Goal: Find specific page/section: Find specific page/section

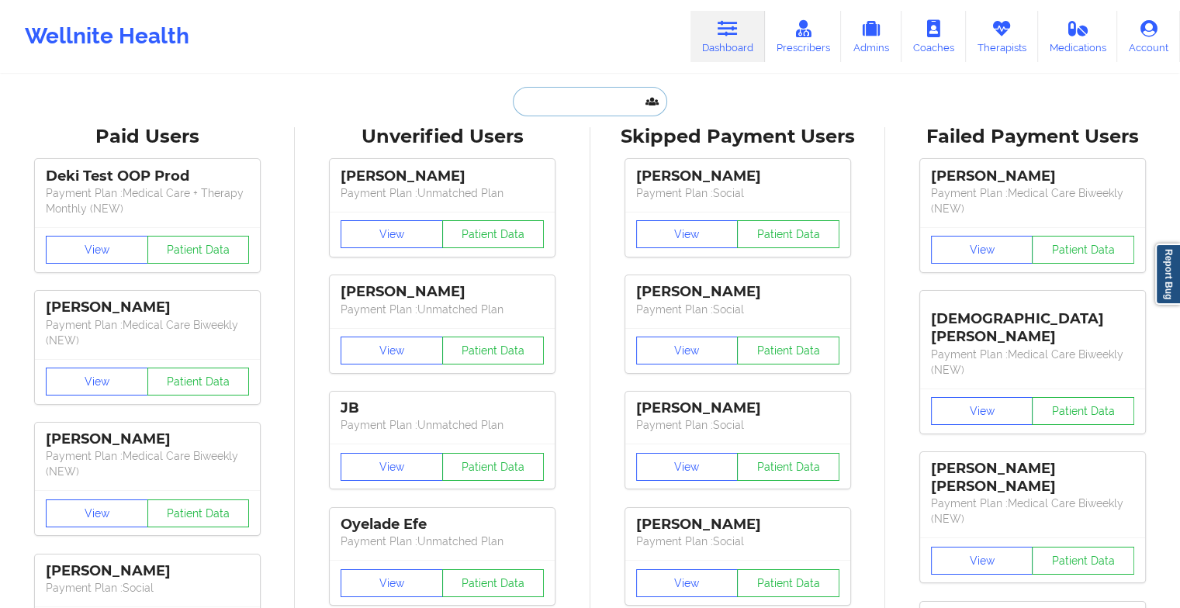
click at [594, 99] on input "text" at bounding box center [590, 101] width 154 height 29
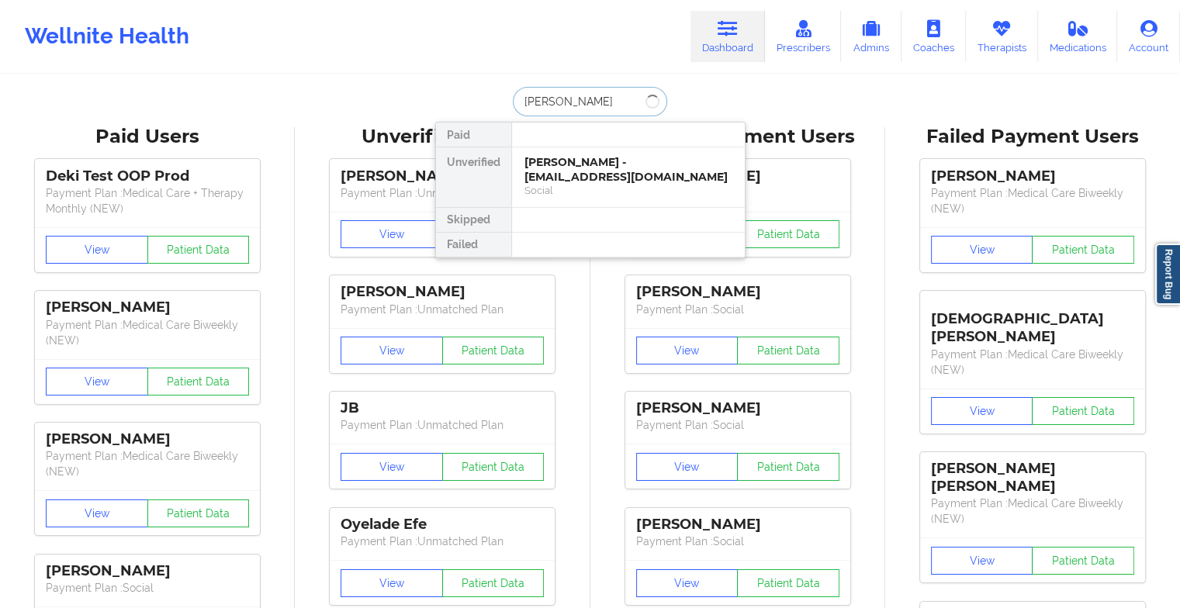
type input "[PERSON_NAME]"
click at [573, 171] on div "[PERSON_NAME] - [EMAIL_ADDRESS][DOMAIN_NAME]" at bounding box center [629, 169] width 208 height 29
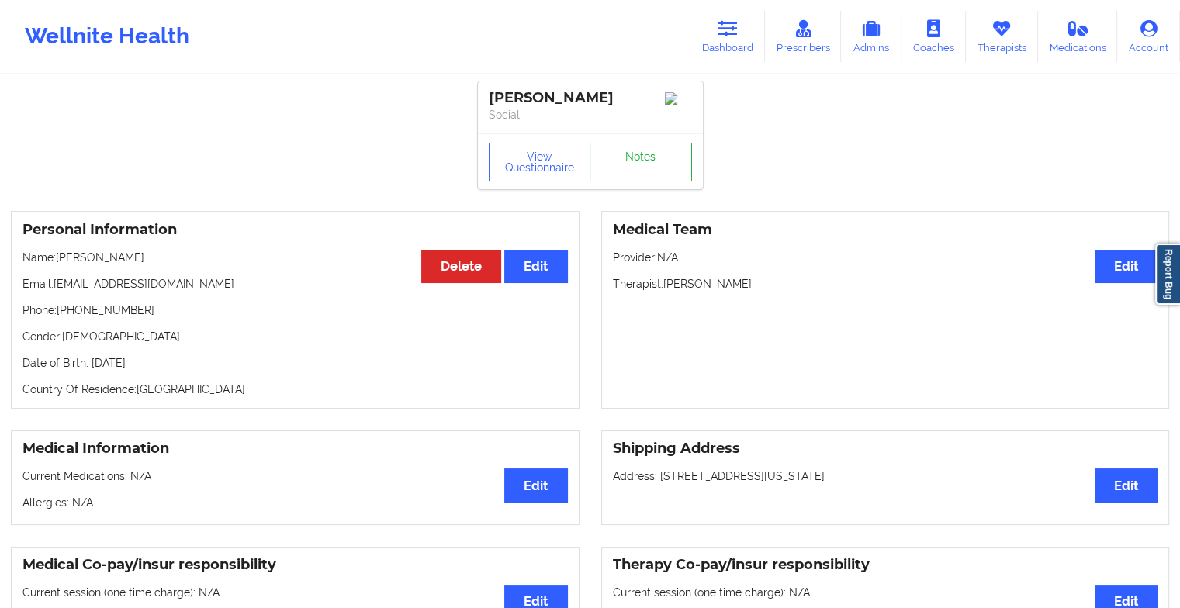
click at [626, 161] on link "Notes" at bounding box center [641, 162] width 102 height 39
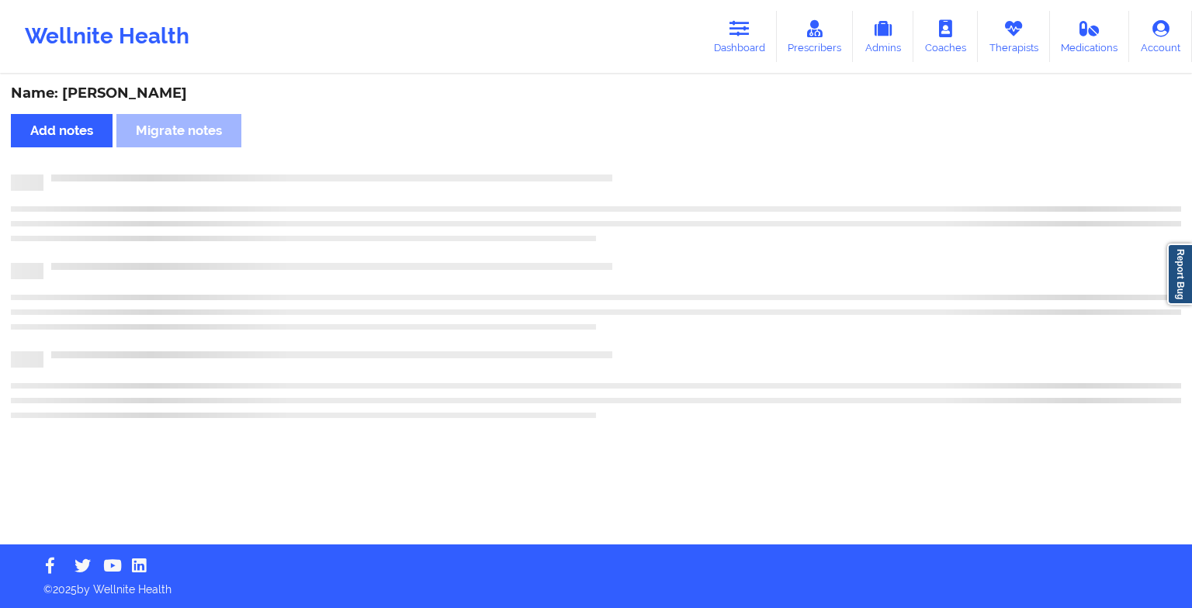
click at [626, 161] on div "Name: [PERSON_NAME] Add notes Migrate notes" at bounding box center [596, 310] width 1192 height 469
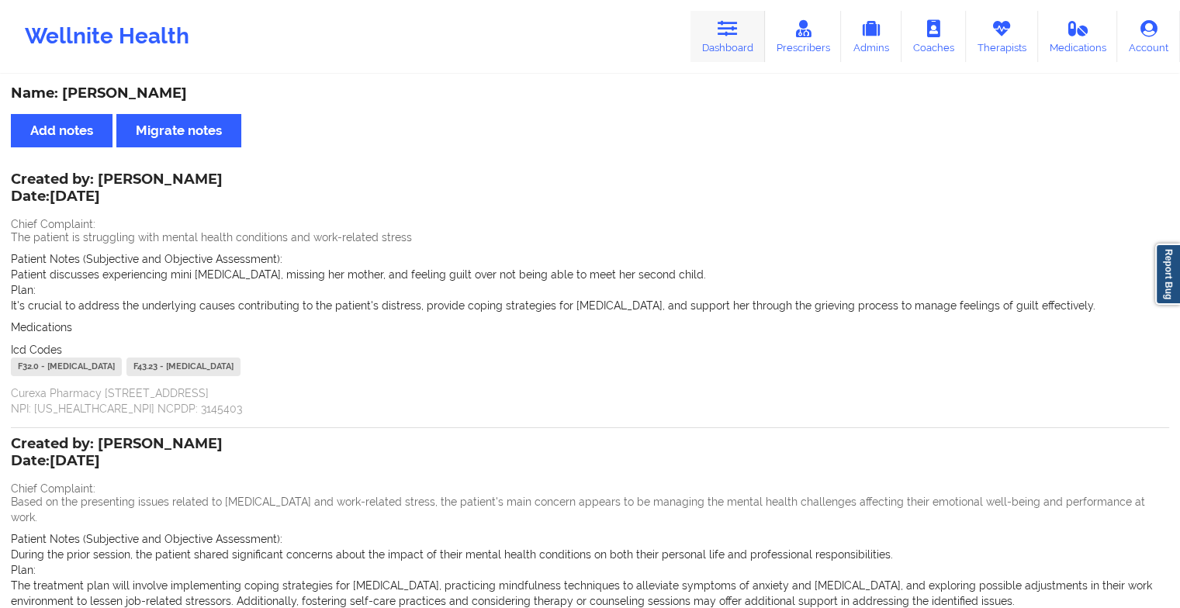
click at [707, 29] on link "Dashboard" at bounding box center [728, 36] width 74 height 51
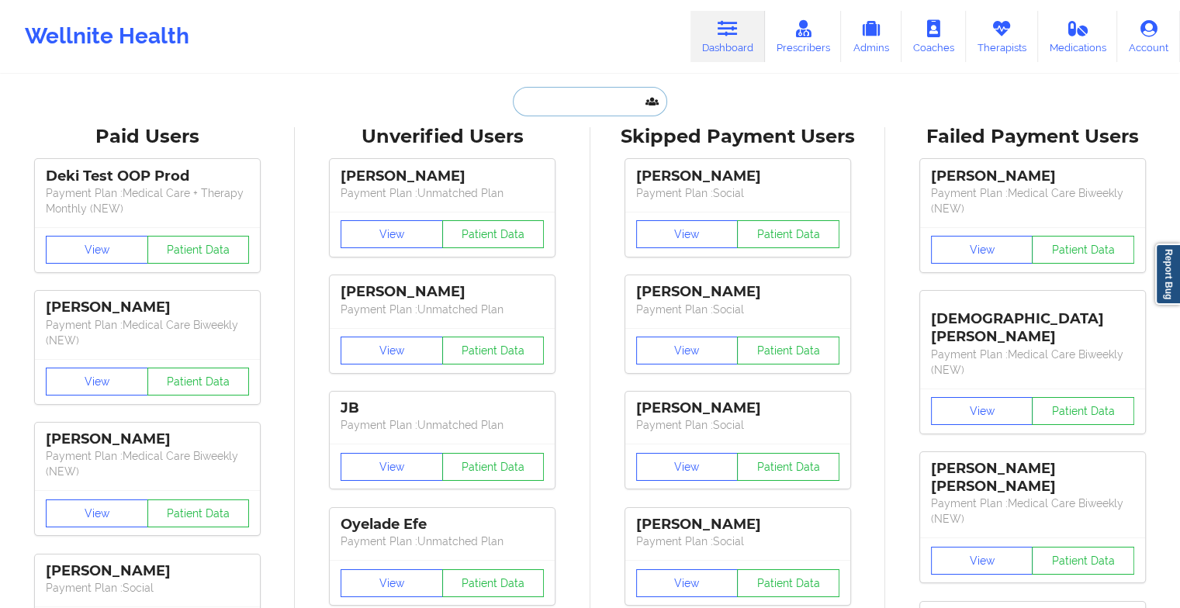
click at [626, 99] on input "text" at bounding box center [590, 101] width 154 height 29
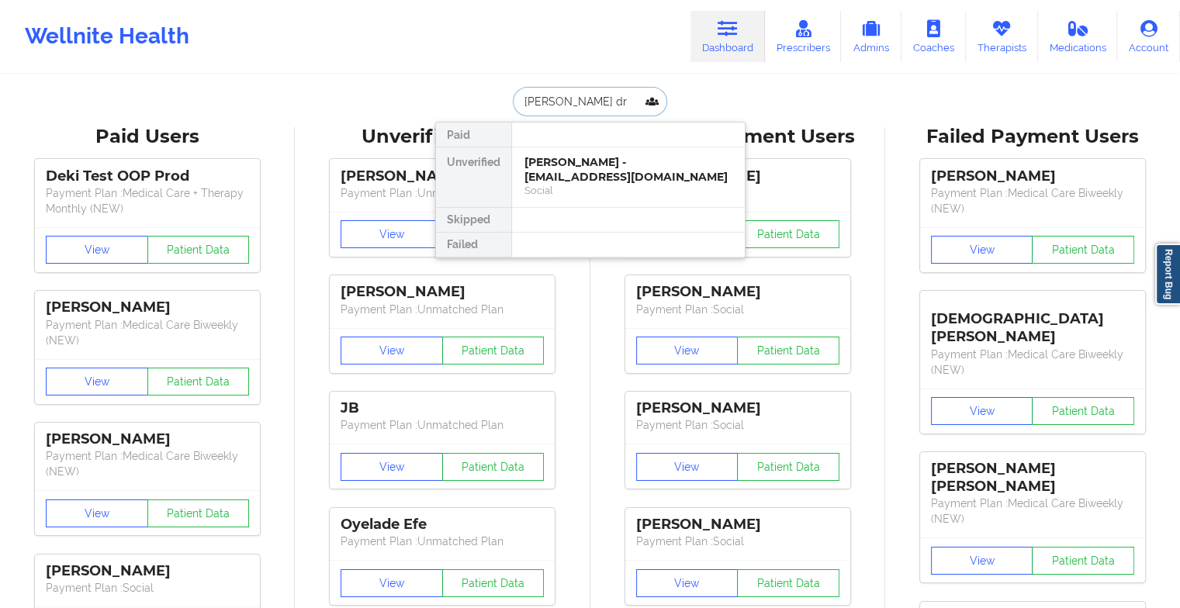
type input "[PERSON_NAME]"
click at [607, 160] on div "[PERSON_NAME] - [EMAIL_ADDRESS][DOMAIN_NAME]" at bounding box center [629, 169] width 208 height 29
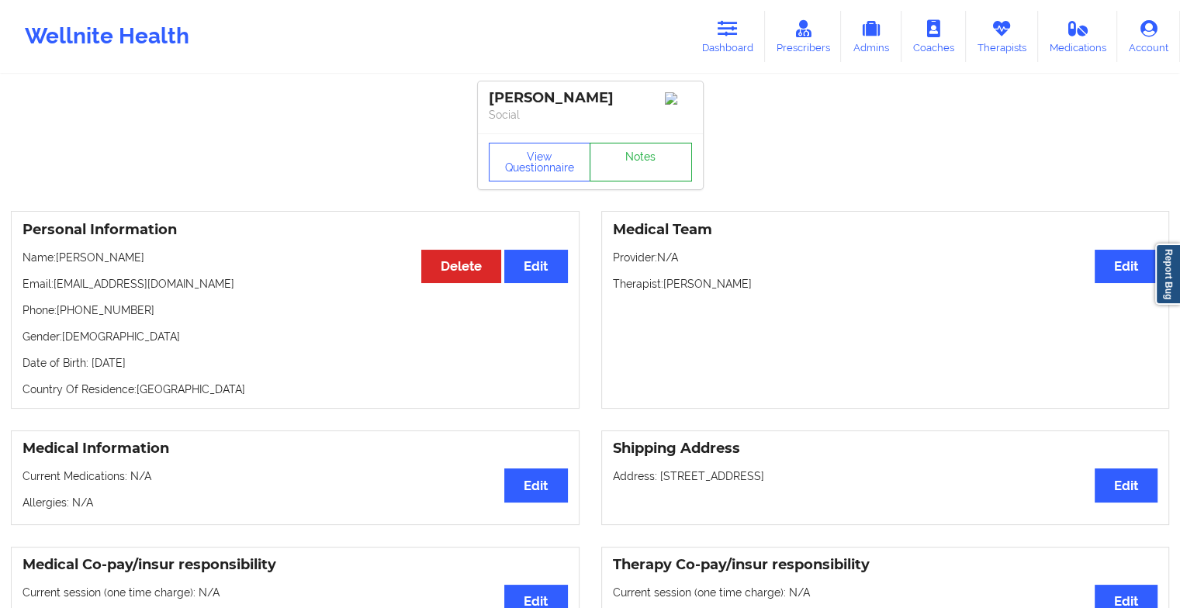
click at [643, 178] on link "Notes" at bounding box center [641, 162] width 102 height 39
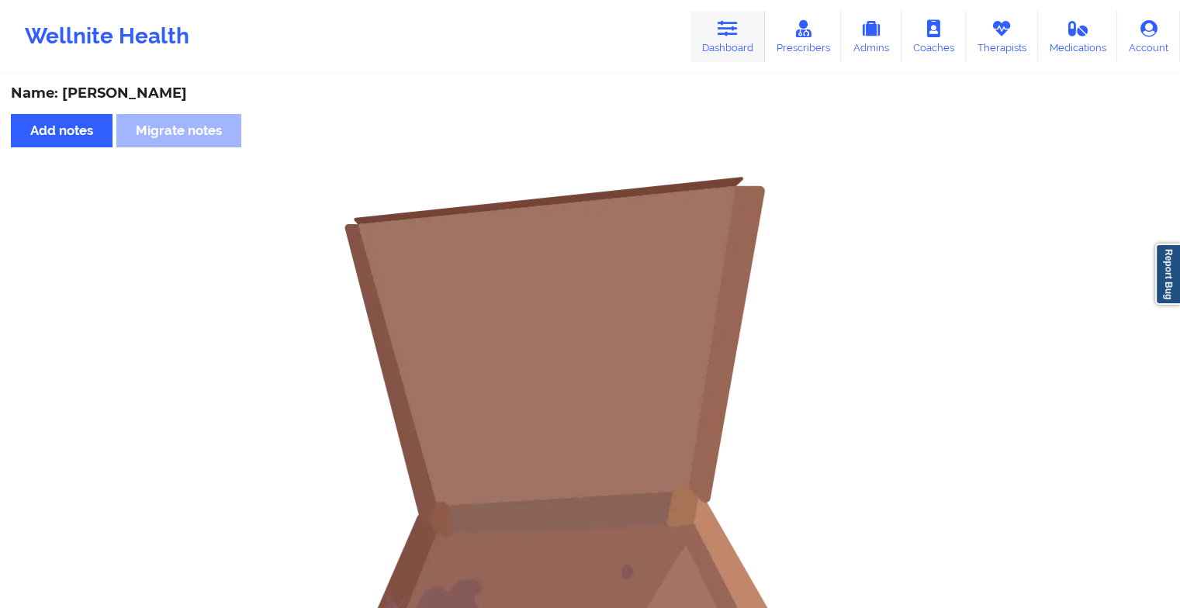
click at [723, 31] on icon at bounding box center [728, 28] width 20 height 17
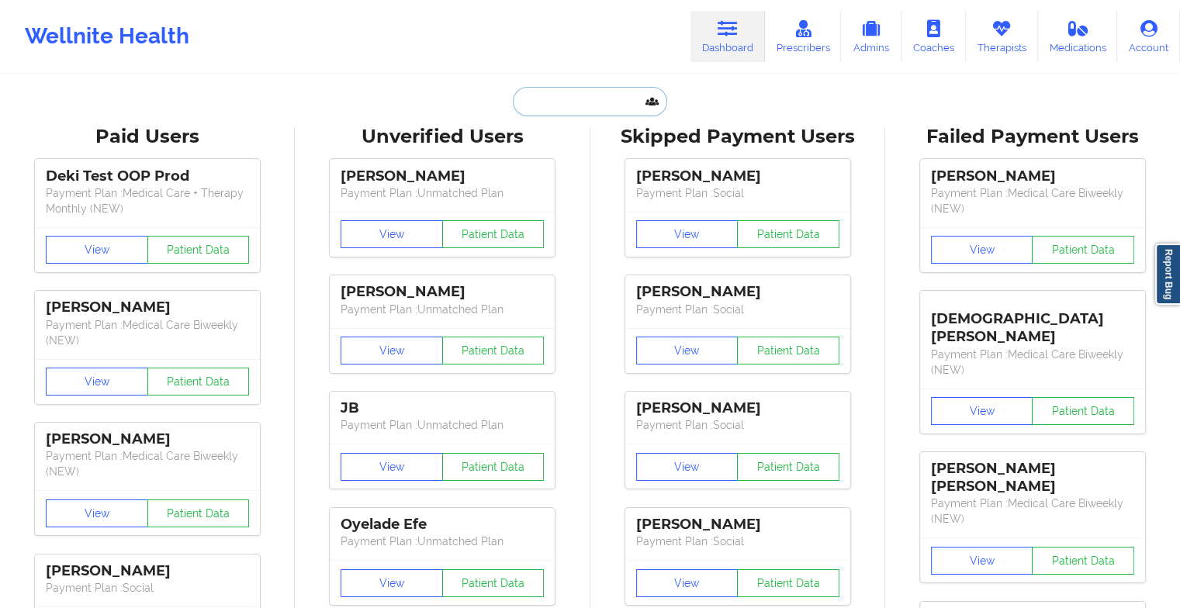
click at [604, 99] on input "text" at bounding box center [590, 101] width 154 height 29
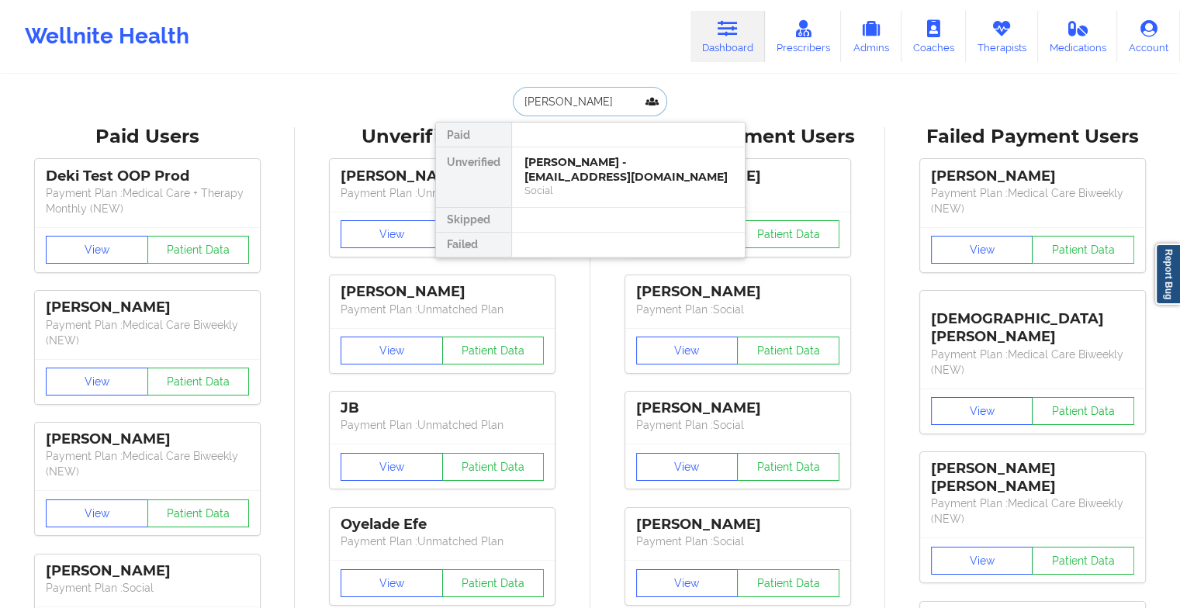
type input "[PERSON_NAME]"
click at [605, 199] on div "[PERSON_NAME] - [EMAIL_ADDRESS][DOMAIN_NAME] Digital Practice Member (Out Of Po…" at bounding box center [628, 177] width 233 height 60
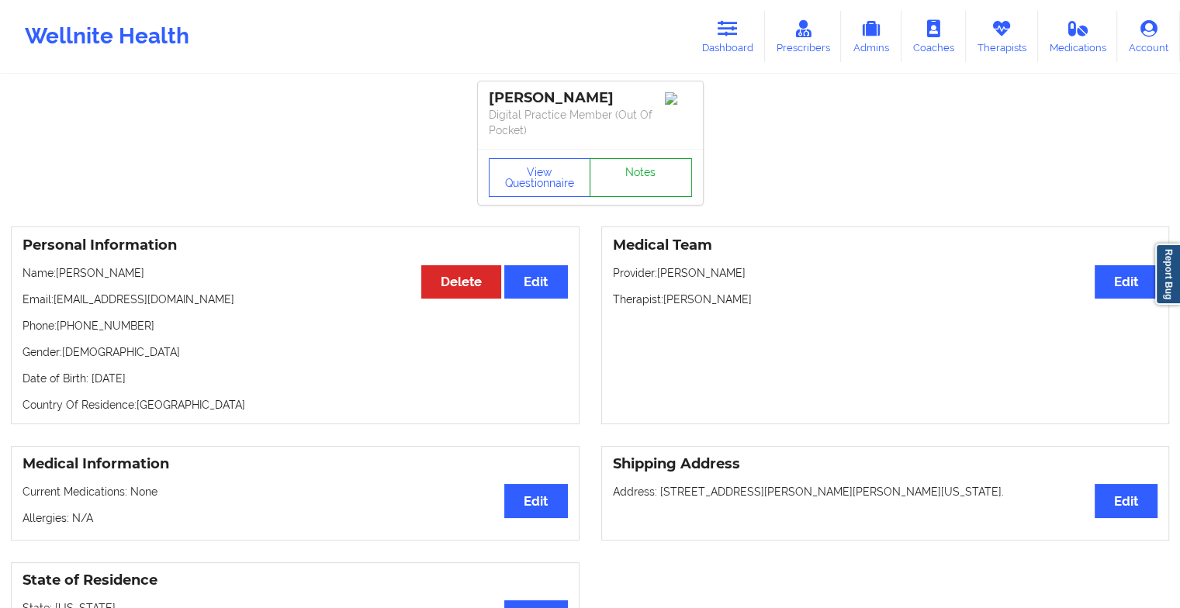
click at [624, 191] on link "Notes" at bounding box center [641, 177] width 102 height 39
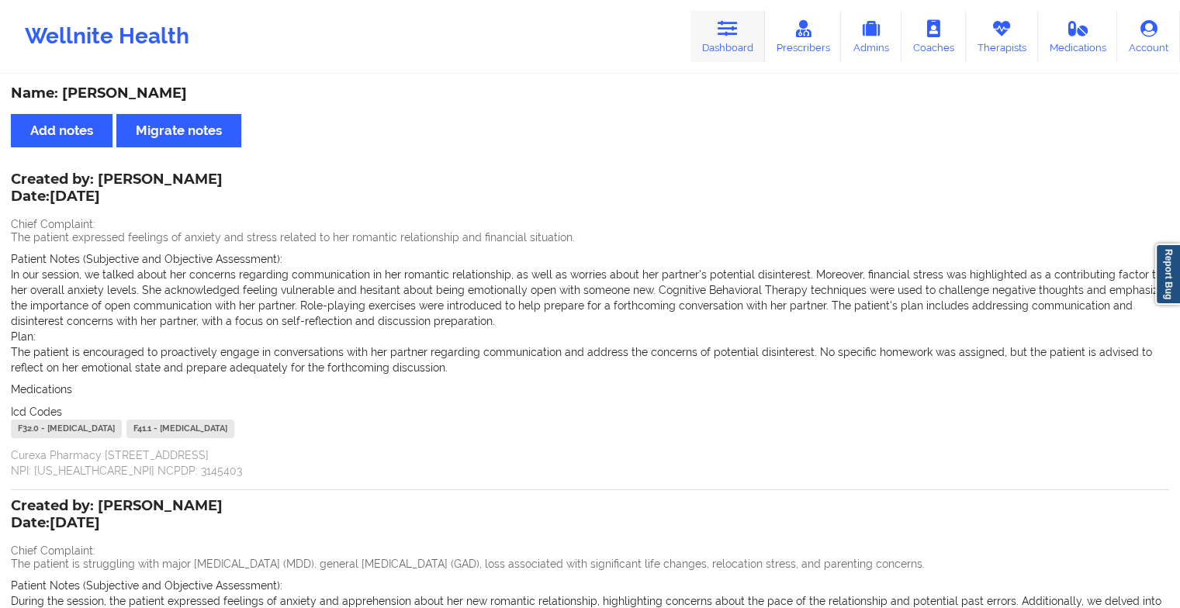
click at [724, 38] on link "Dashboard" at bounding box center [728, 36] width 74 height 51
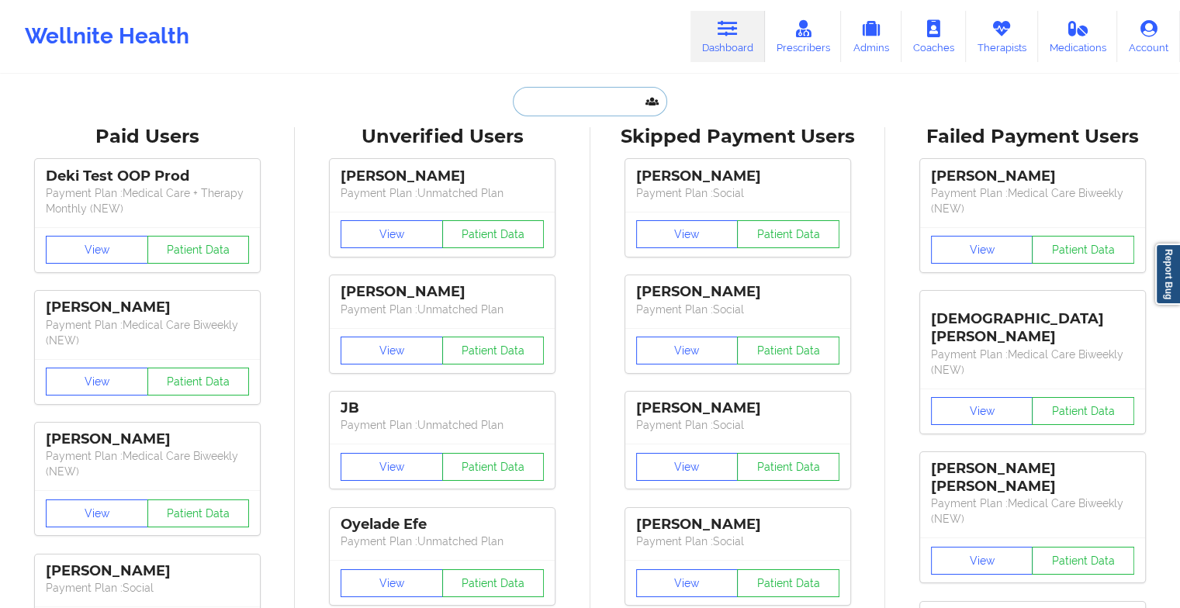
click at [584, 90] on input "text" at bounding box center [590, 101] width 154 height 29
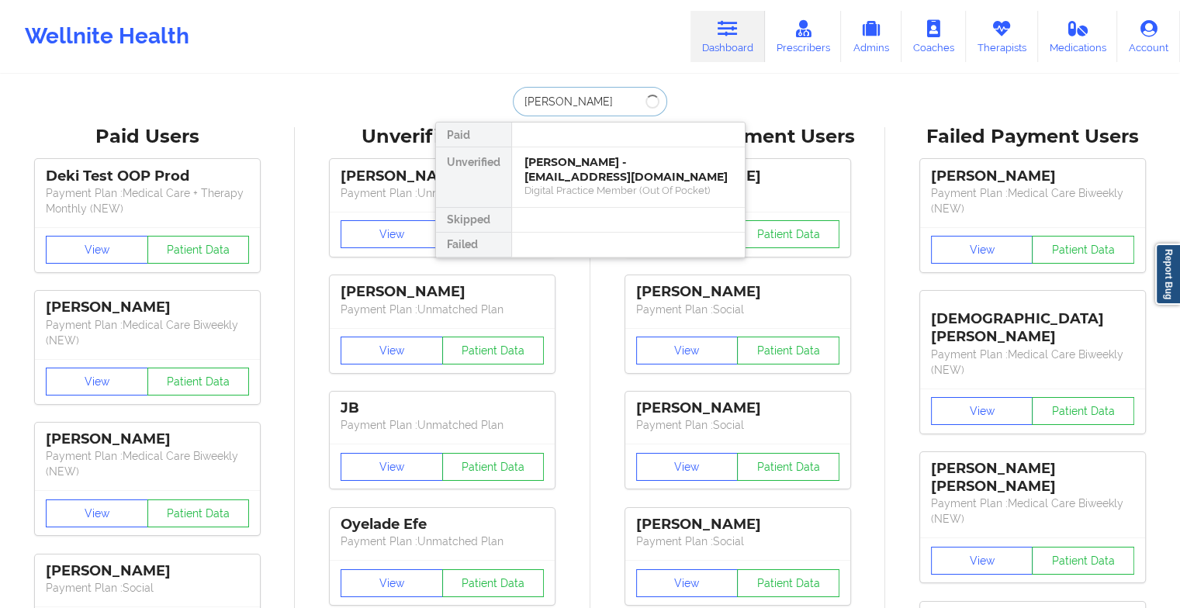
type input "[PERSON_NAME]"
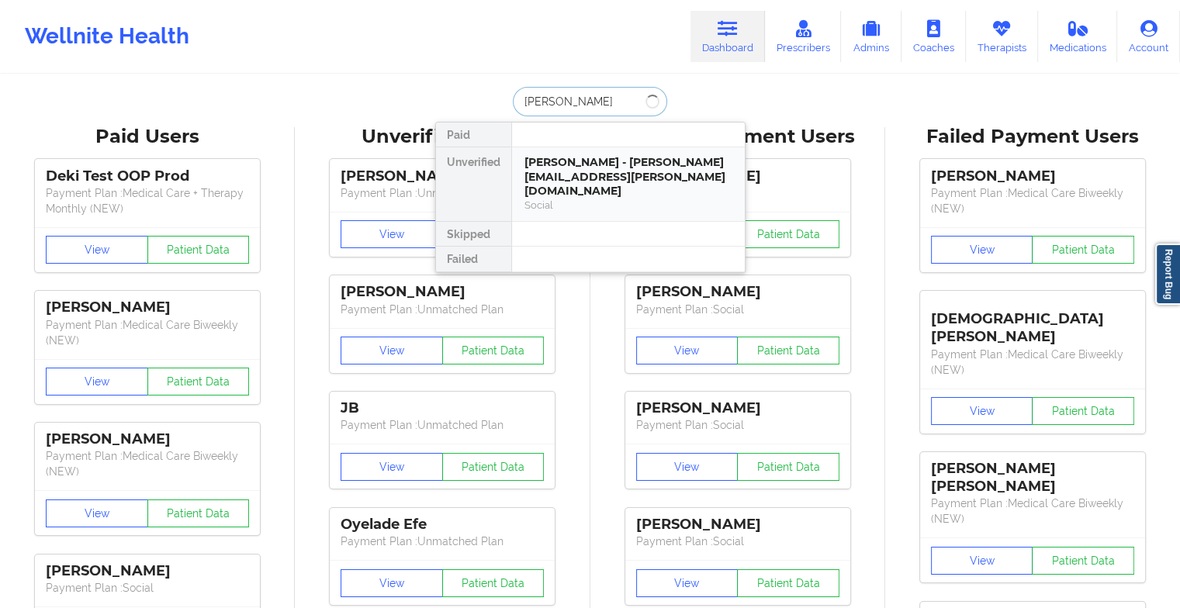
click at [571, 172] on div "[PERSON_NAME] - [PERSON_NAME][EMAIL_ADDRESS][PERSON_NAME][DOMAIN_NAME]" at bounding box center [629, 176] width 208 height 43
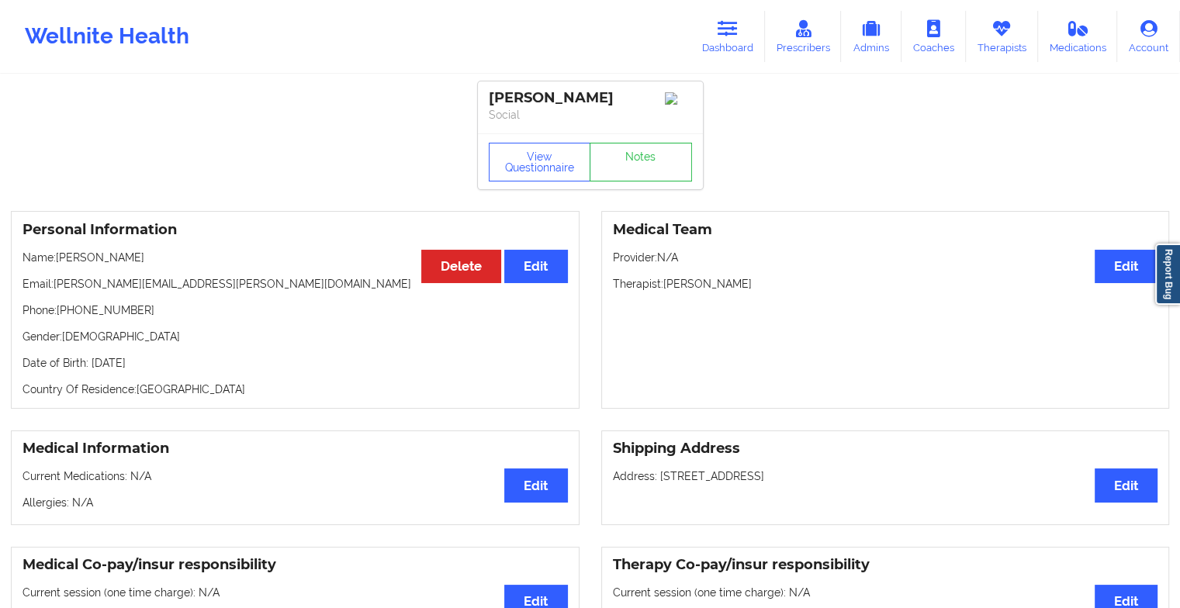
click at [643, 172] on link "Notes" at bounding box center [641, 162] width 102 height 39
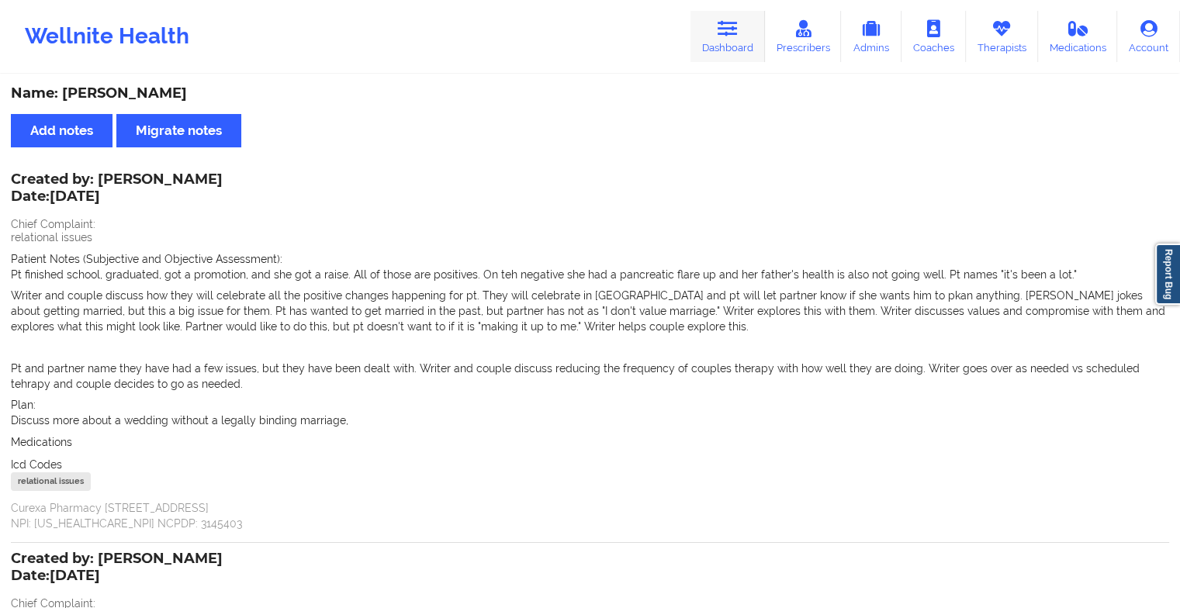
click at [719, 60] on link "Dashboard" at bounding box center [728, 36] width 74 height 51
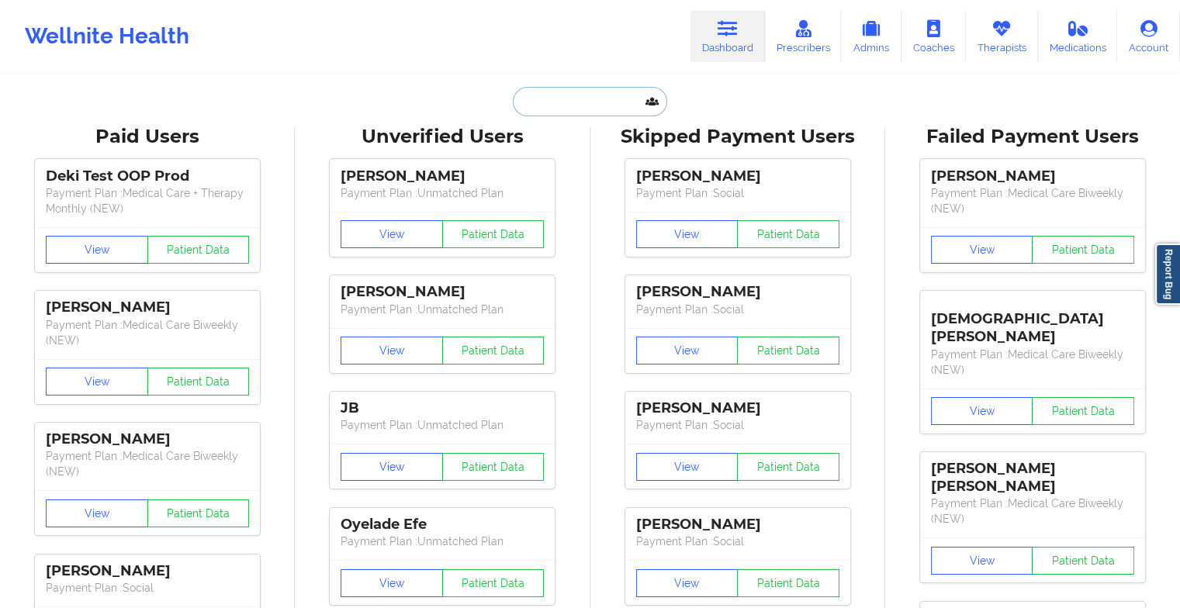
click at [590, 102] on input "text" at bounding box center [590, 101] width 154 height 29
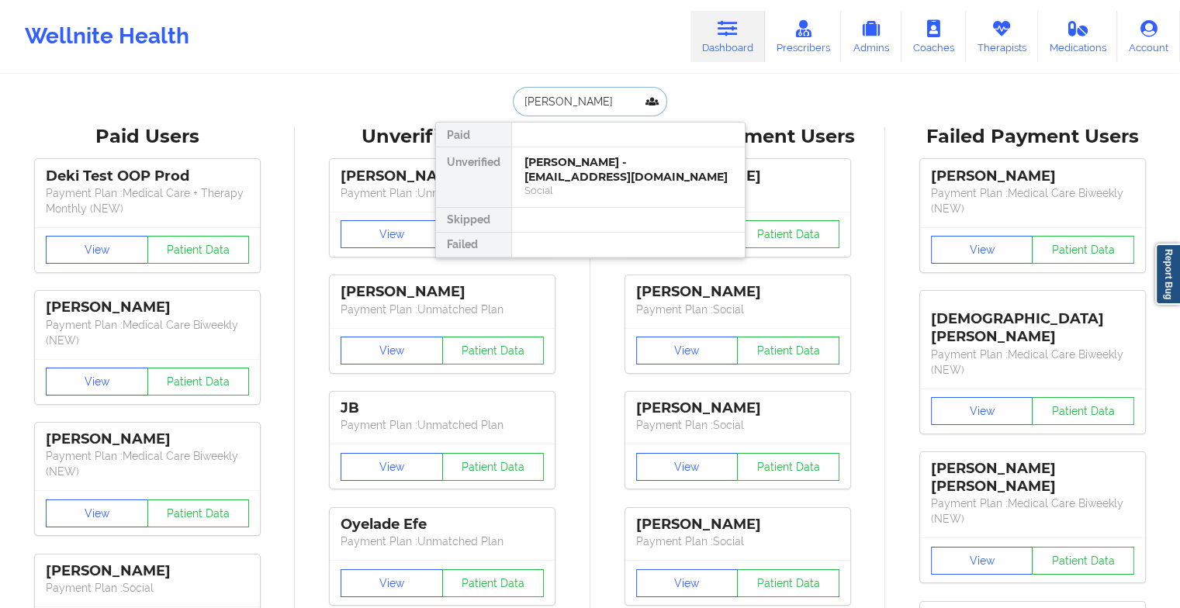
drag, startPoint x: 587, startPoint y: 180, endPoint x: 647, endPoint y: 25, distance: 166.6
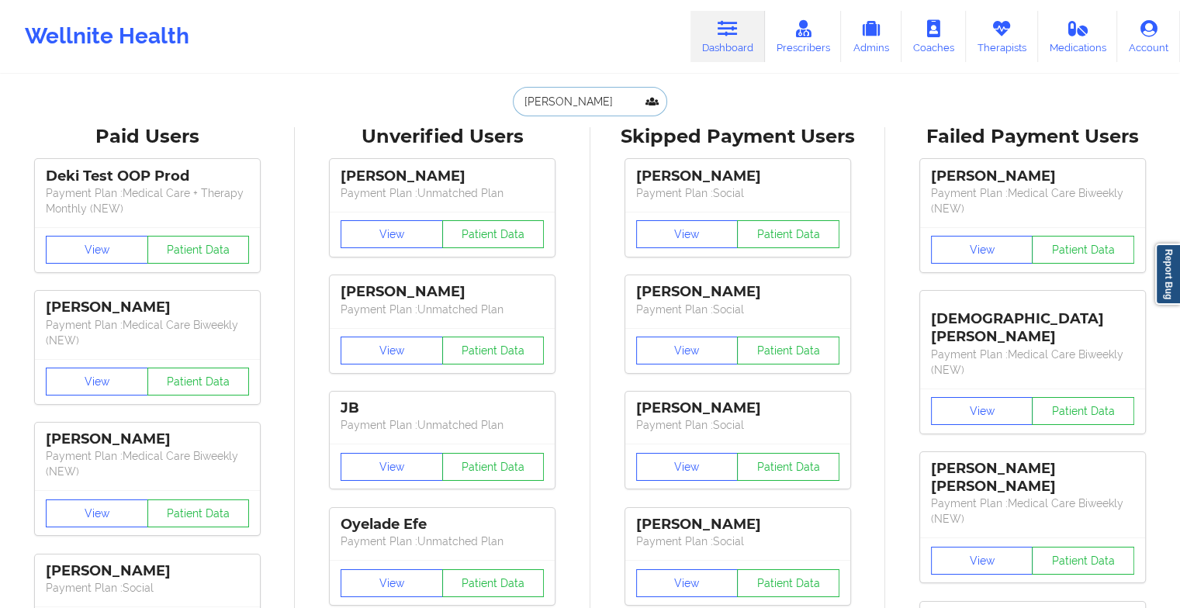
type input "[PERSON_NAME]"
click at [599, 98] on input "[PERSON_NAME]" at bounding box center [590, 101] width 154 height 29
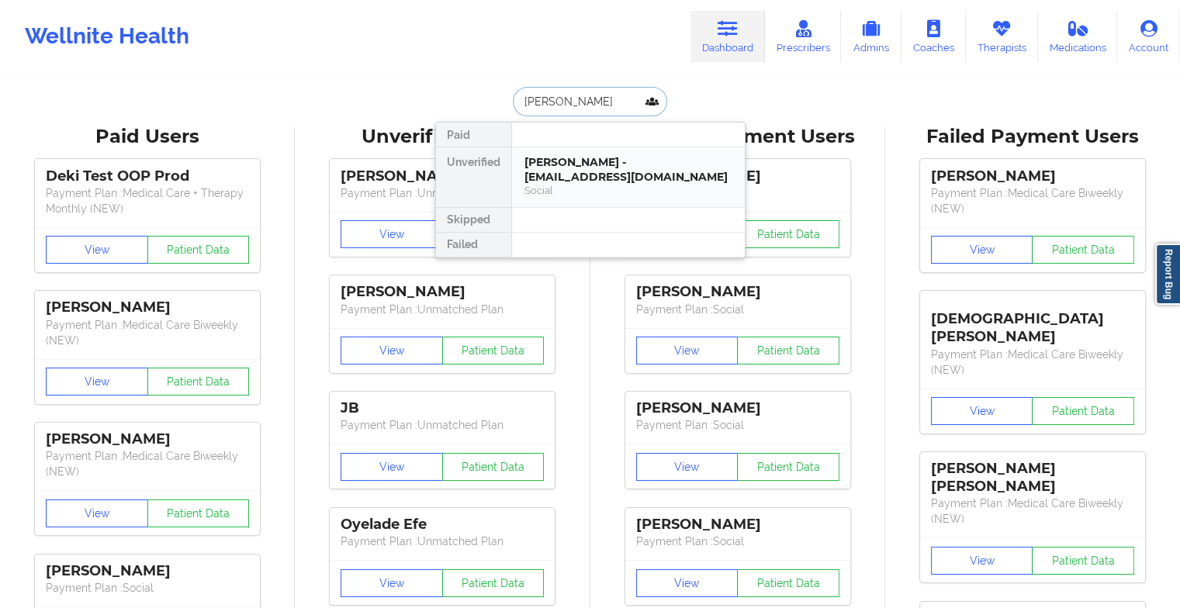
click at [580, 189] on div "Social" at bounding box center [629, 190] width 208 height 13
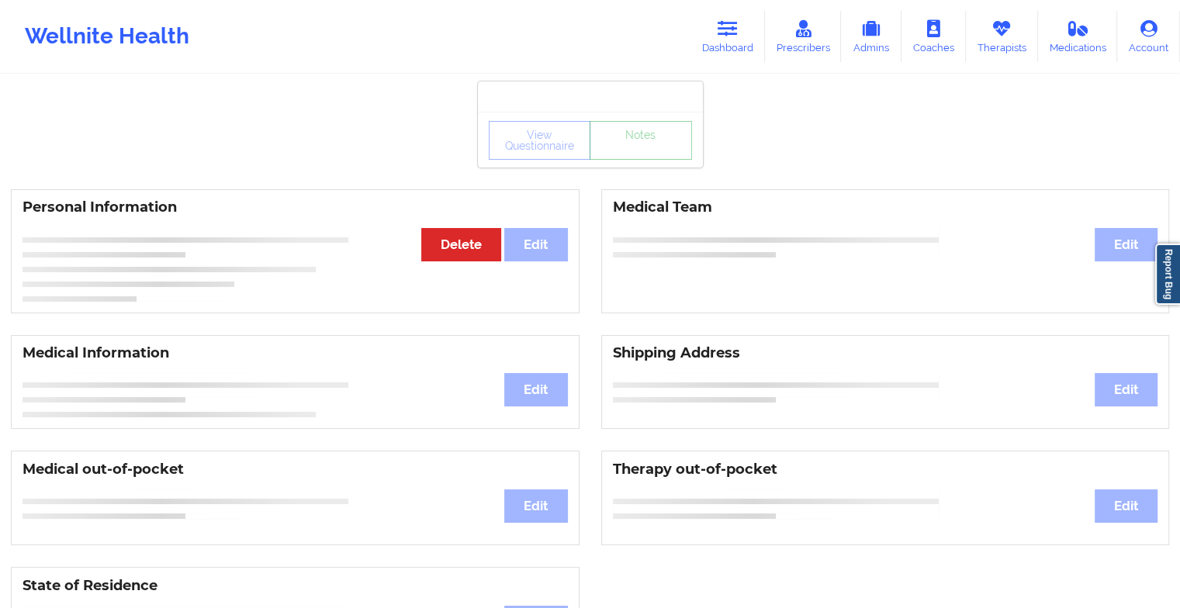
click at [639, 160] on link "Notes" at bounding box center [641, 140] width 102 height 39
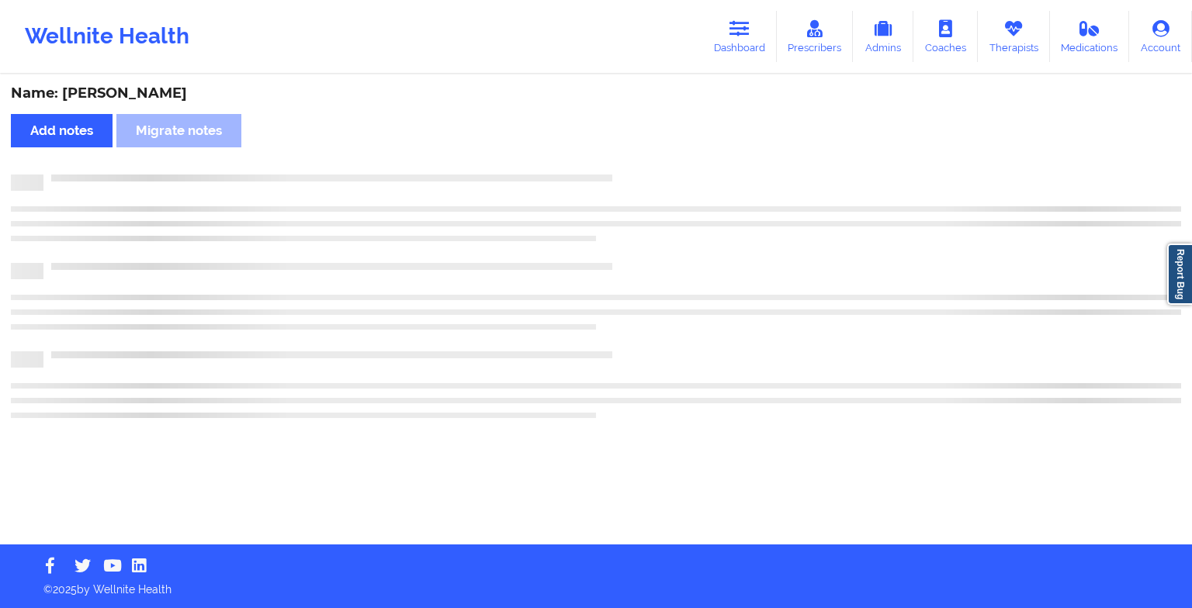
click at [639, 170] on div "Name: [PERSON_NAME] Add notes Migrate notes" at bounding box center [596, 310] width 1192 height 469
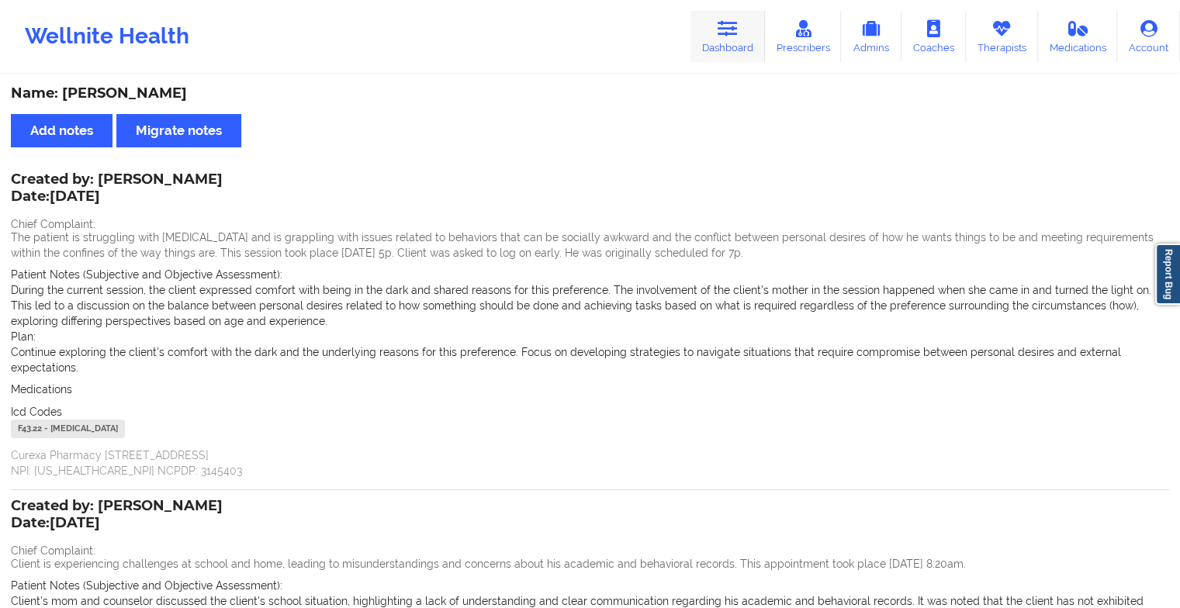
click at [726, 51] on link "Dashboard" at bounding box center [728, 36] width 74 height 51
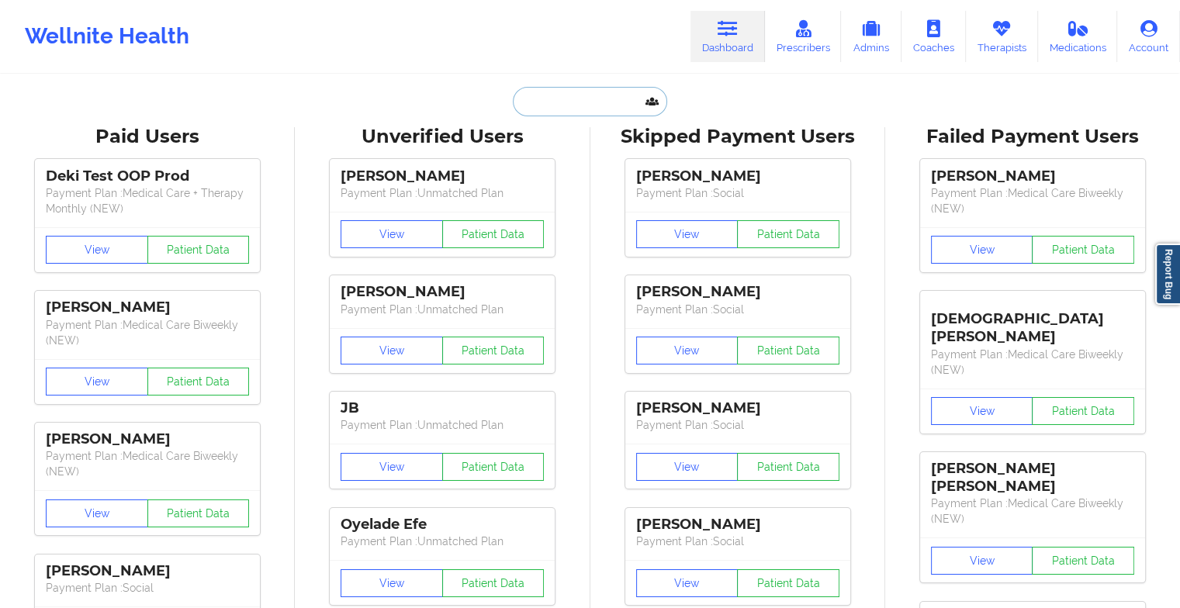
click at [570, 106] on input "text" at bounding box center [590, 101] width 154 height 29
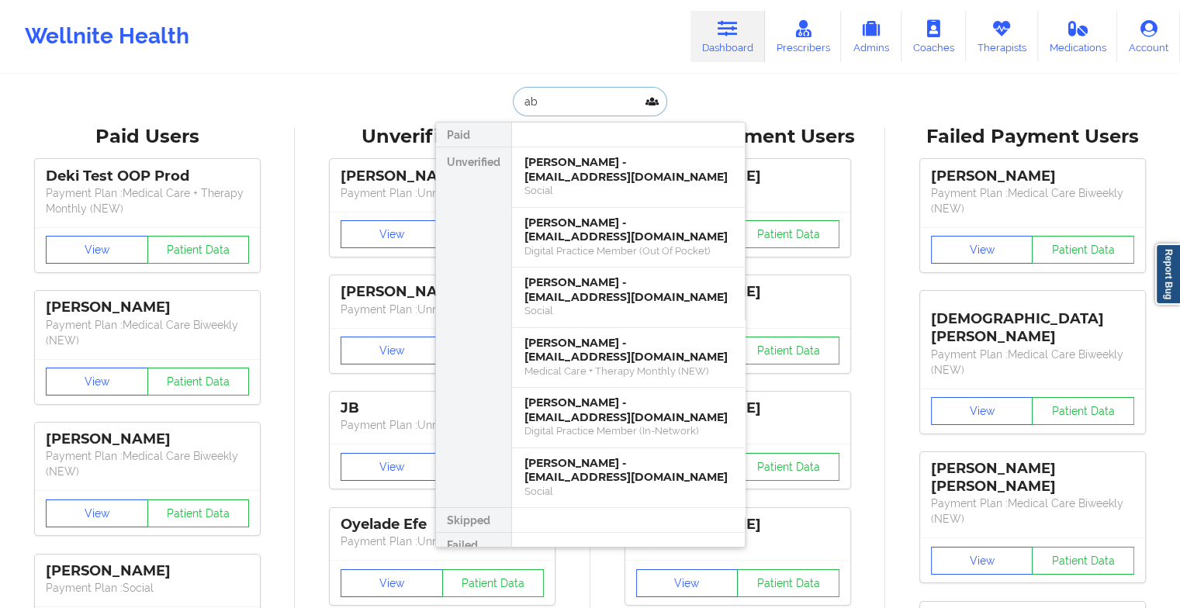
type input "a"
type input "[PERSON_NAME]"
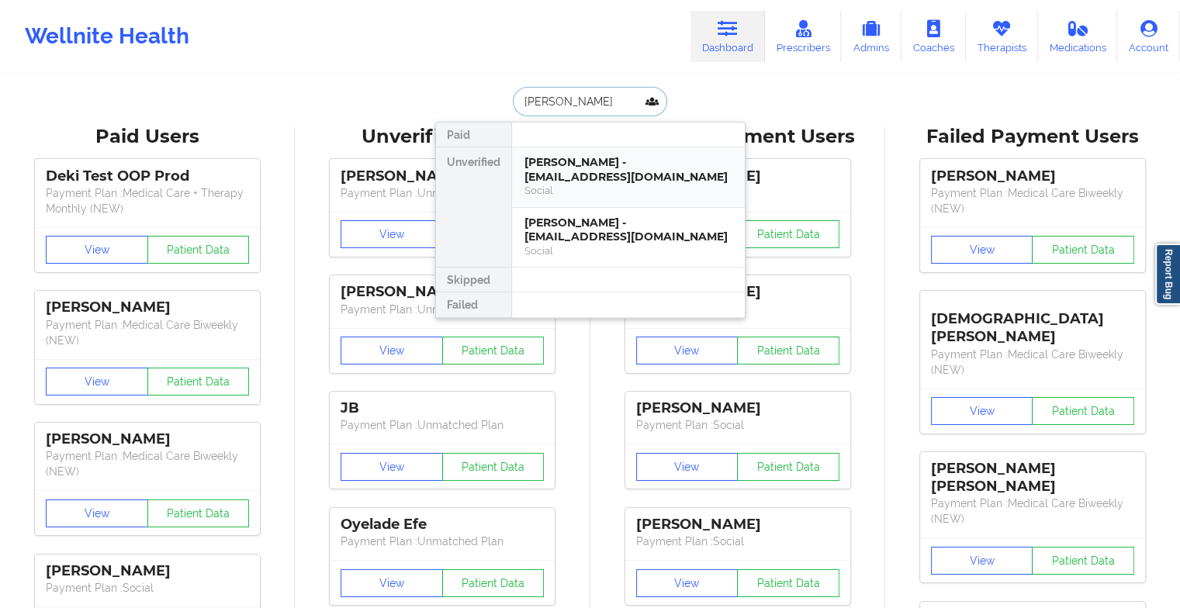
click at [618, 189] on div "[PERSON_NAME] - [EMAIL_ADDRESS][DOMAIN_NAME] Social" at bounding box center [628, 177] width 233 height 61
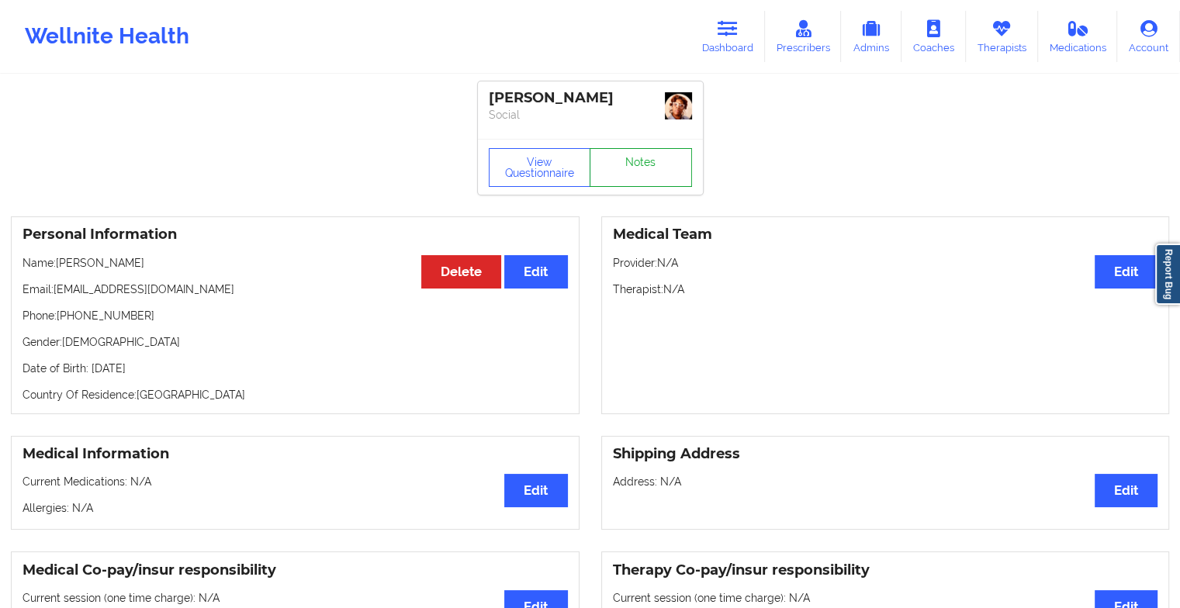
click at [656, 157] on link "Notes" at bounding box center [641, 167] width 102 height 39
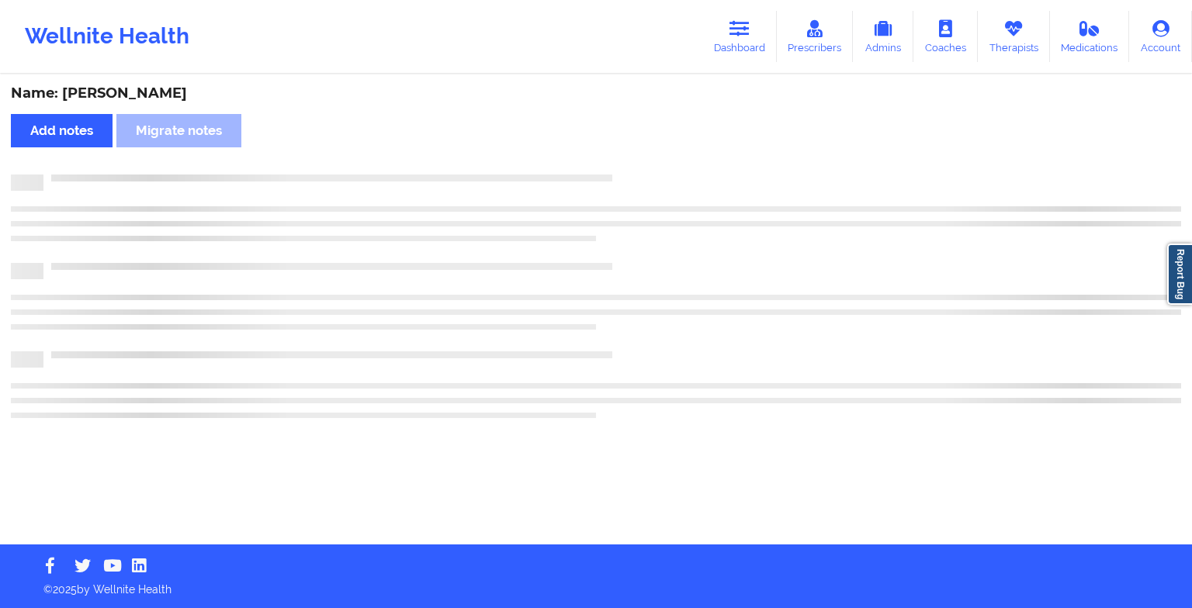
click at [656, 157] on div "Name: [PERSON_NAME] Add notes Migrate notes" at bounding box center [596, 310] width 1192 height 469
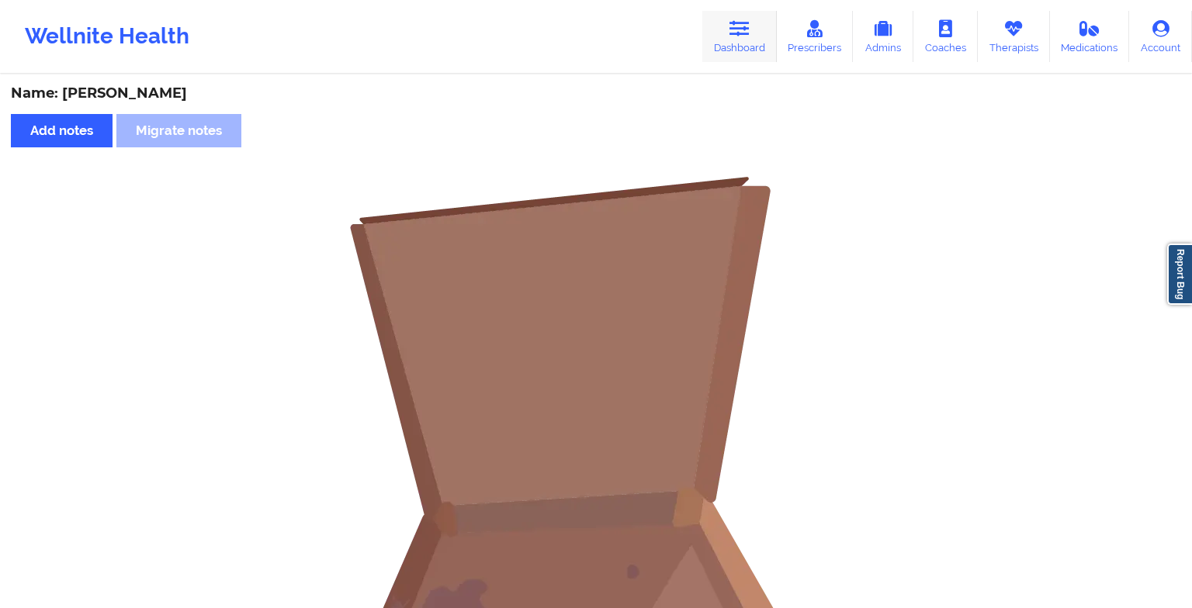
click at [740, 29] on icon at bounding box center [739, 28] width 20 height 17
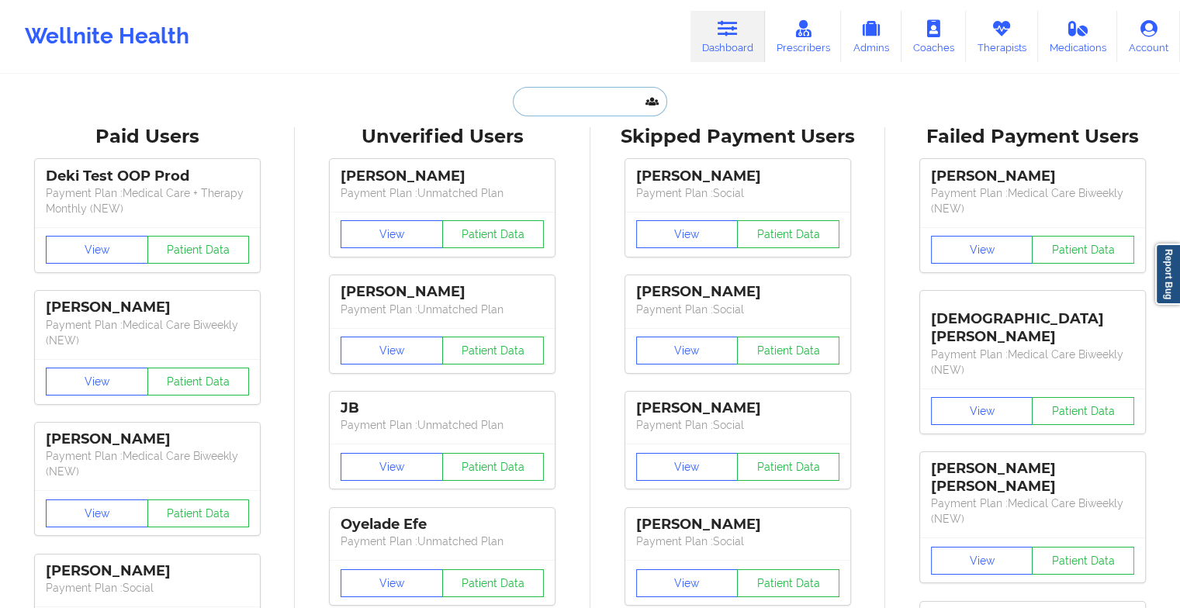
click at [565, 87] on input "text" at bounding box center [590, 101] width 154 height 29
type input "c"
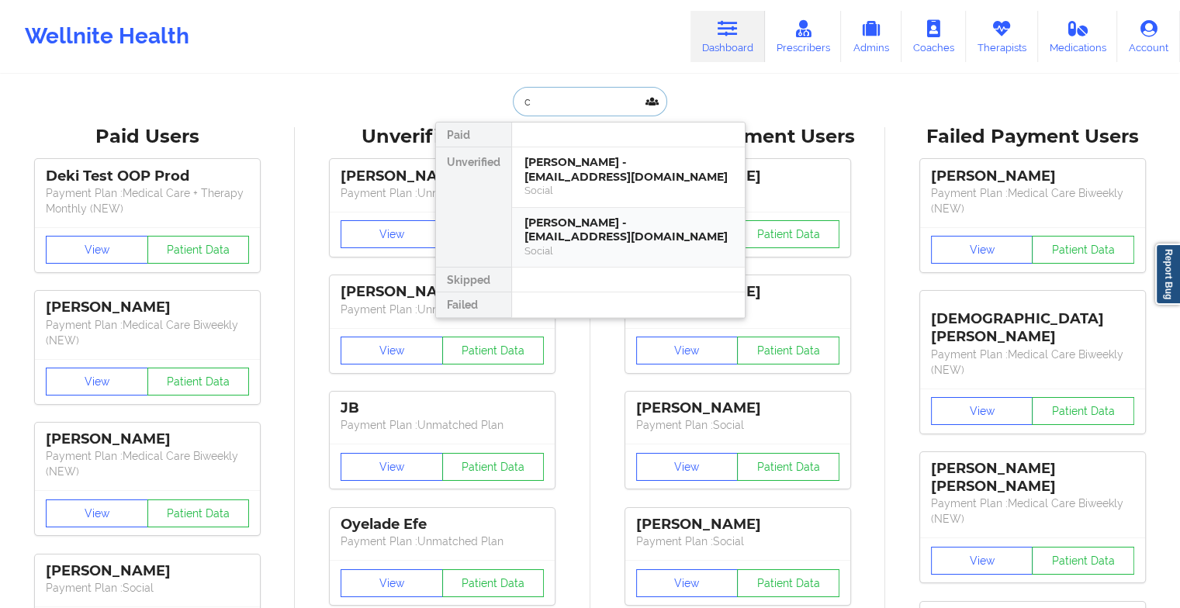
click at [584, 244] on div "Social" at bounding box center [629, 250] width 208 height 13
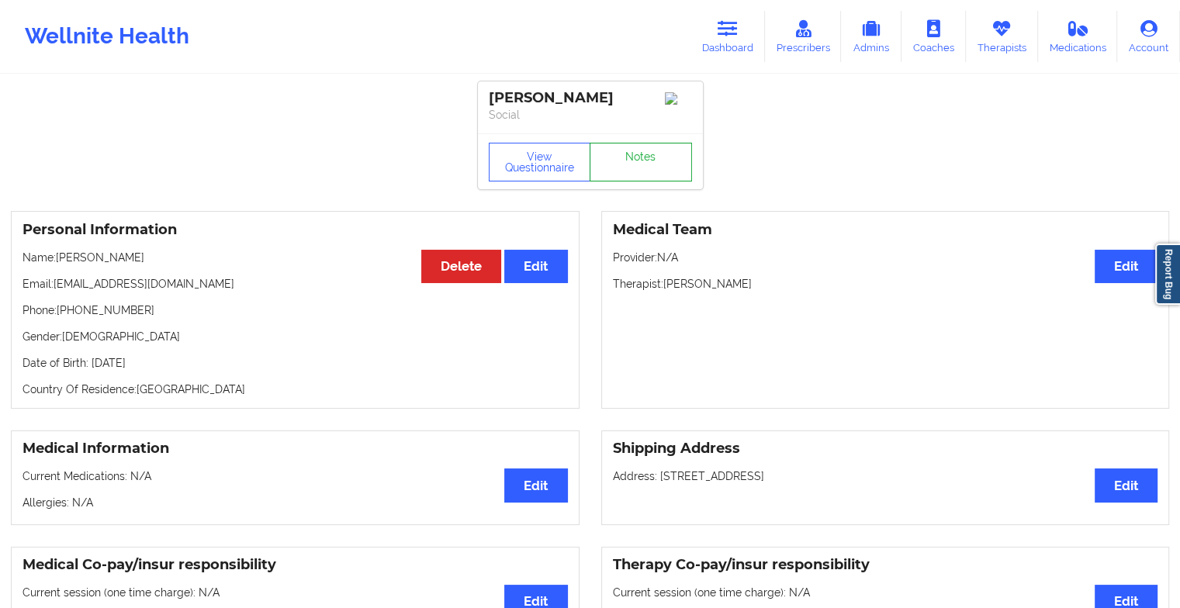
click at [627, 163] on link "Notes" at bounding box center [641, 162] width 102 height 39
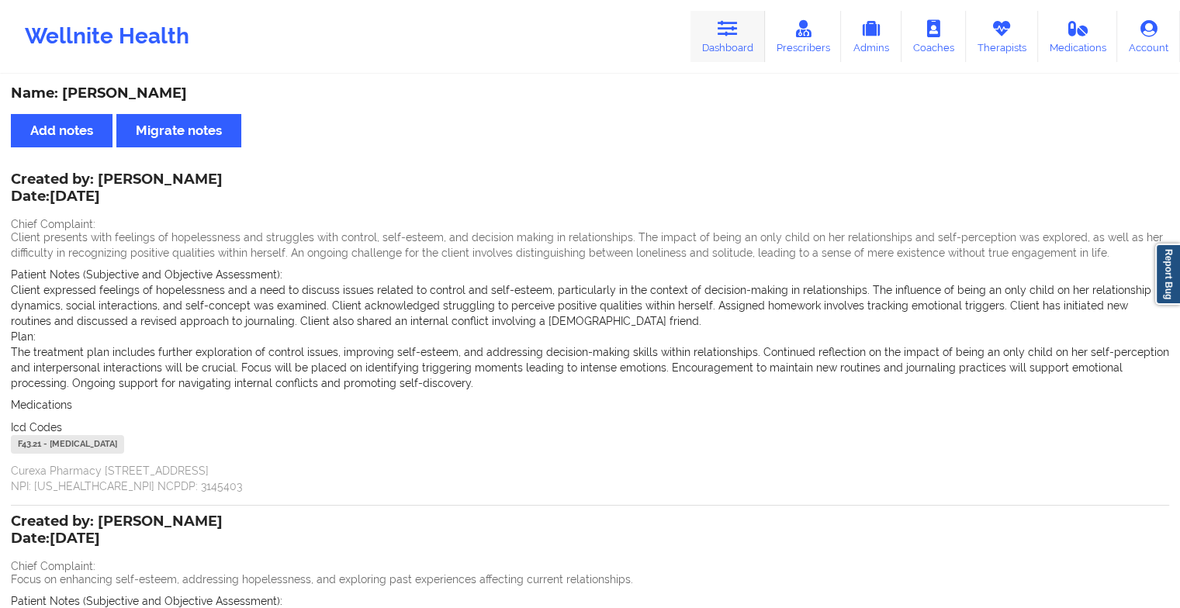
click at [710, 35] on link "Dashboard" at bounding box center [728, 36] width 74 height 51
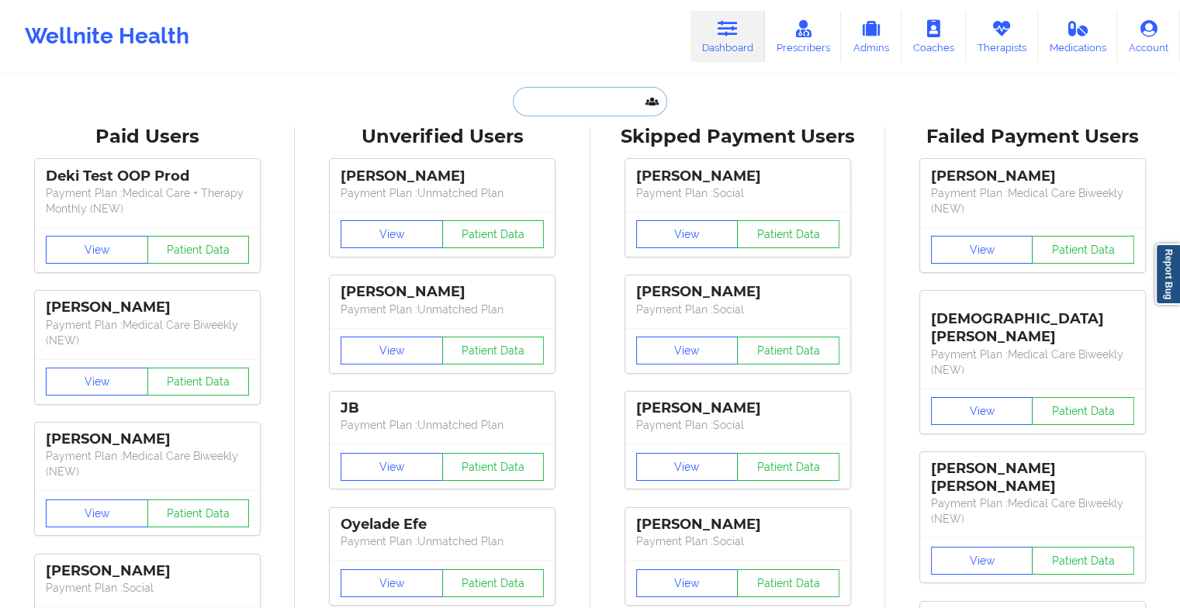
click at [556, 102] on input "text" at bounding box center [590, 101] width 154 height 29
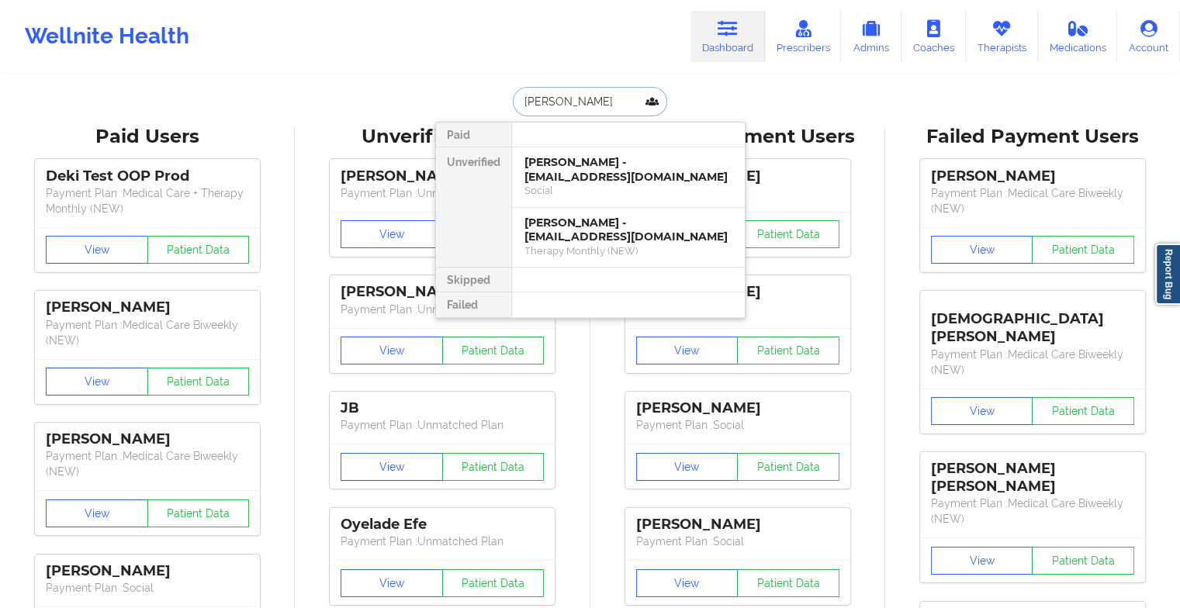
type input "[PERSON_NAME]"
click at [559, 175] on div "[PERSON_NAME] - [EMAIL_ADDRESS][DOMAIN_NAME]" at bounding box center [629, 169] width 208 height 29
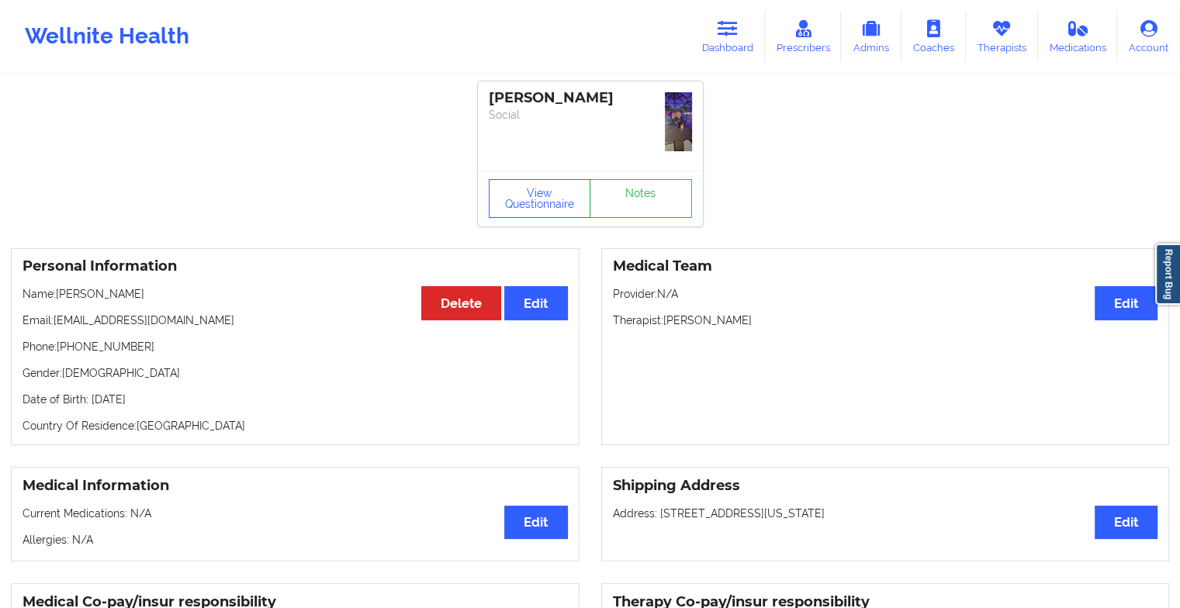
click at [643, 168] on div "[PERSON_NAME] Social" at bounding box center [590, 125] width 225 height 89
drag, startPoint x: 643, startPoint y: 168, endPoint x: 628, endPoint y: 194, distance: 29.6
click at [628, 194] on link "Notes" at bounding box center [641, 198] width 102 height 39
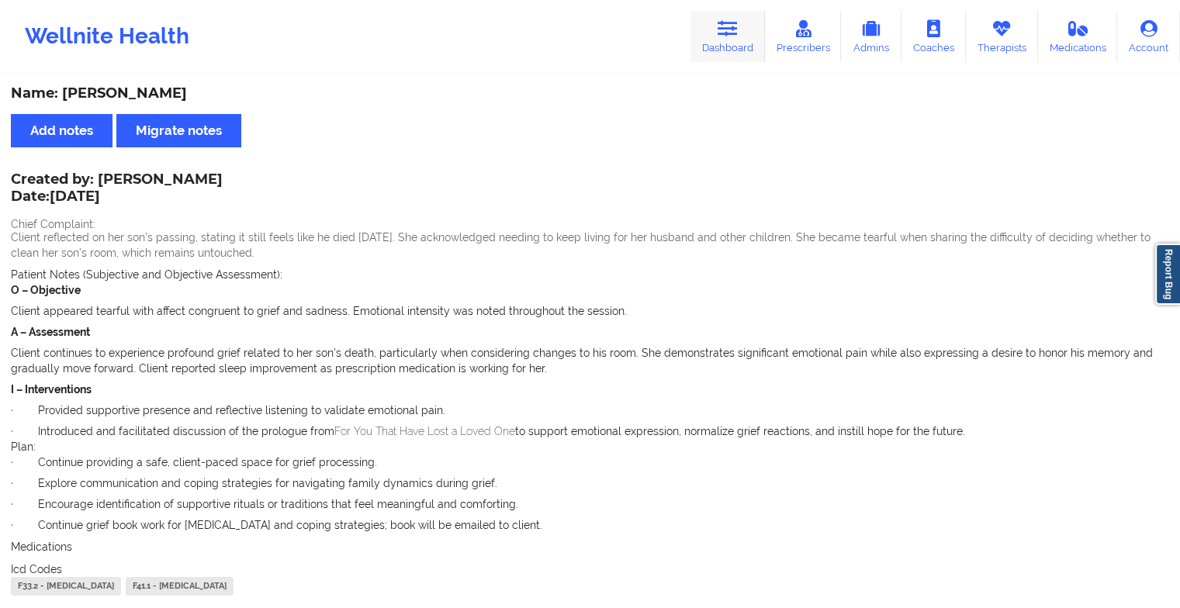
click at [738, 34] on icon at bounding box center [728, 28] width 20 height 17
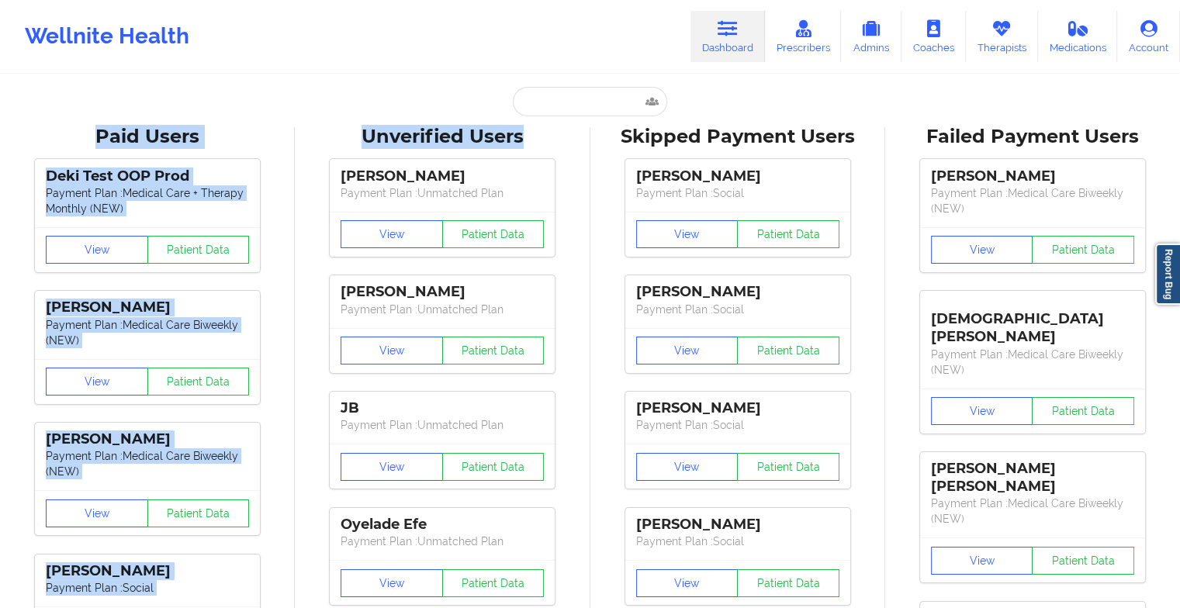
drag, startPoint x: 587, startPoint y: 129, endPoint x: 504, endPoint y: 84, distance: 94.4
drag, startPoint x: 504, startPoint y: 84, endPoint x: 529, endPoint y: 113, distance: 38.5
click at [529, 113] on input "text" at bounding box center [590, 101] width 154 height 29
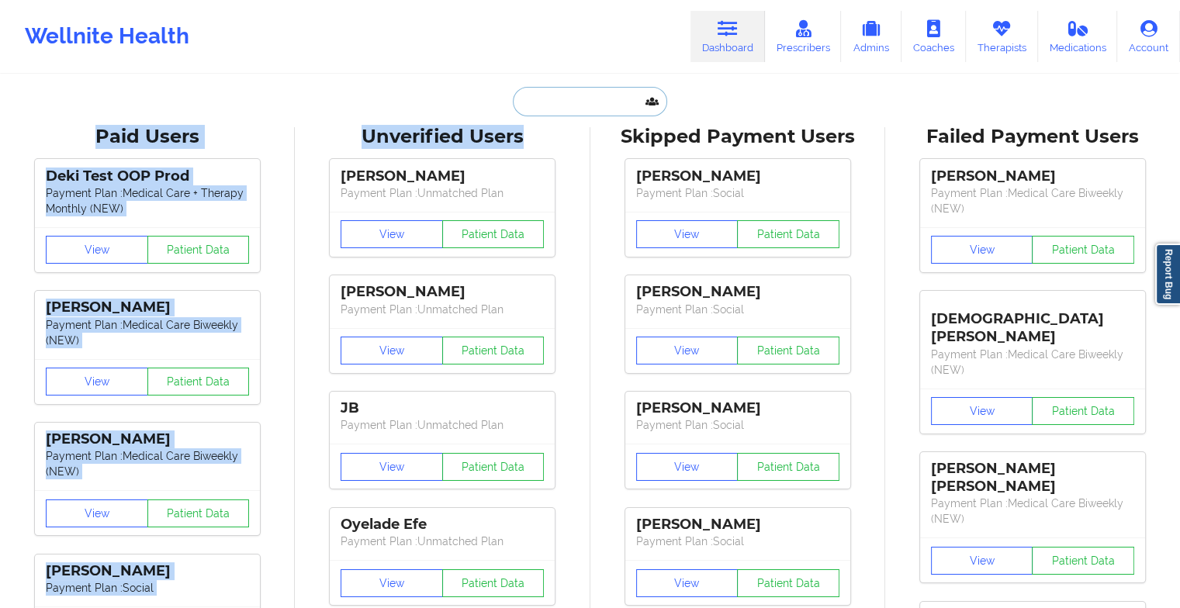
click at [559, 99] on input "text" at bounding box center [590, 101] width 154 height 29
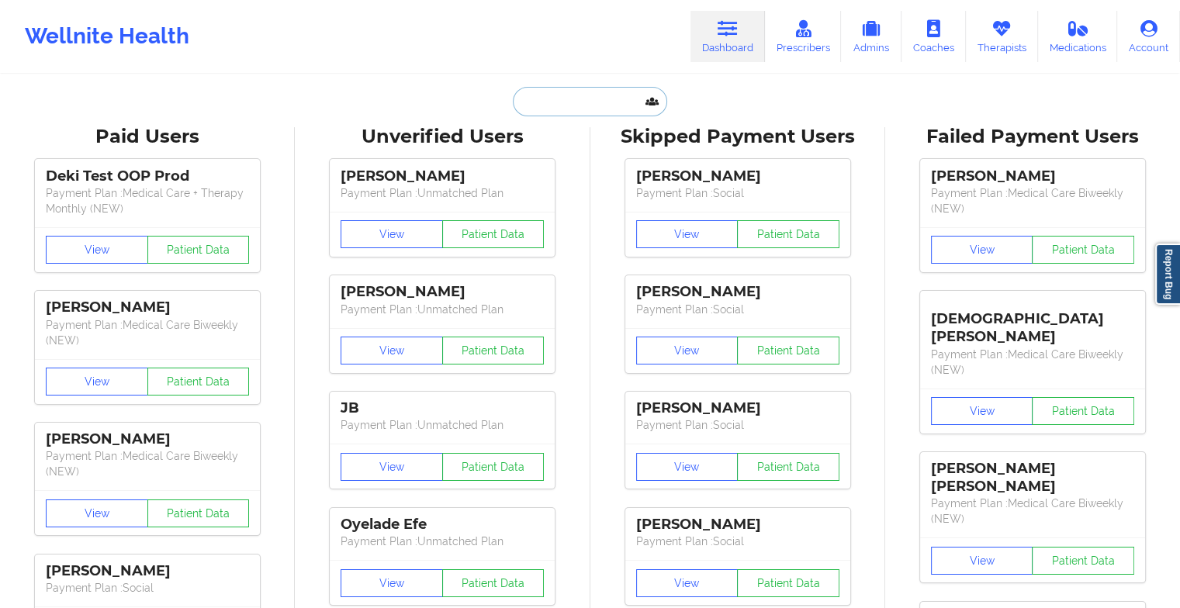
click at [559, 99] on input "text" at bounding box center [590, 101] width 154 height 29
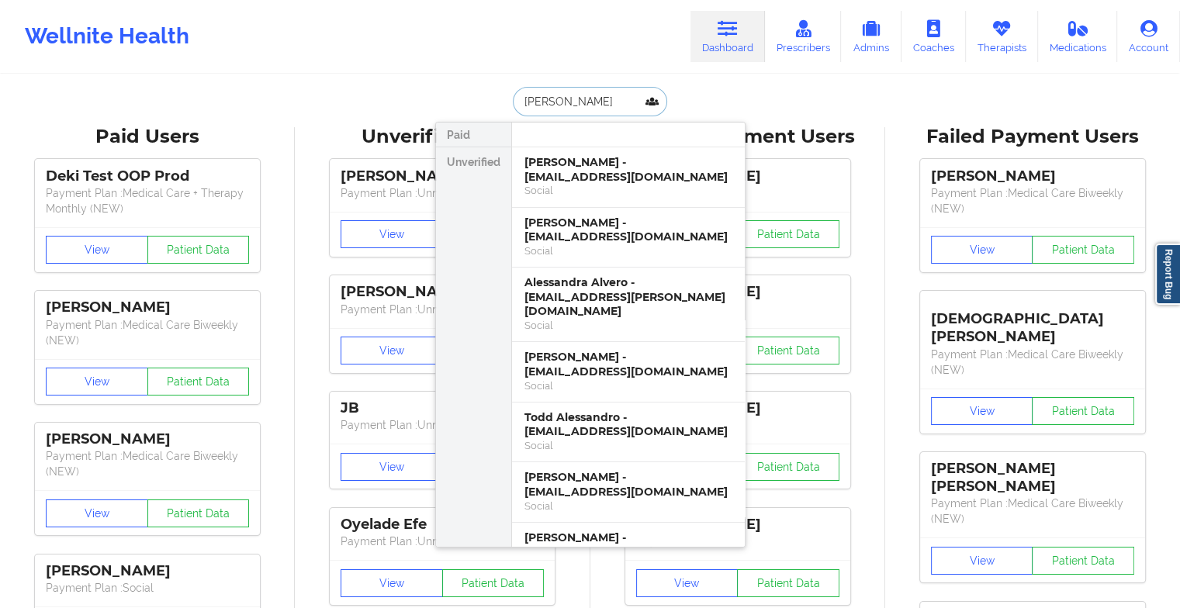
type input "[PERSON_NAME]"
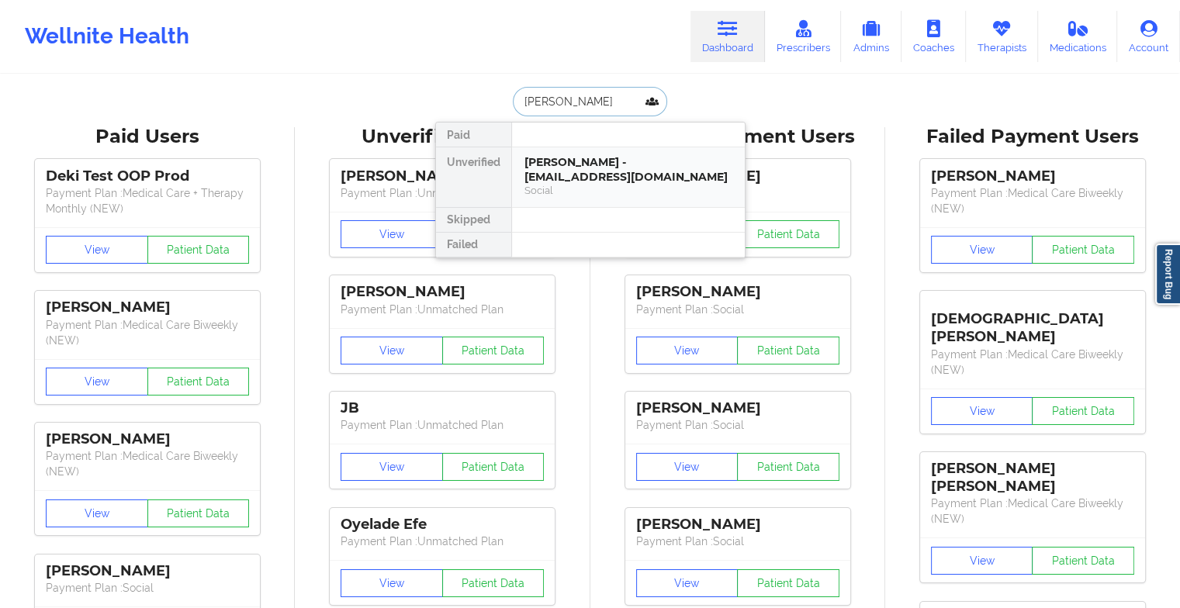
click at [549, 158] on div "[PERSON_NAME] - [EMAIL_ADDRESS][DOMAIN_NAME]" at bounding box center [629, 169] width 208 height 29
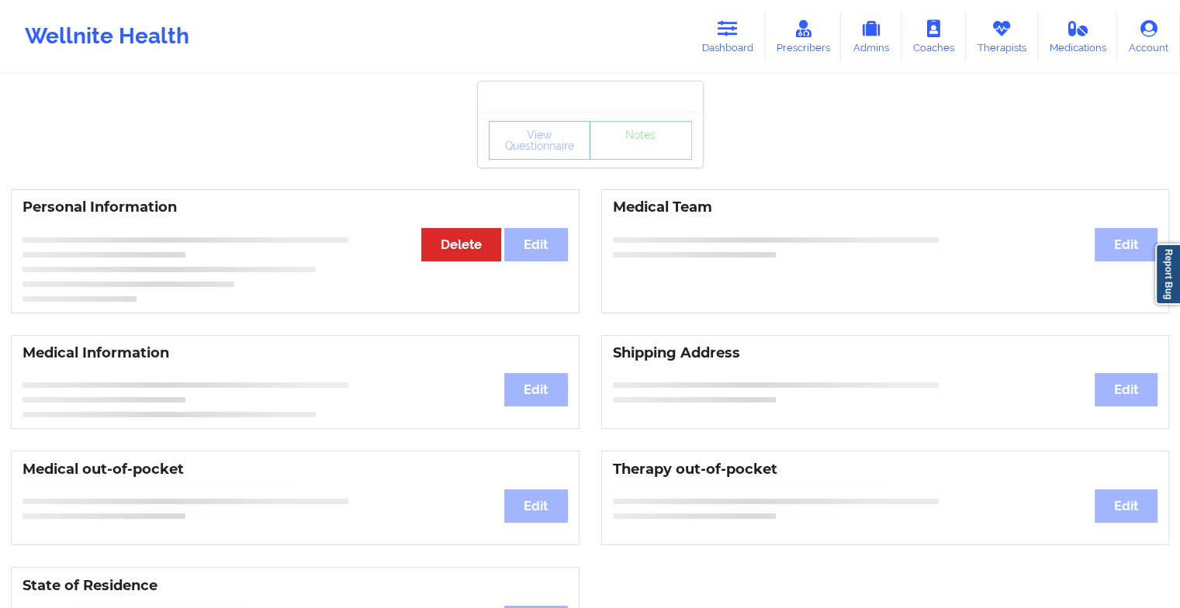
click at [621, 155] on div "View Questionnaire Notes" at bounding box center [590, 140] width 203 height 39
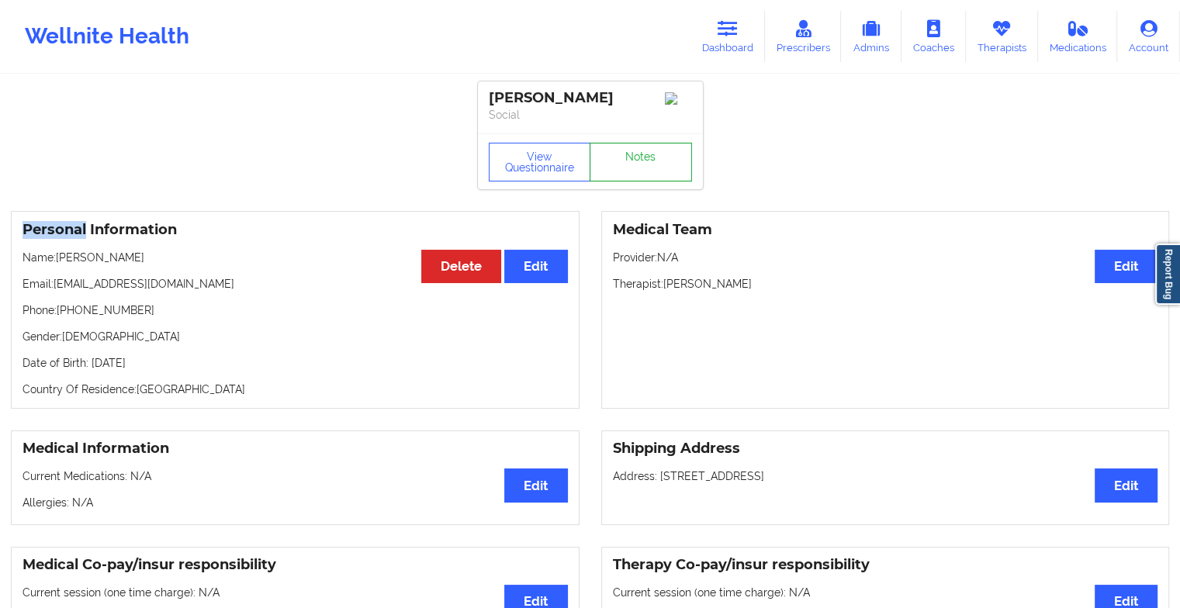
click at [621, 155] on link "Notes" at bounding box center [641, 162] width 102 height 39
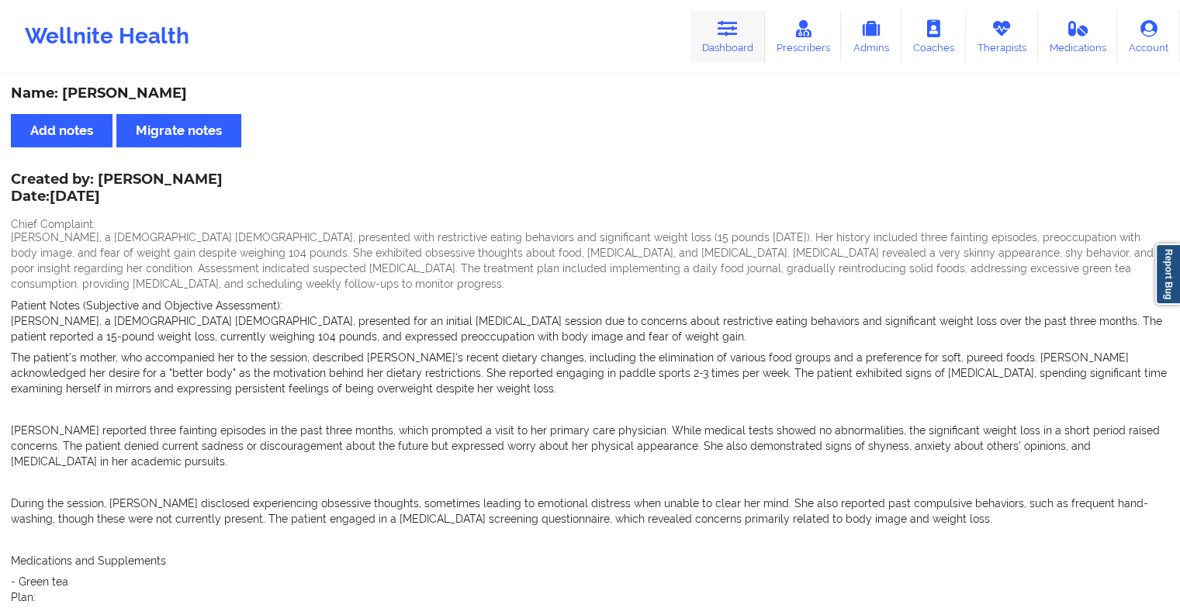
click at [748, 42] on link "Dashboard" at bounding box center [728, 36] width 74 height 51
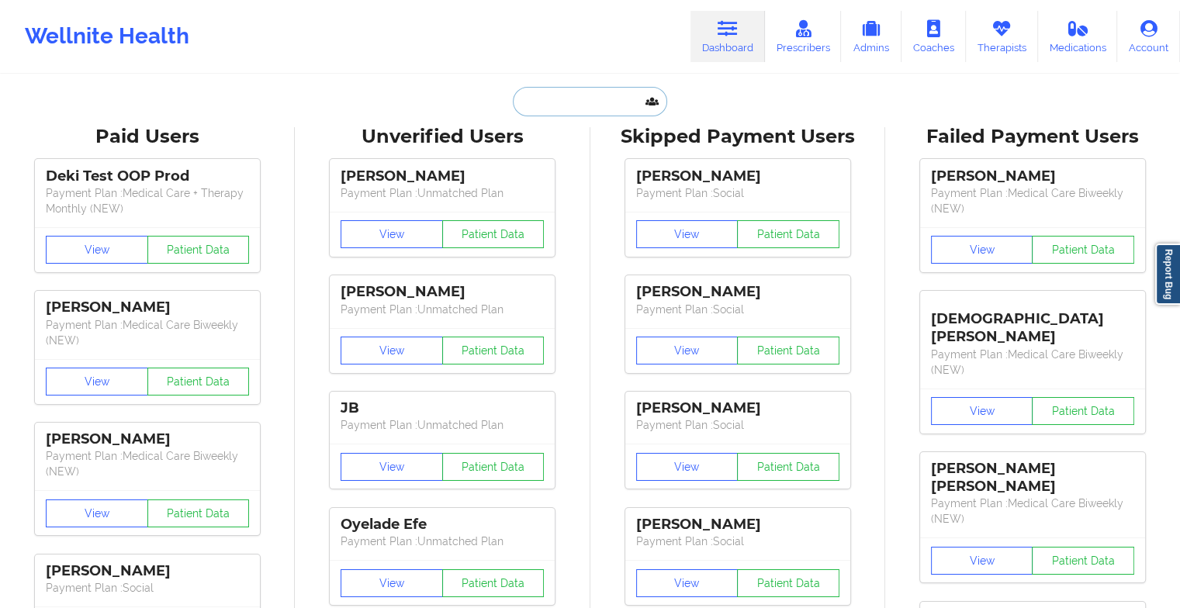
click at [571, 108] on input "text" at bounding box center [590, 101] width 154 height 29
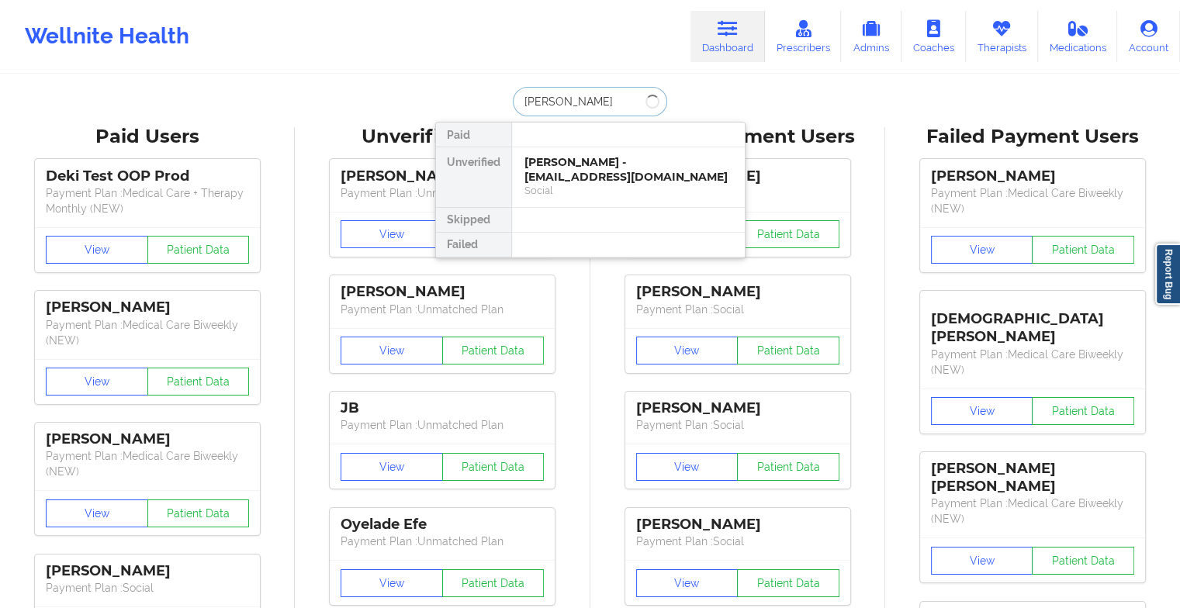
type input "[PERSON_NAME] g m"
click at [578, 165] on div "[PERSON_NAME] - [EMAIL_ADDRESS][DOMAIN_NAME]" at bounding box center [629, 169] width 208 height 29
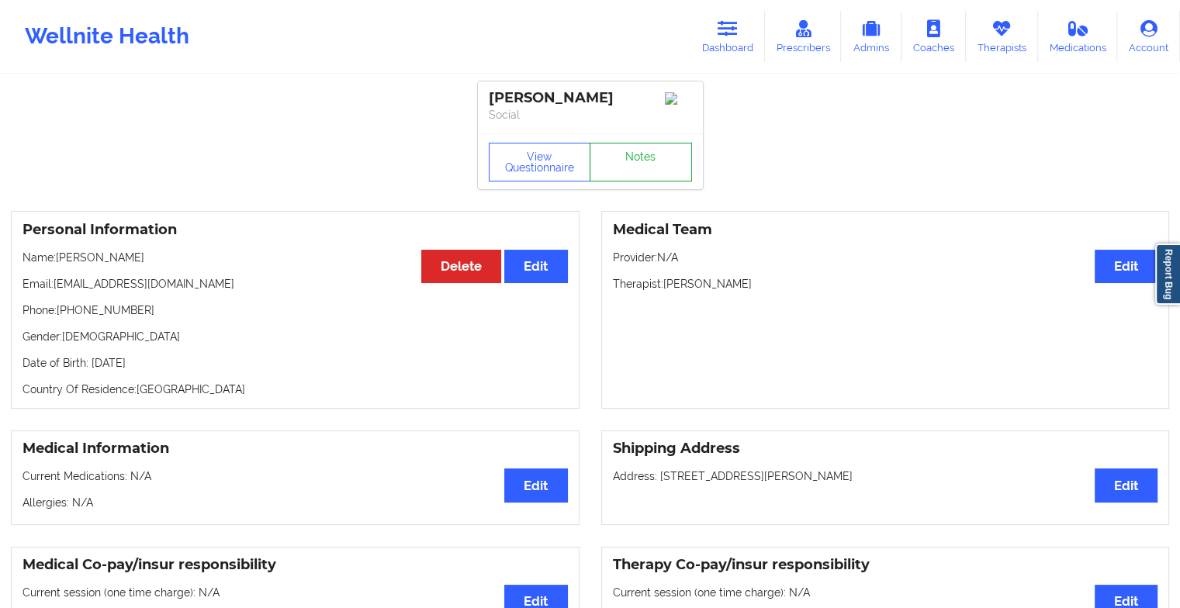
click at [614, 160] on link "Notes" at bounding box center [641, 162] width 102 height 39
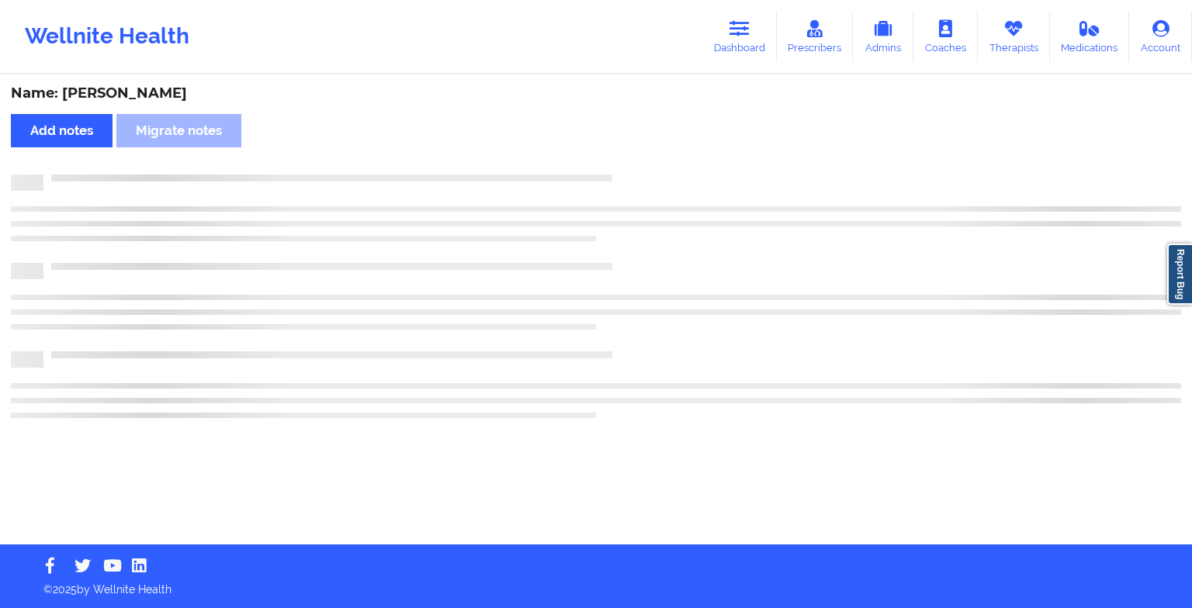
click at [614, 160] on div "Name: [PERSON_NAME] Add notes Migrate notes" at bounding box center [596, 310] width 1192 height 469
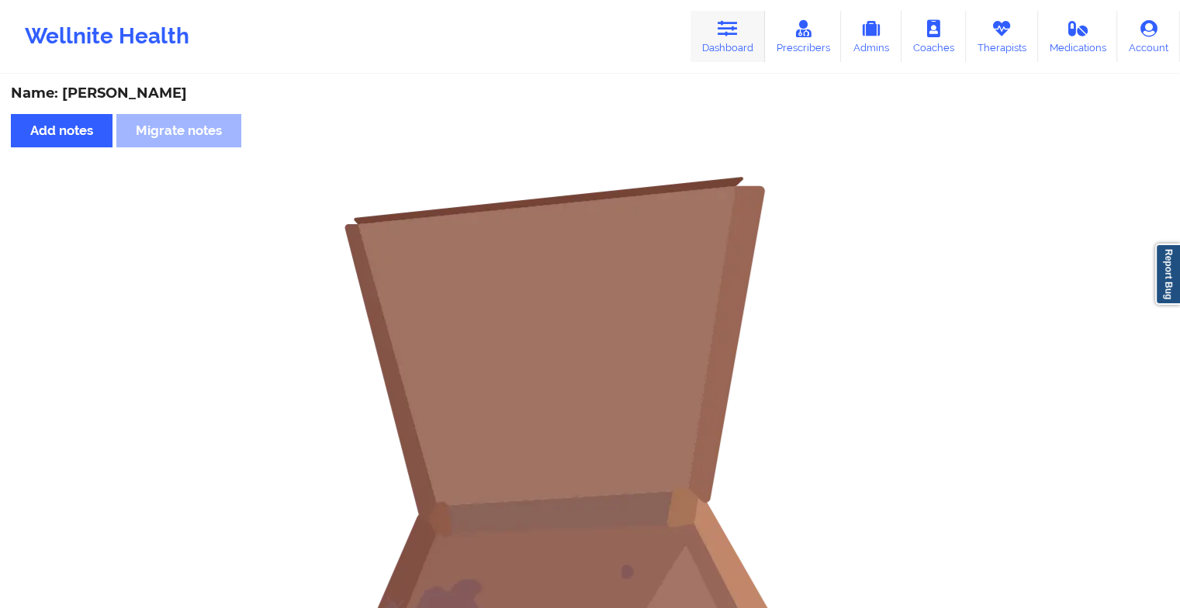
click at [719, 35] on link "Dashboard" at bounding box center [728, 36] width 74 height 51
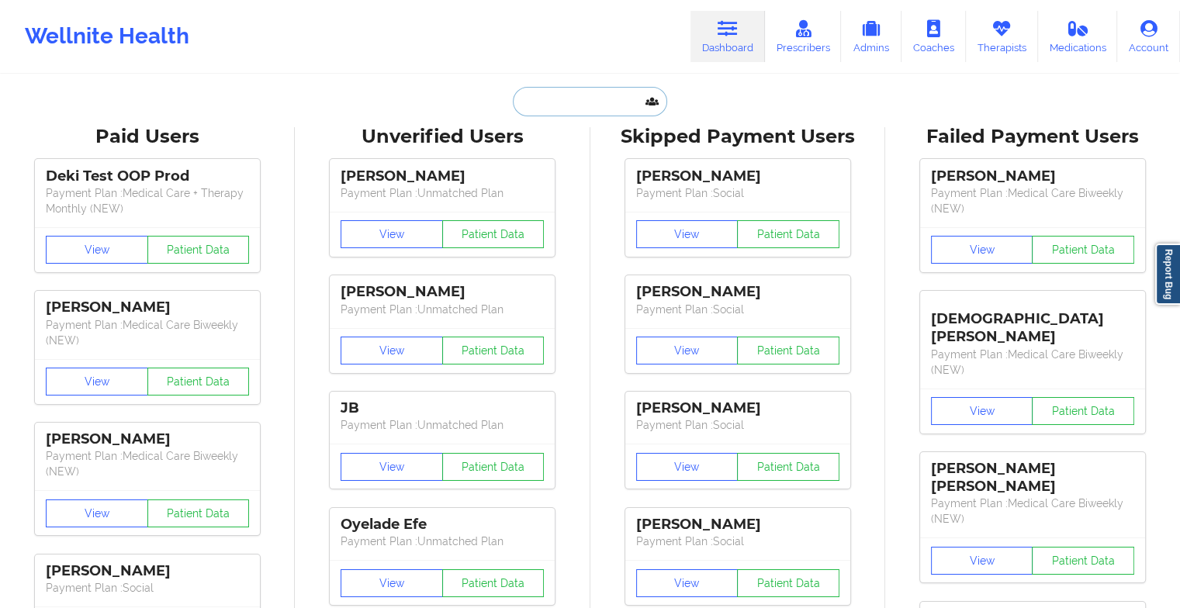
click at [535, 110] on input "text" at bounding box center [590, 101] width 154 height 29
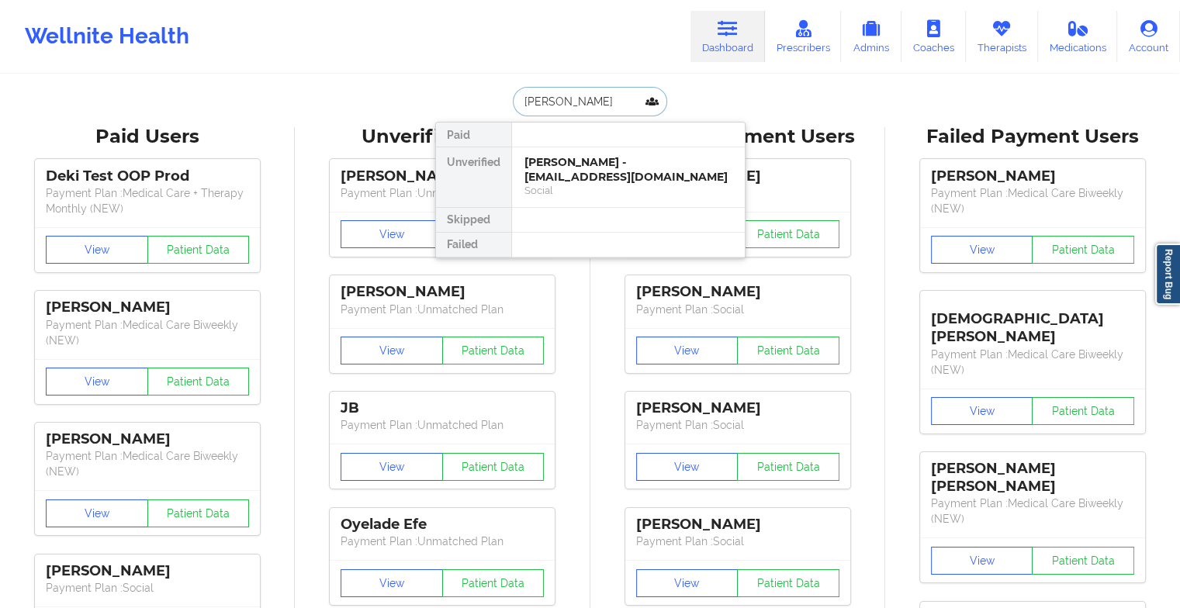
type input "[PERSON_NAME]"
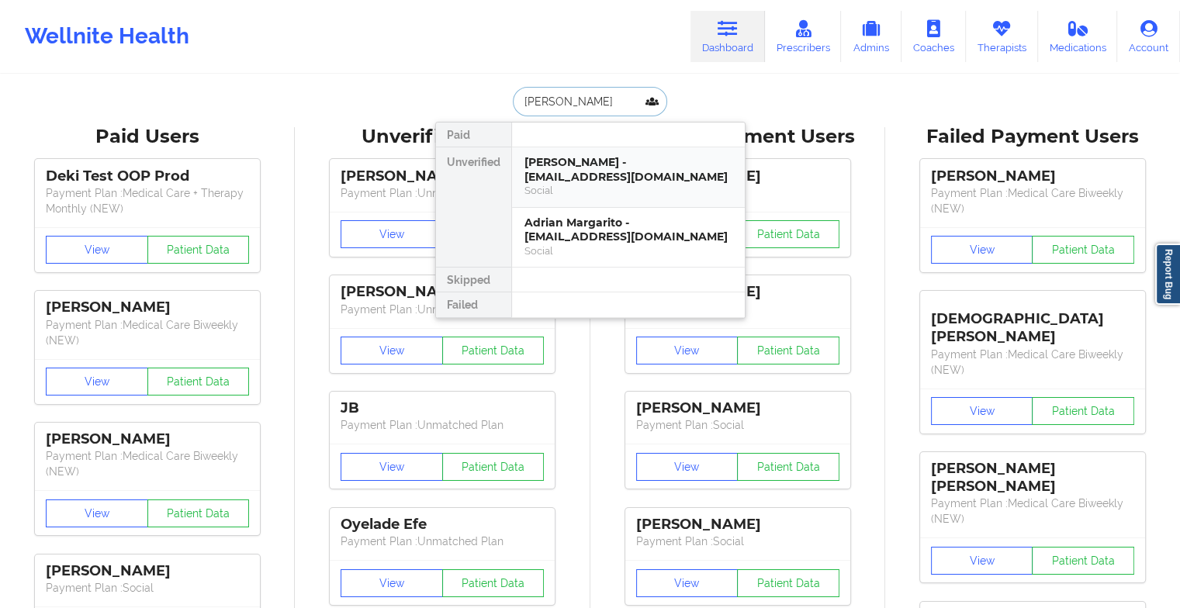
click at [563, 158] on div "[PERSON_NAME] - [EMAIL_ADDRESS][DOMAIN_NAME]" at bounding box center [629, 169] width 208 height 29
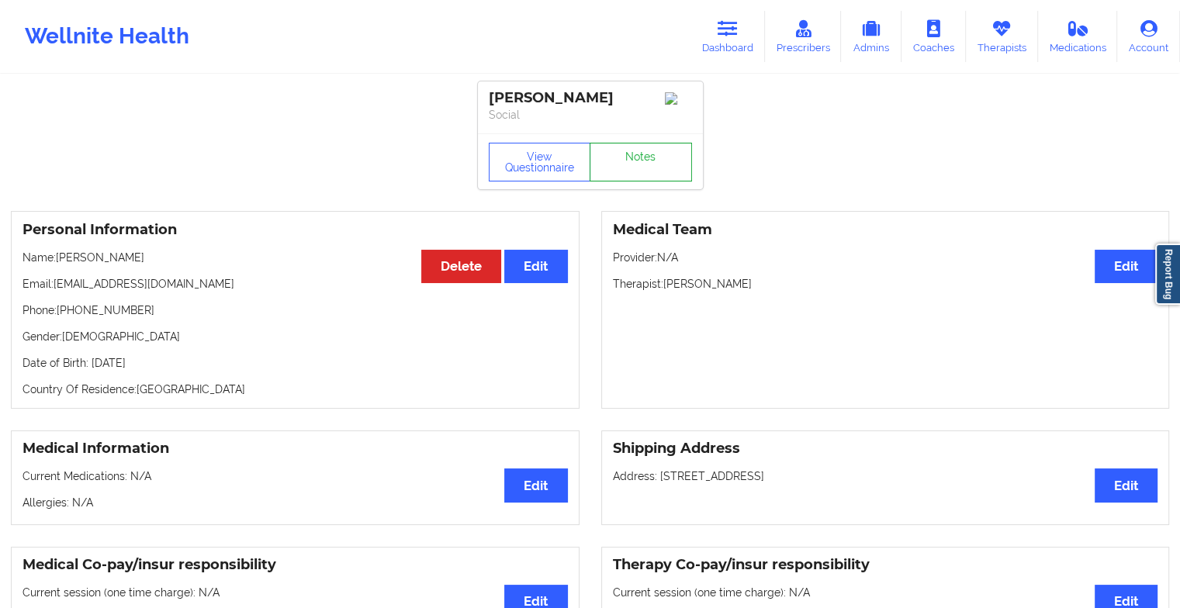
click at [637, 161] on link "Notes" at bounding box center [641, 162] width 102 height 39
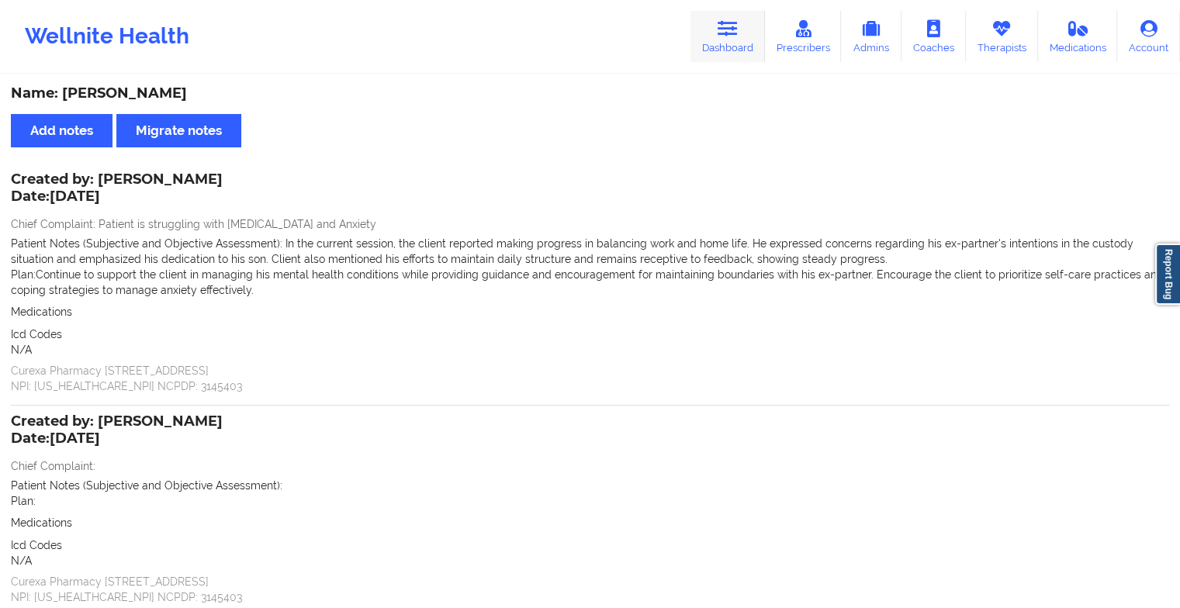
click at [733, 45] on link "Dashboard" at bounding box center [728, 36] width 74 height 51
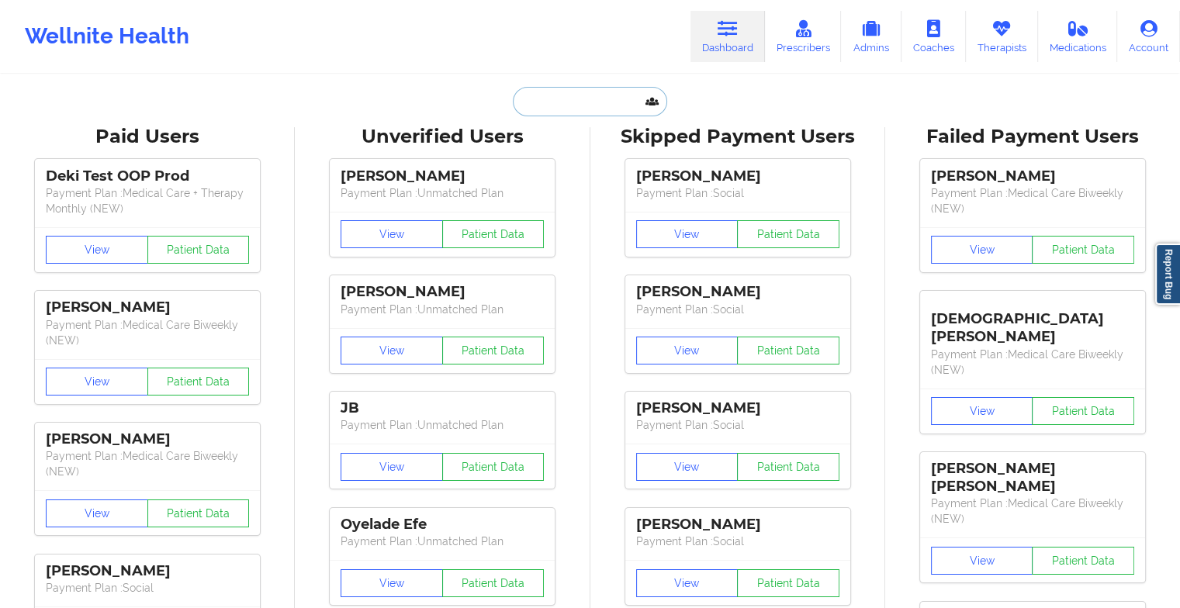
click at [577, 99] on input "text" at bounding box center [590, 101] width 154 height 29
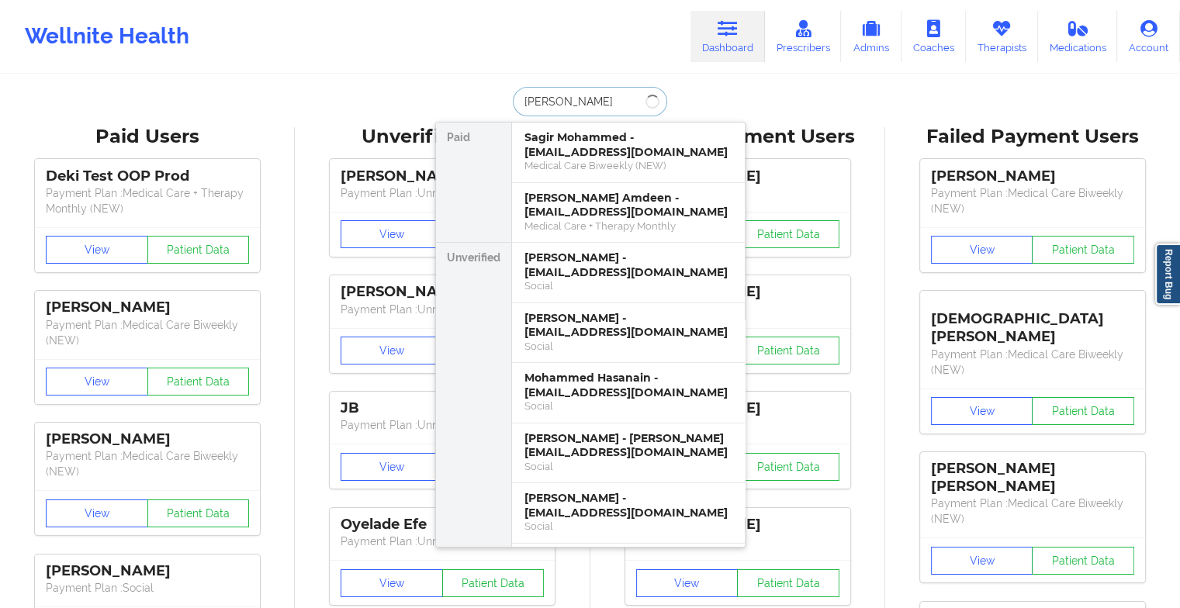
type input "[PERSON_NAME]"
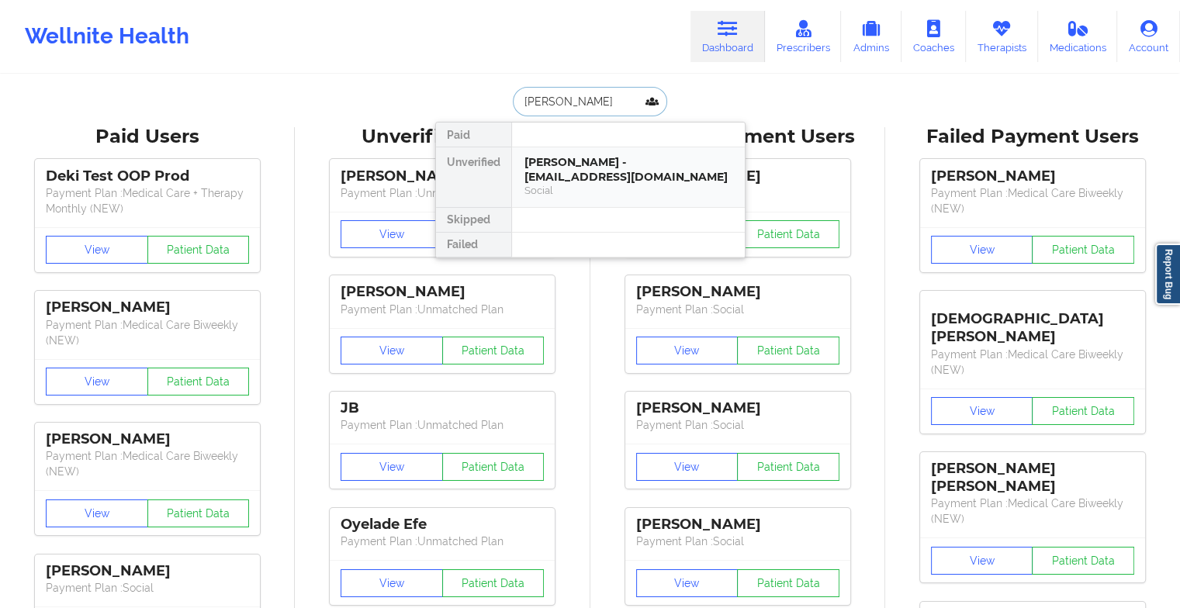
click at [587, 164] on div "[PERSON_NAME] - [EMAIL_ADDRESS][DOMAIN_NAME]" at bounding box center [629, 169] width 208 height 29
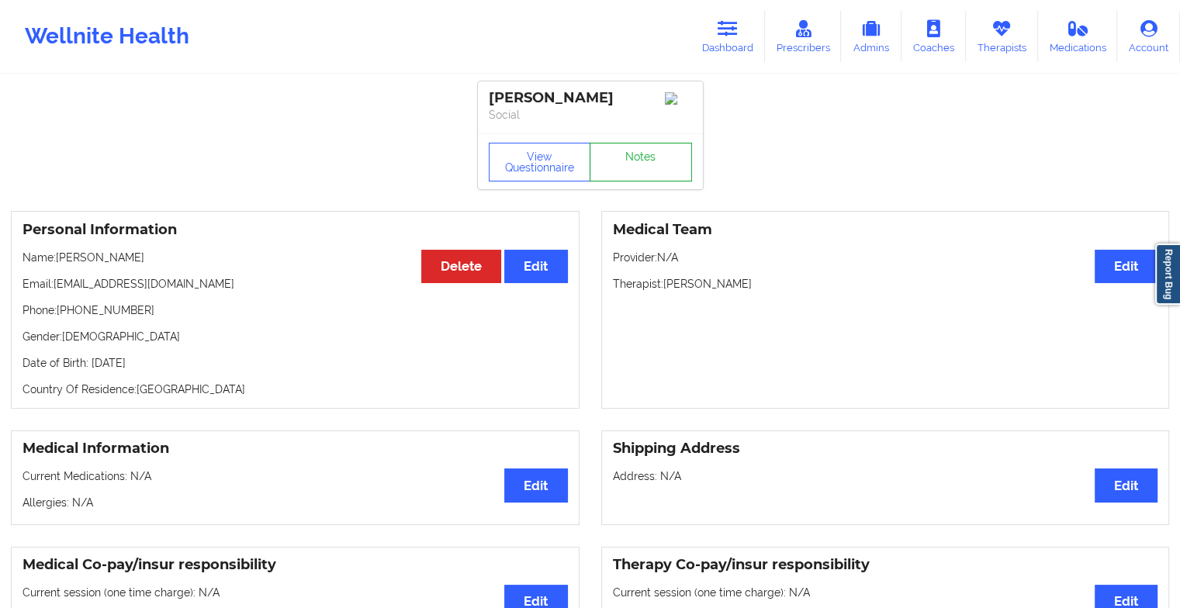
click at [642, 149] on link "Notes" at bounding box center [641, 162] width 102 height 39
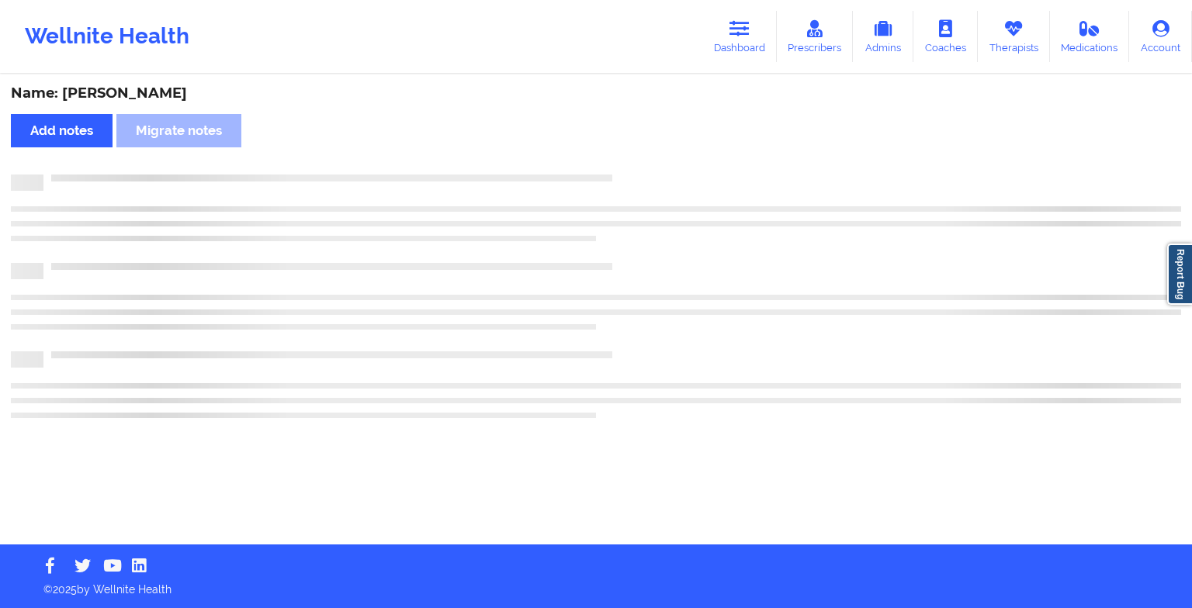
click at [642, 149] on div "Name: [PERSON_NAME] Add notes Migrate notes" at bounding box center [596, 310] width 1192 height 469
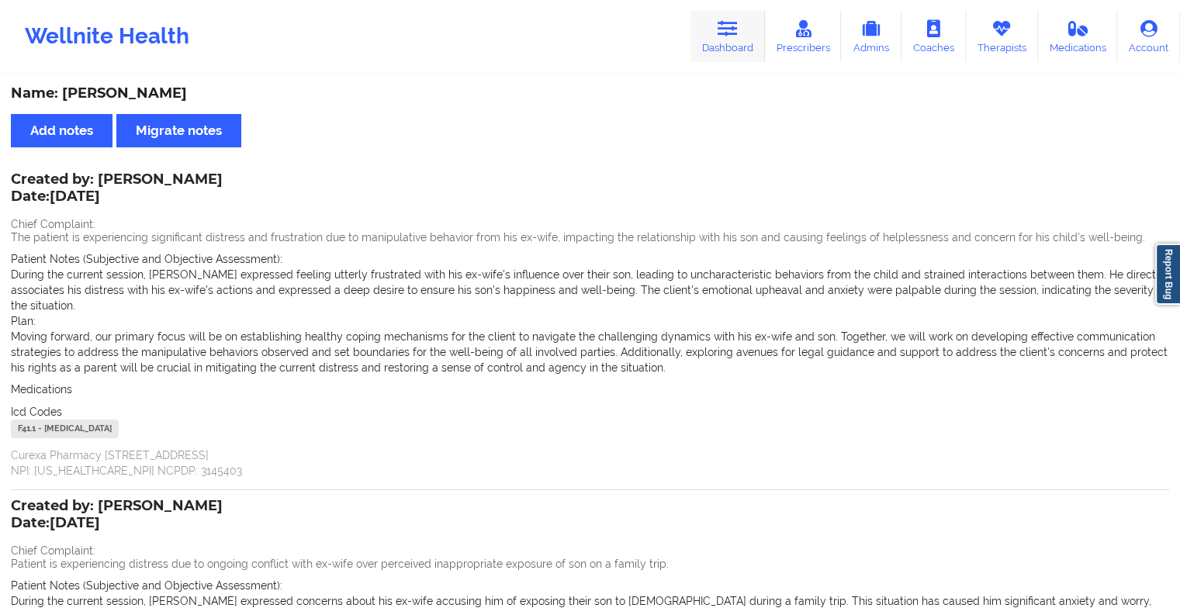
click at [730, 39] on link "Dashboard" at bounding box center [728, 36] width 74 height 51
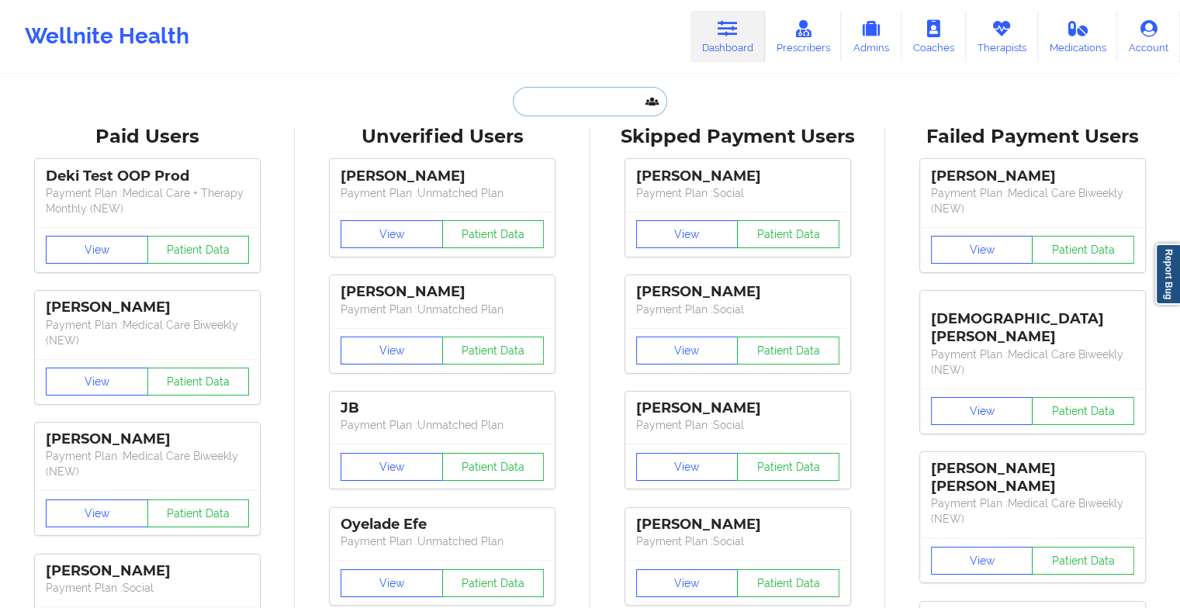
click at [606, 105] on input "text" at bounding box center [590, 101] width 154 height 29
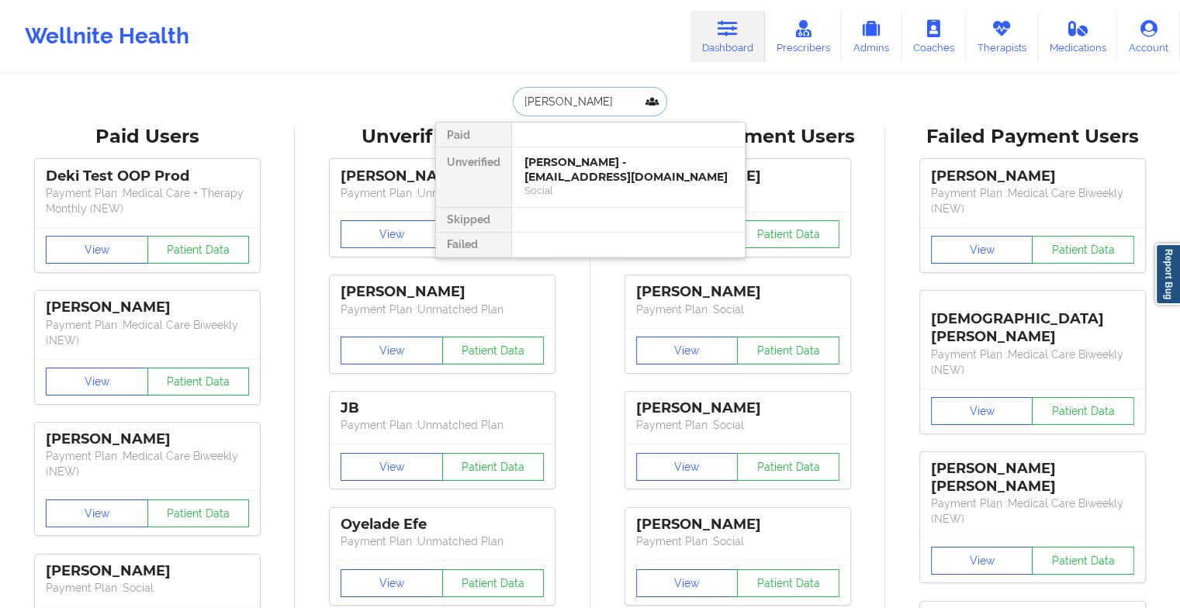
type input "[PERSON_NAME]"
click at [607, 161] on div "[PERSON_NAME] - [EMAIL_ADDRESS][DOMAIN_NAME]" at bounding box center [629, 169] width 208 height 29
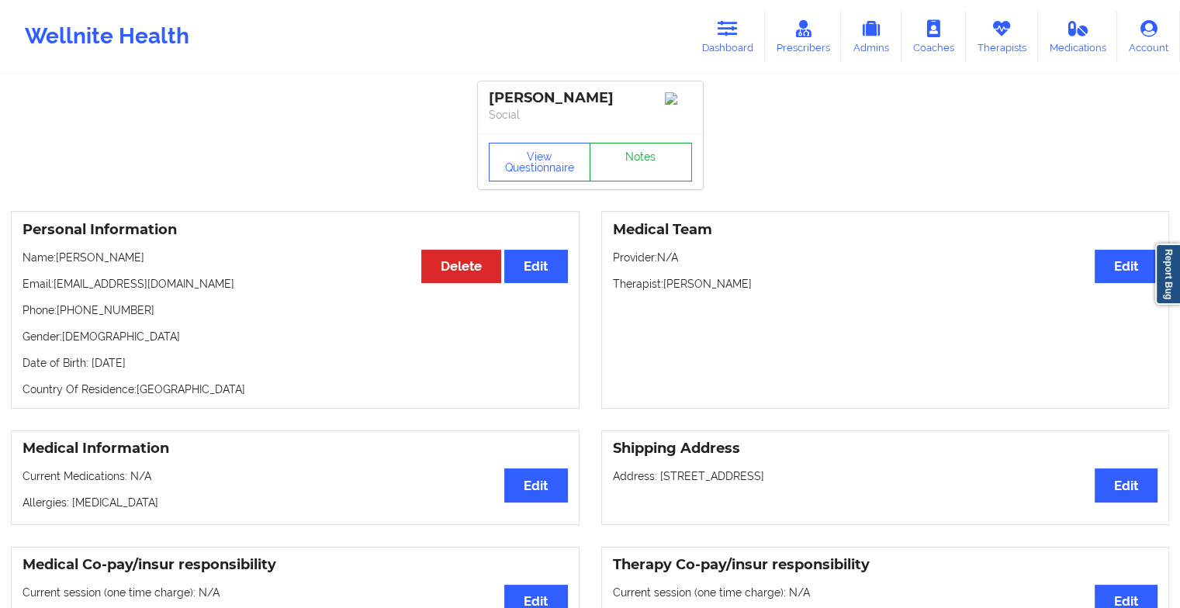
click at [639, 157] on link "Notes" at bounding box center [641, 162] width 102 height 39
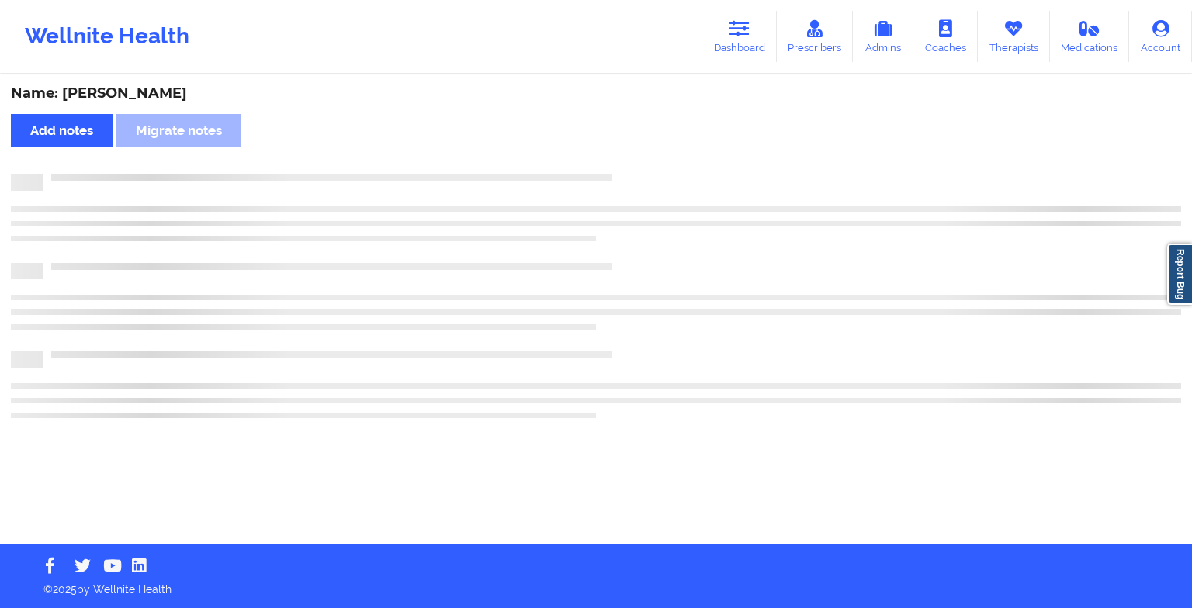
click at [639, 157] on div "Name: [PERSON_NAME] Add notes Migrate notes" at bounding box center [596, 310] width 1192 height 469
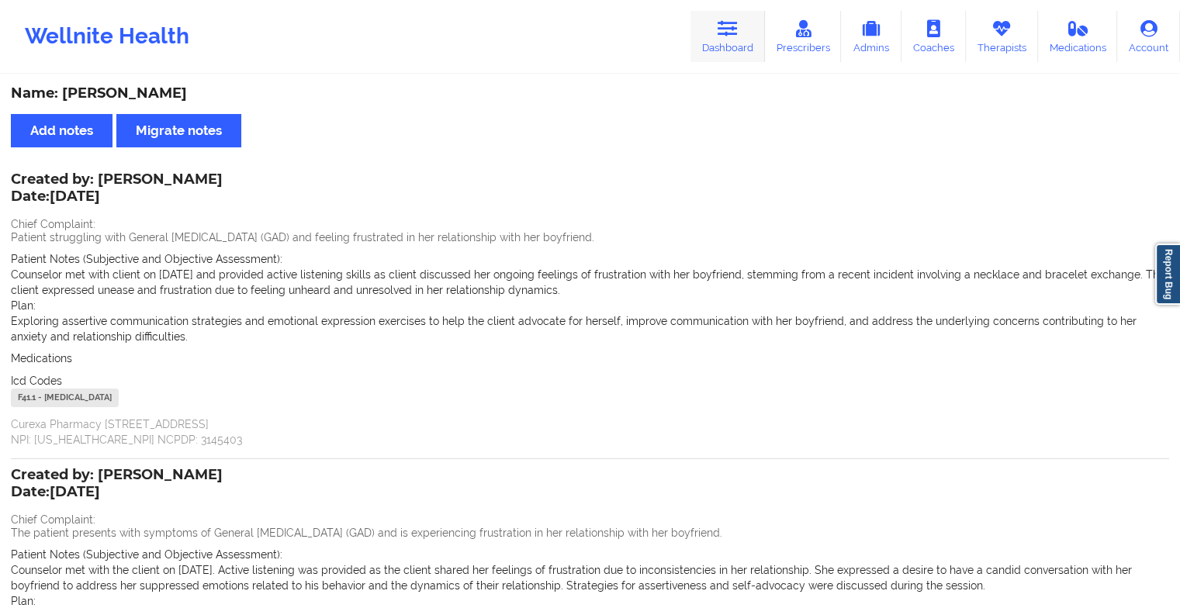
click at [736, 36] on icon at bounding box center [728, 28] width 20 height 17
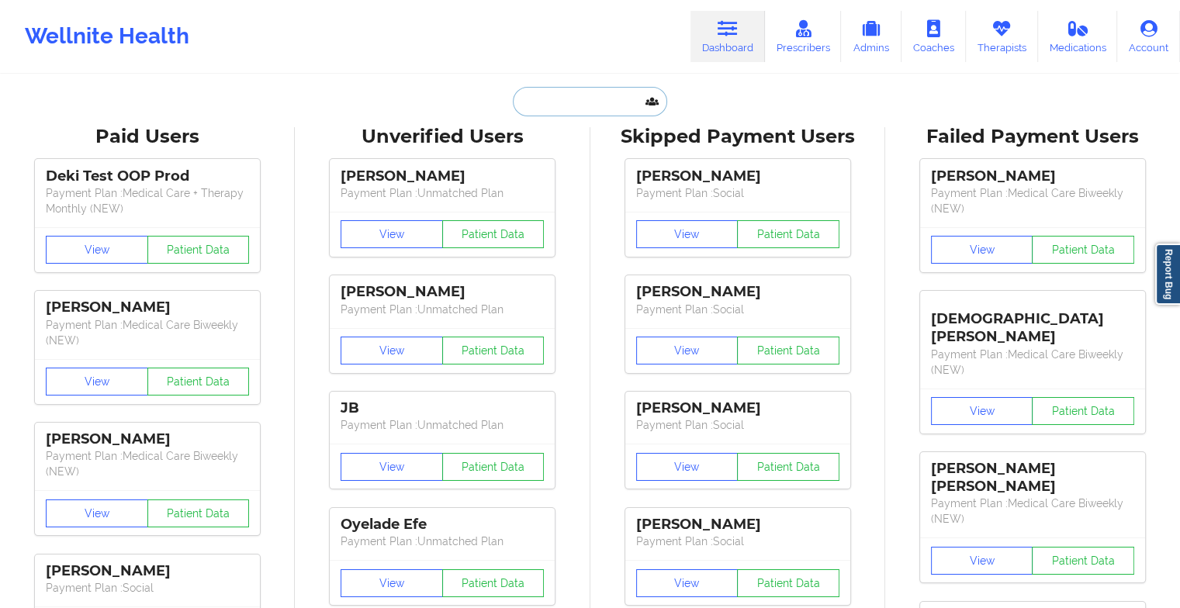
click at [600, 103] on input "text" at bounding box center [590, 101] width 154 height 29
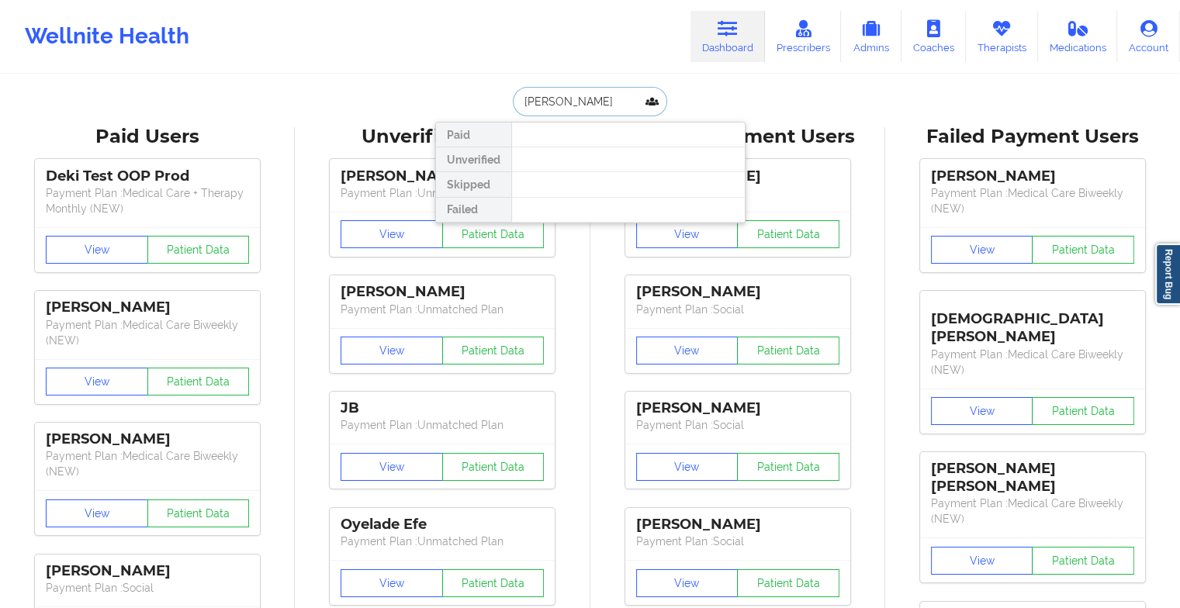
type input "[PERSON_NAME]"
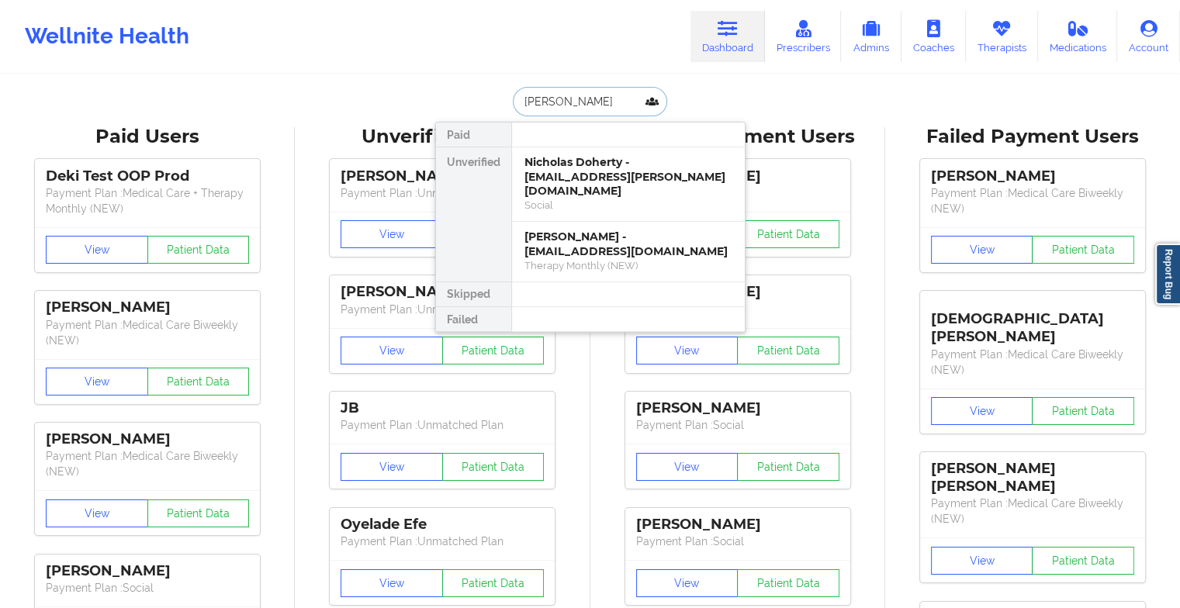
click at [601, 158] on div "Nicholas Doherty - [EMAIL_ADDRESS][PERSON_NAME][DOMAIN_NAME]" at bounding box center [629, 176] width 208 height 43
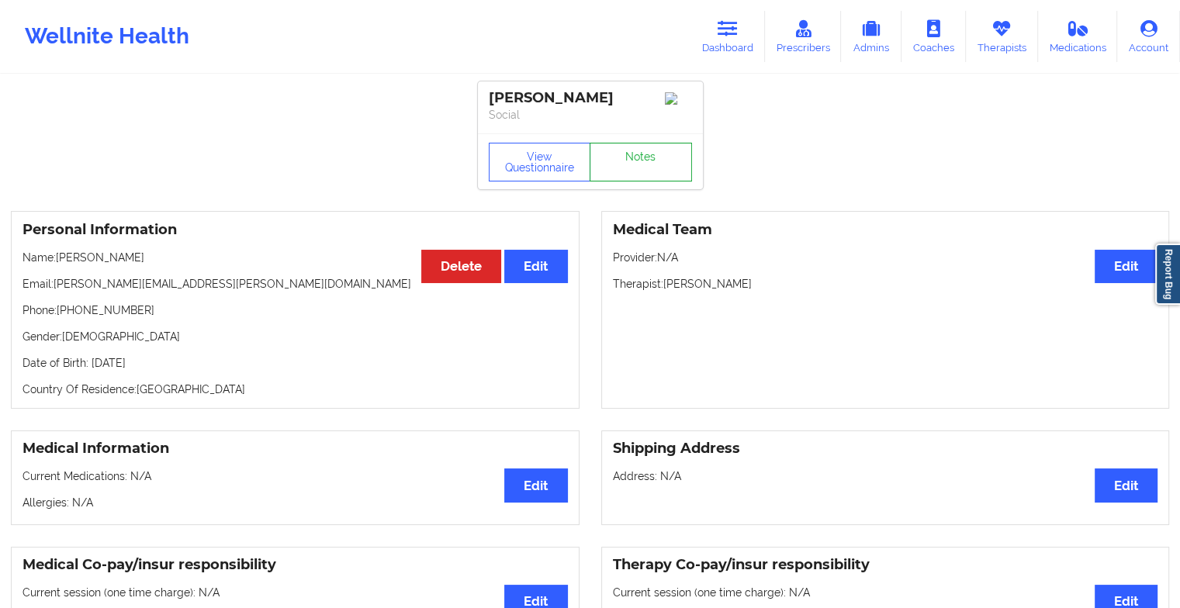
click at [631, 155] on link "Notes" at bounding box center [641, 162] width 102 height 39
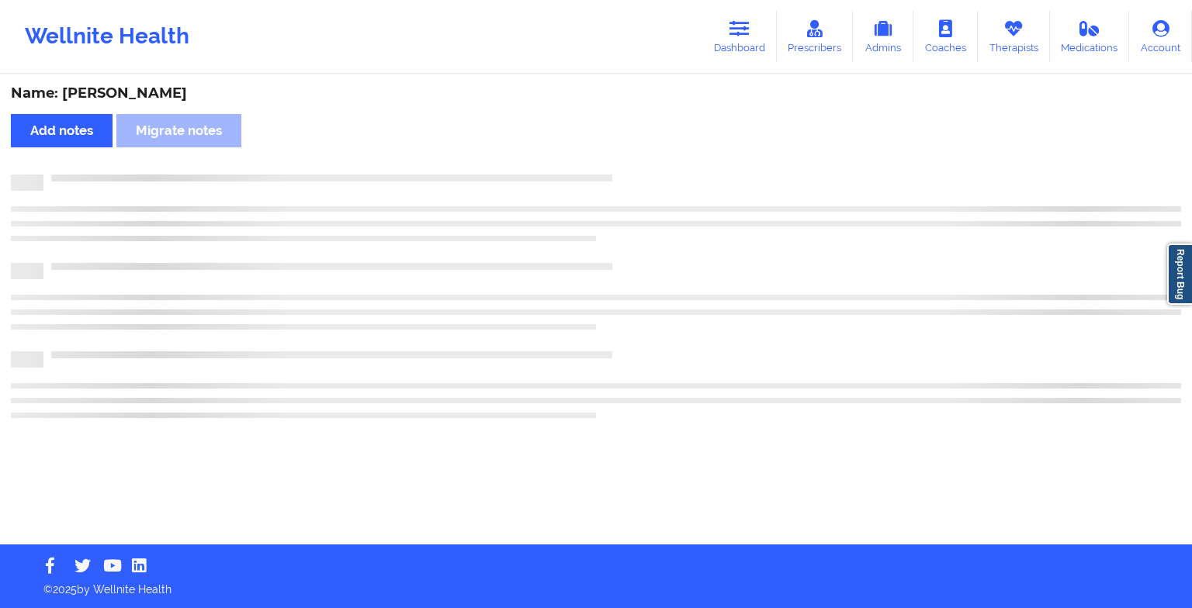
click at [631, 155] on div "Name: [PERSON_NAME] Add notes Migrate notes" at bounding box center [596, 310] width 1192 height 469
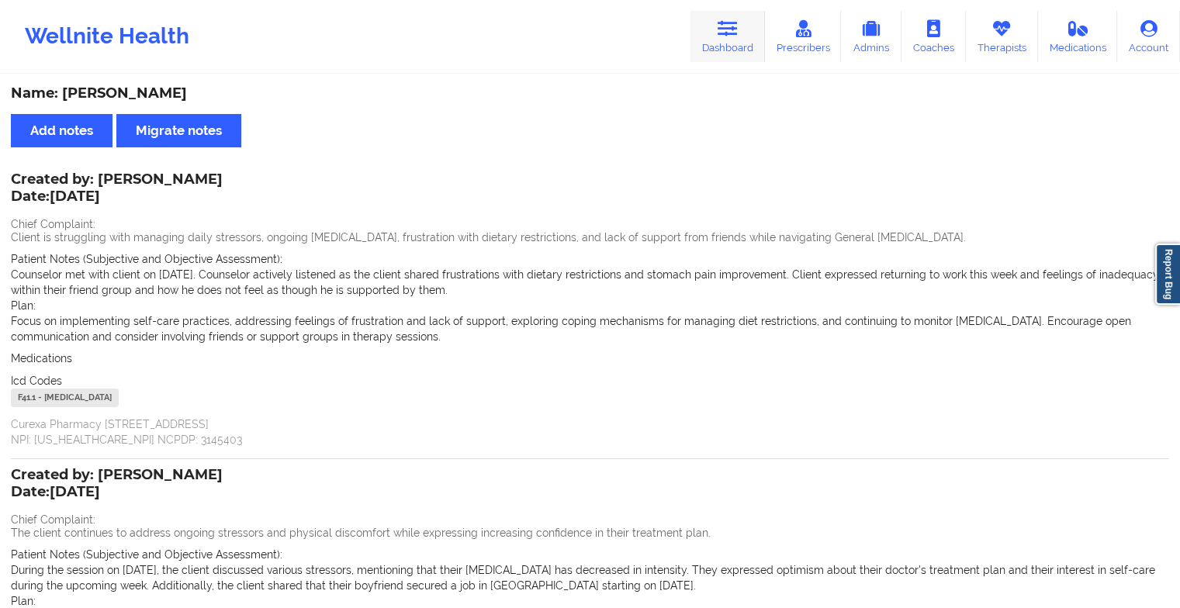
click at [743, 41] on link "Dashboard" at bounding box center [728, 36] width 74 height 51
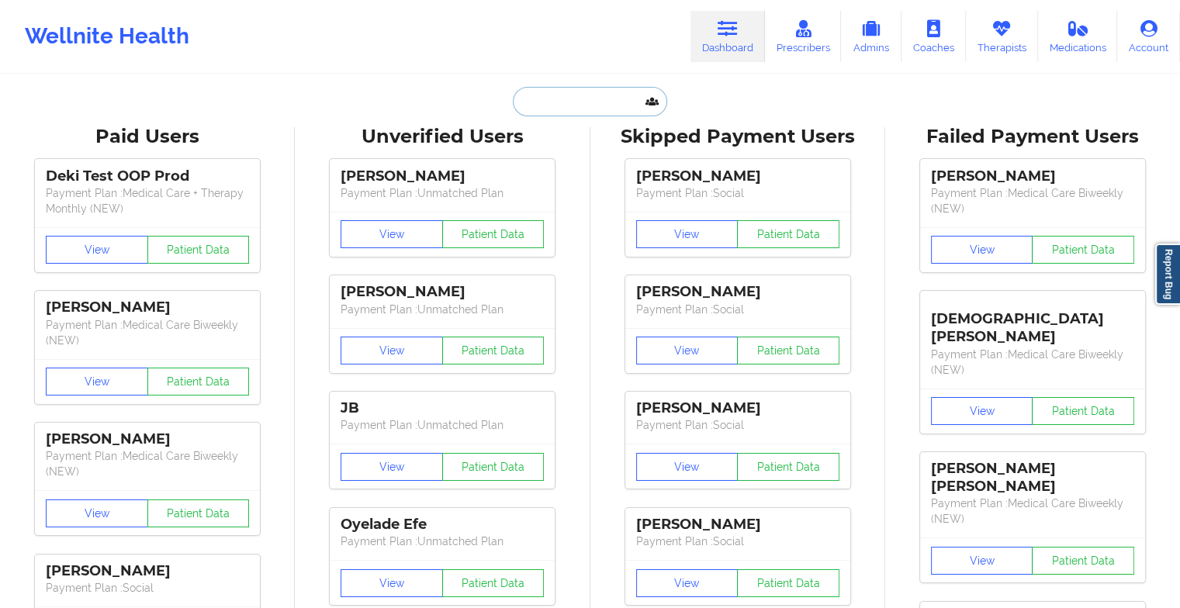
click at [605, 97] on input "text" at bounding box center [590, 101] width 154 height 29
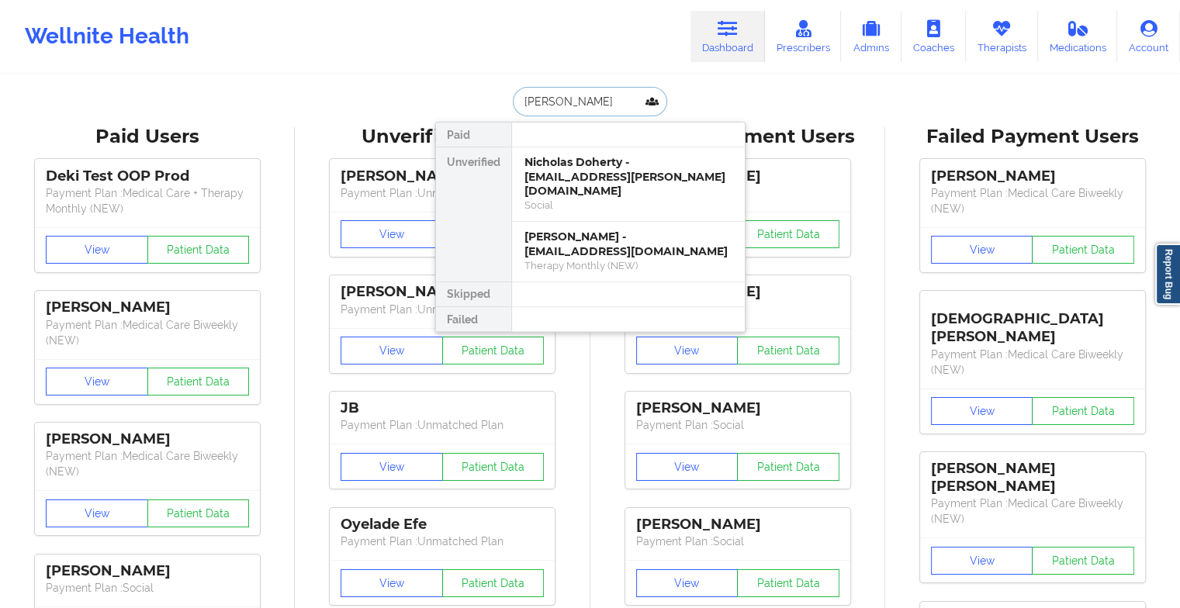
type input "[PERSON_NAME]"
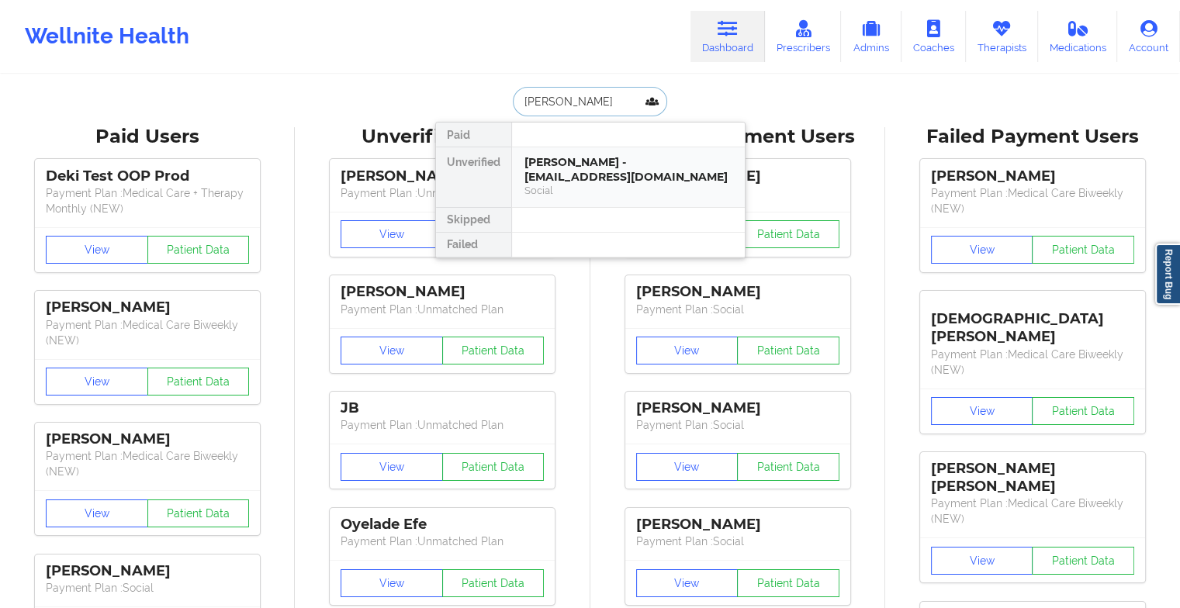
click at [614, 161] on div "[PERSON_NAME] - [EMAIL_ADDRESS][DOMAIN_NAME]" at bounding box center [629, 169] width 208 height 29
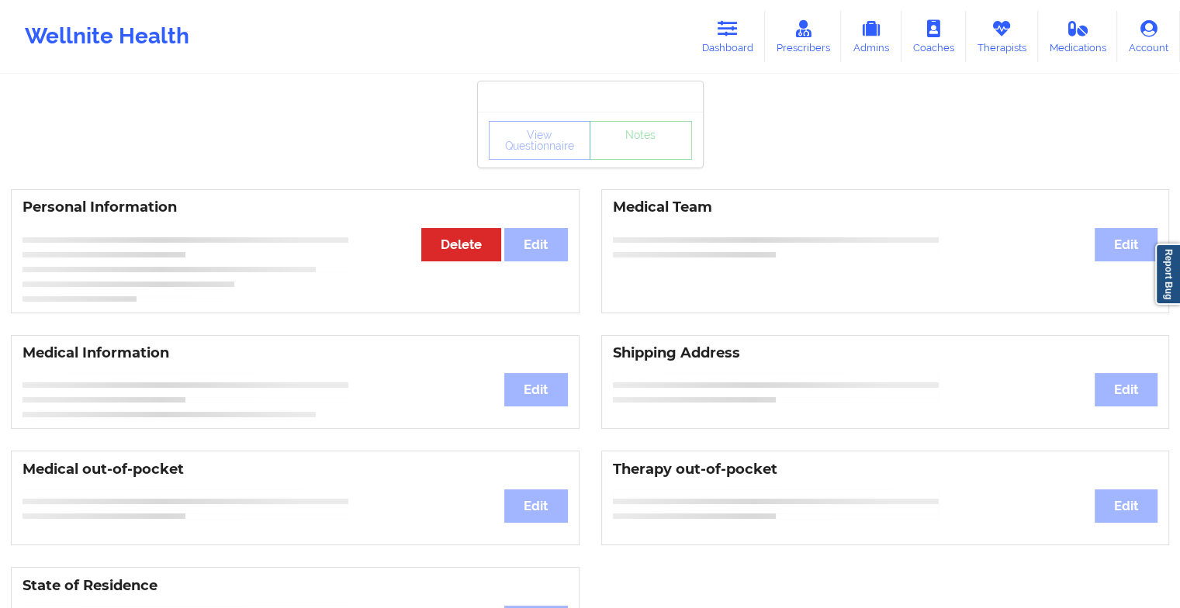
click at [646, 152] on div "View Questionnaire Notes" at bounding box center [590, 140] width 203 height 39
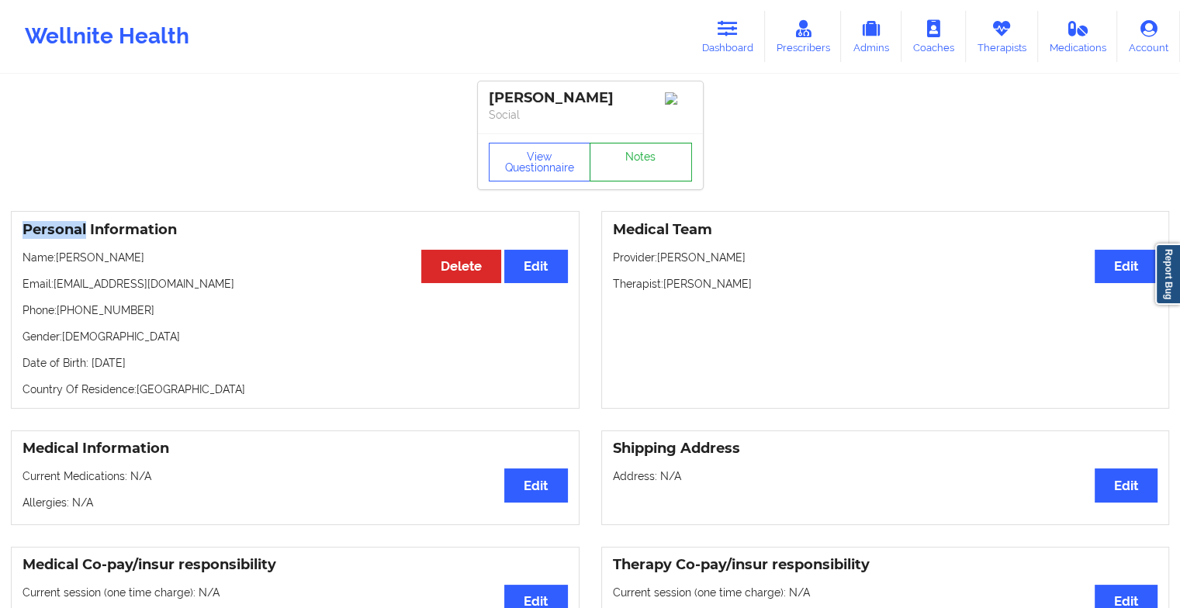
click at [646, 152] on link "Notes" at bounding box center [641, 162] width 102 height 39
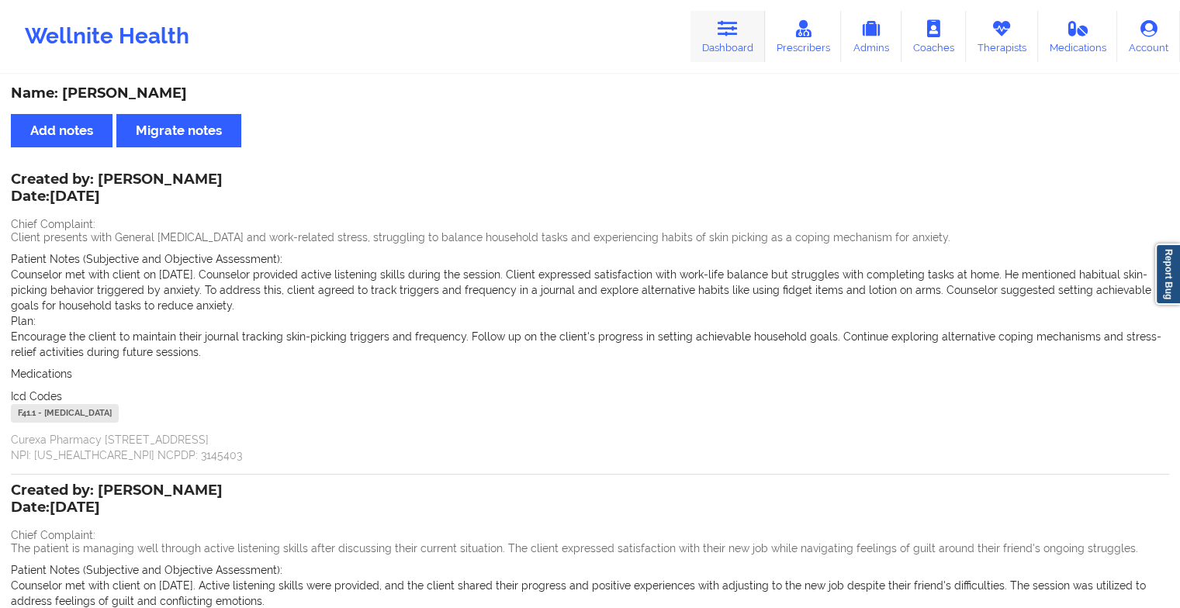
click at [748, 43] on link "Dashboard" at bounding box center [728, 36] width 74 height 51
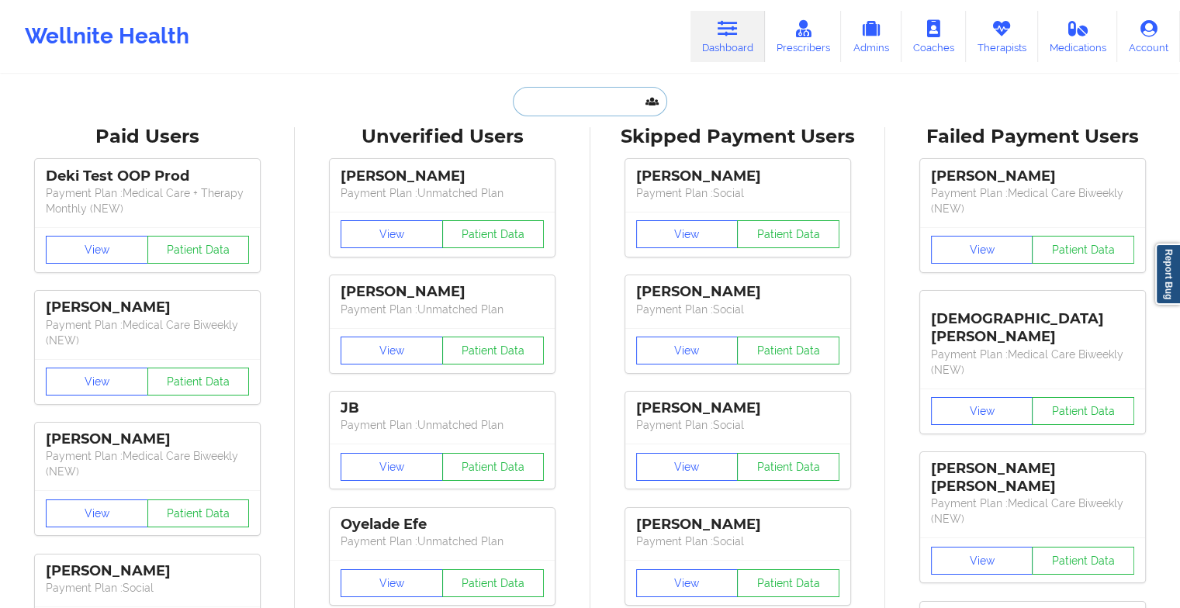
click at [587, 97] on input "text" at bounding box center [590, 101] width 154 height 29
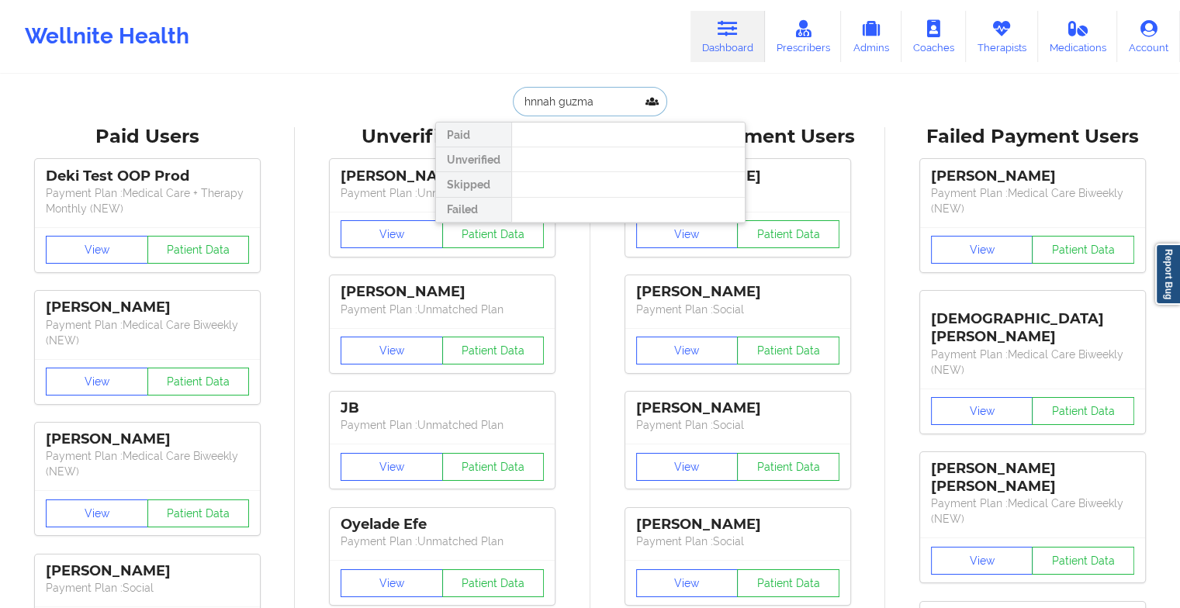
type input "[PERSON_NAME]"
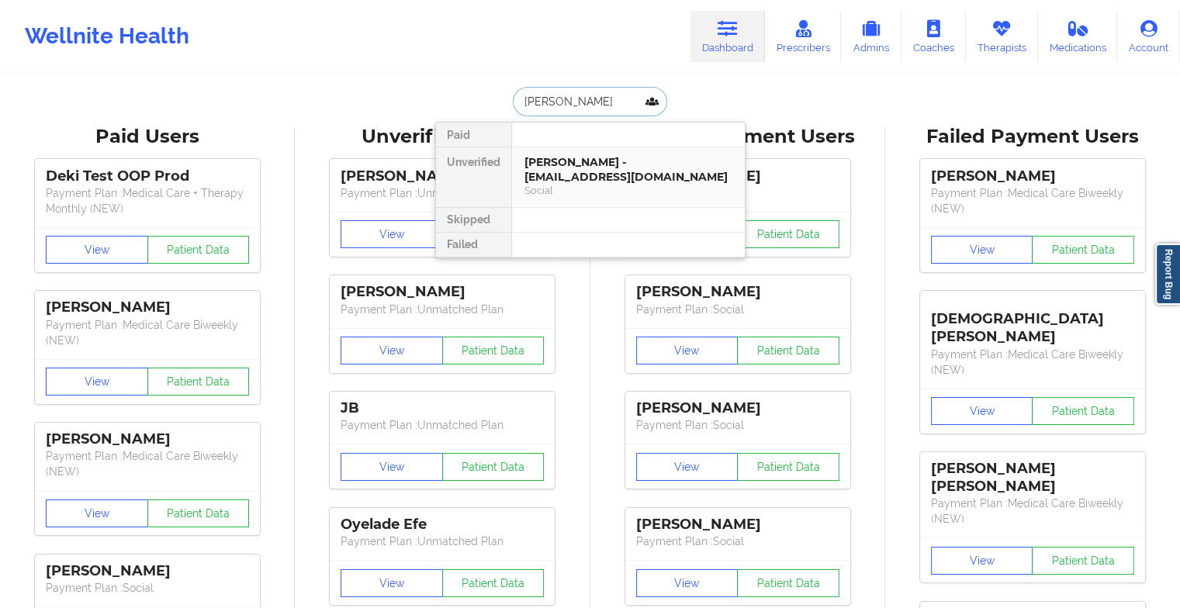
click at [597, 165] on div "[PERSON_NAME] - [EMAIL_ADDRESS][DOMAIN_NAME]" at bounding box center [629, 169] width 208 height 29
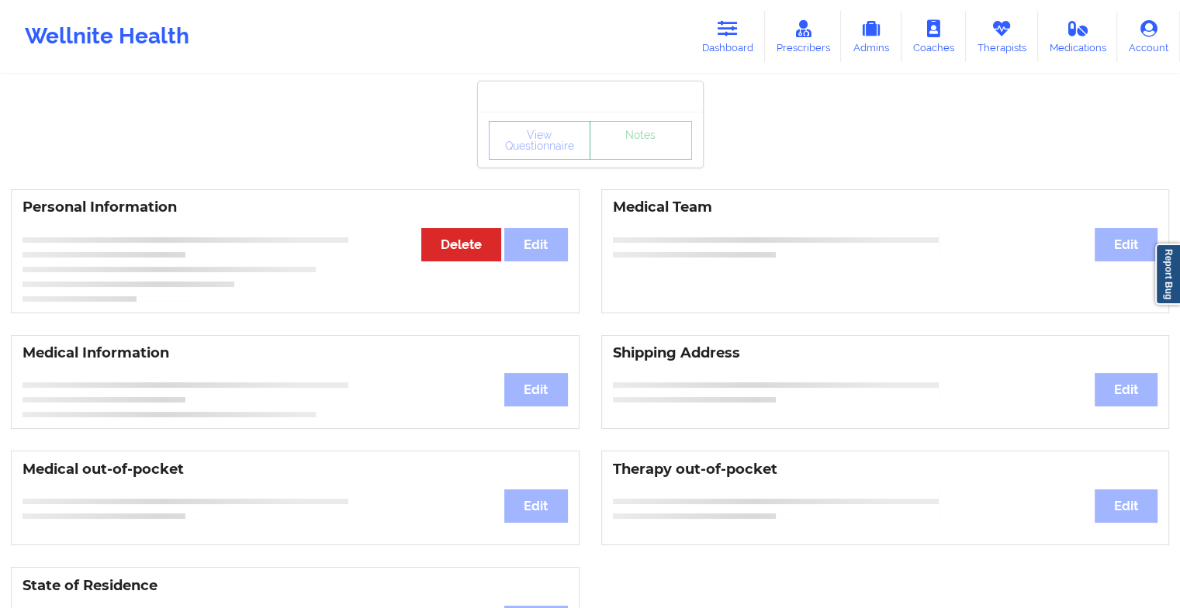
click at [650, 160] on link "Notes" at bounding box center [641, 140] width 102 height 39
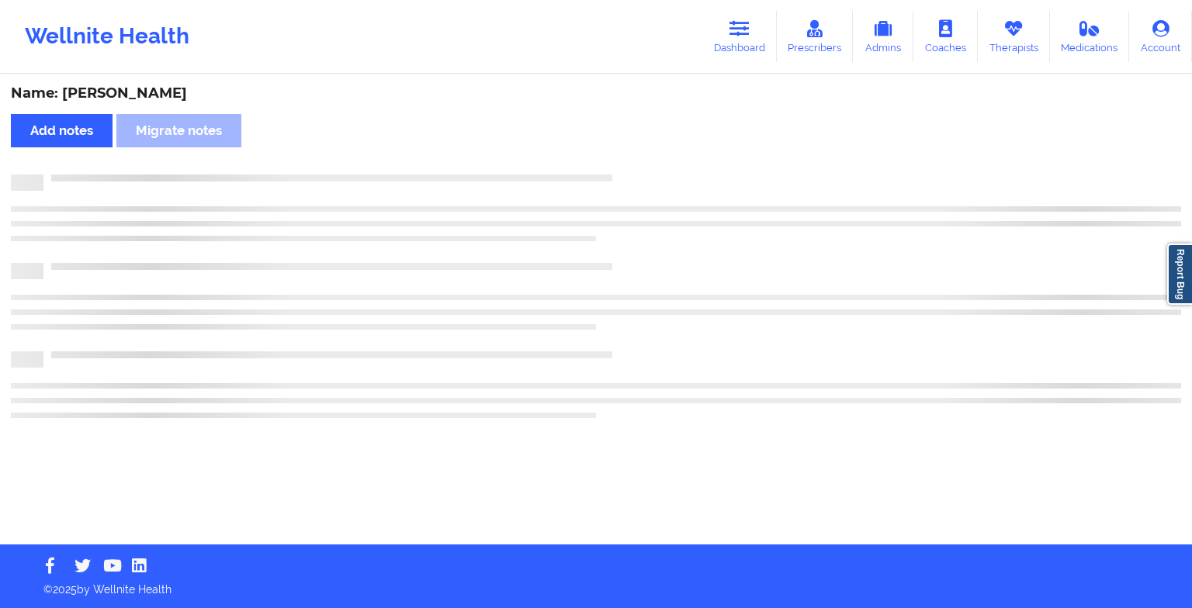
click at [650, 163] on div "Name: [PERSON_NAME] Add notes Migrate notes" at bounding box center [596, 310] width 1192 height 469
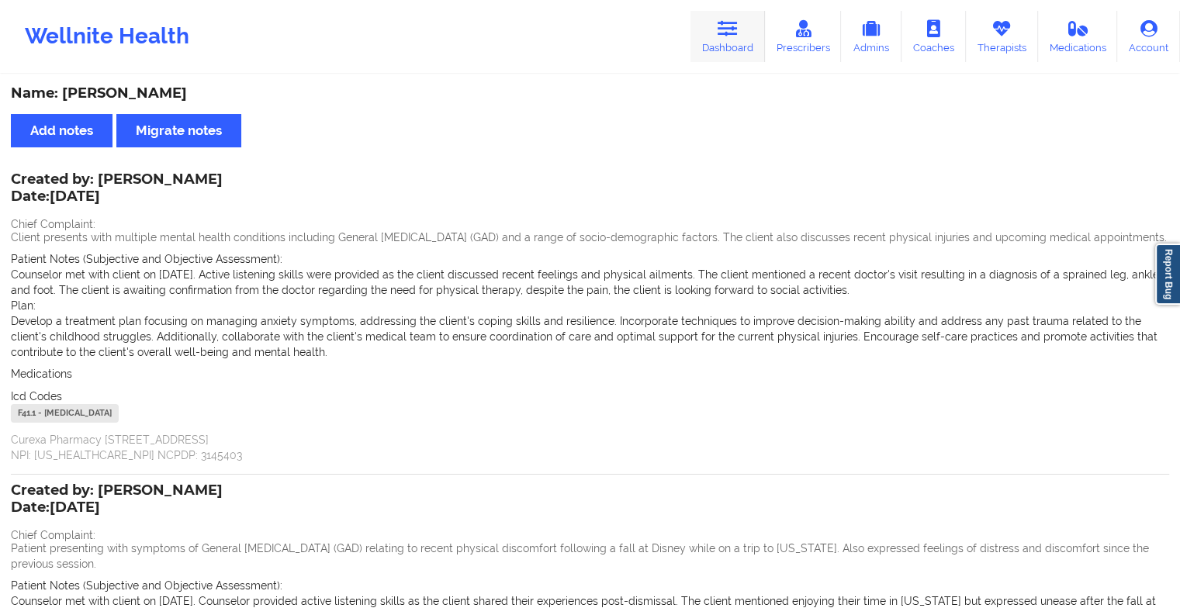
click at [733, 36] on icon at bounding box center [728, 28] width 20 height 17
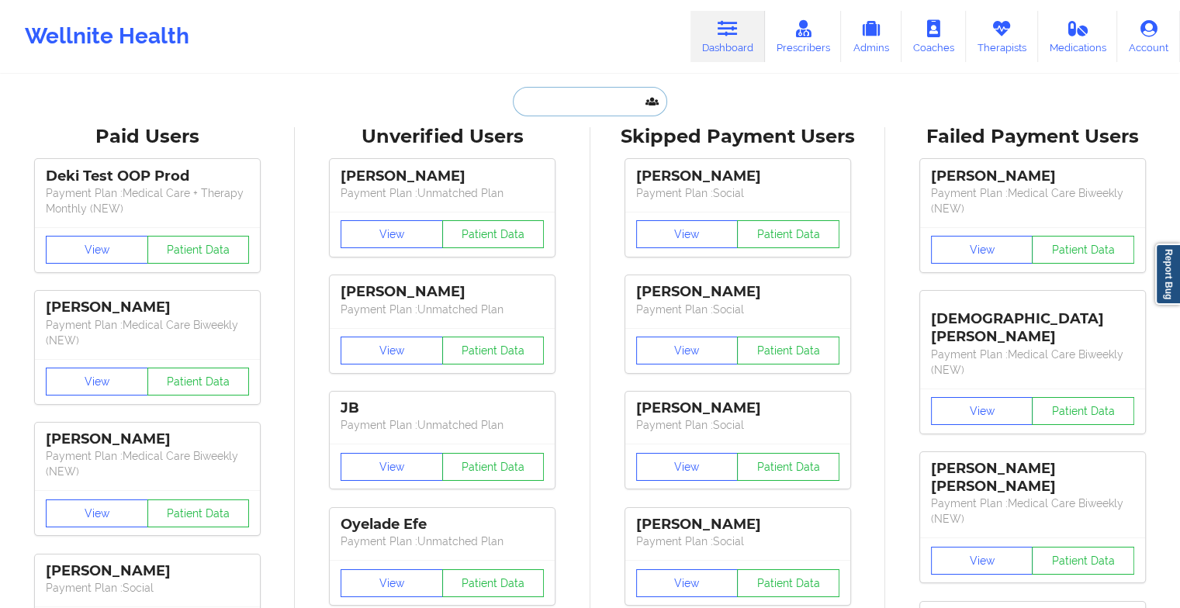
click at [584, 110] on input "text" at bounding box center [590, 101] width 154 height 29
click at [594, 98] on input "text" at bounding box center [590, 101] width 154 height 29
click at [580, 101] on input "text" at bounding box center [590, 101] width 154 height 29
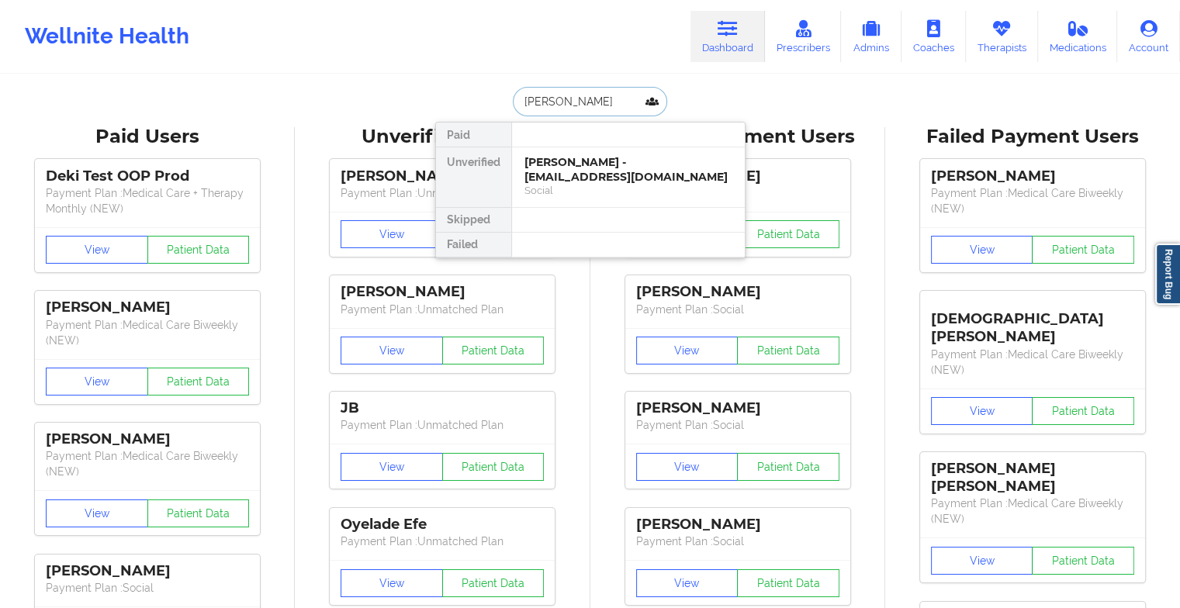
type input "[PERSON_NAME]"
drag, startPoint x: 571, startPoint y: 127, endPoint x: 576, endPoint y: 99, distance: 29.1
click at [576, 99] on div "[PERSON_NAME] Paid Unverified [PERSON_NAME] - [PERSON_NAME][EMAIL_ADDRESS][DOMA…" at bounding box center [590, 101] width 310 height 29
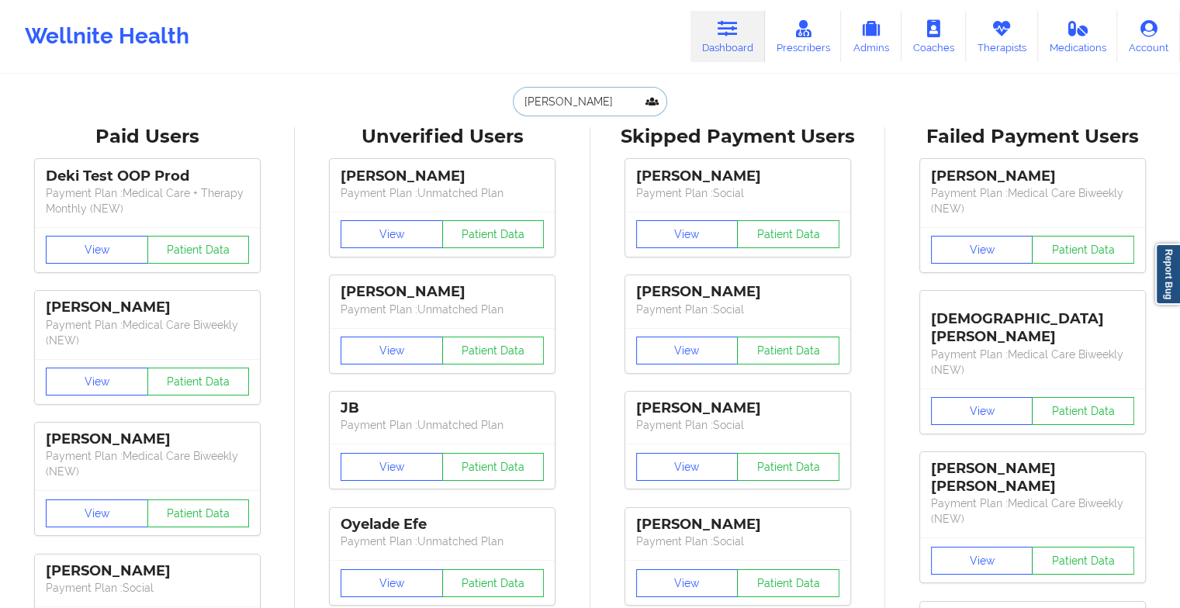
click at [583, 88] on input "[PERSON_NAME]" at bounding box center [590, 101] width 154 height 29
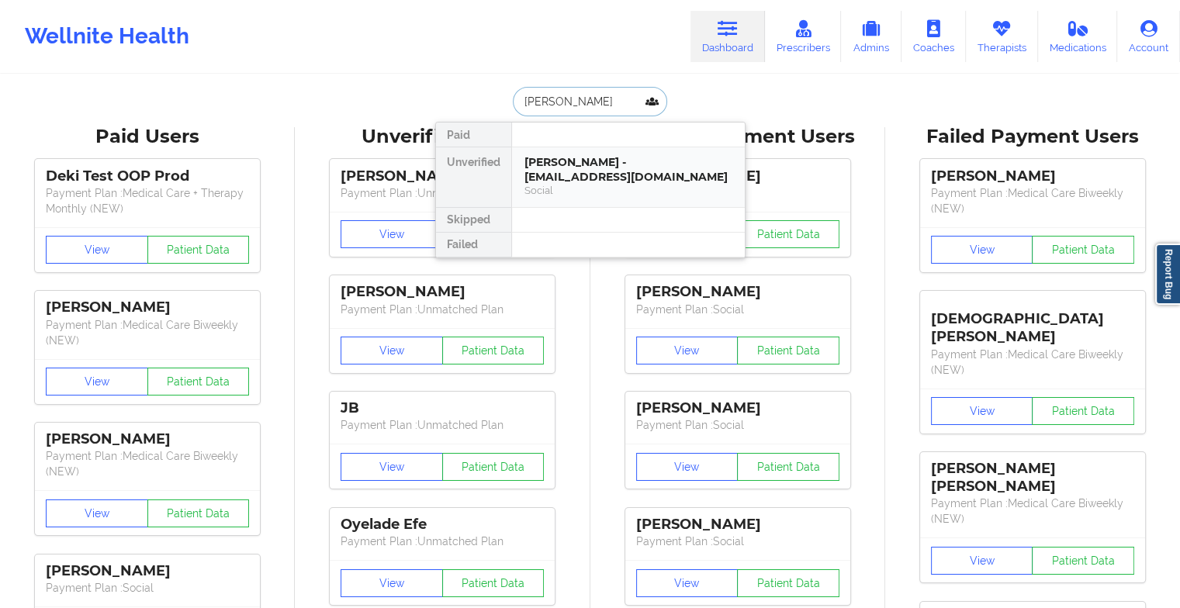
click at [573, 158] on div "[PERSON_NAME] - [EMAIL_ADDRESS][DOMAIN_NAME]" at bounding box center [629, 169] width 208 height 29
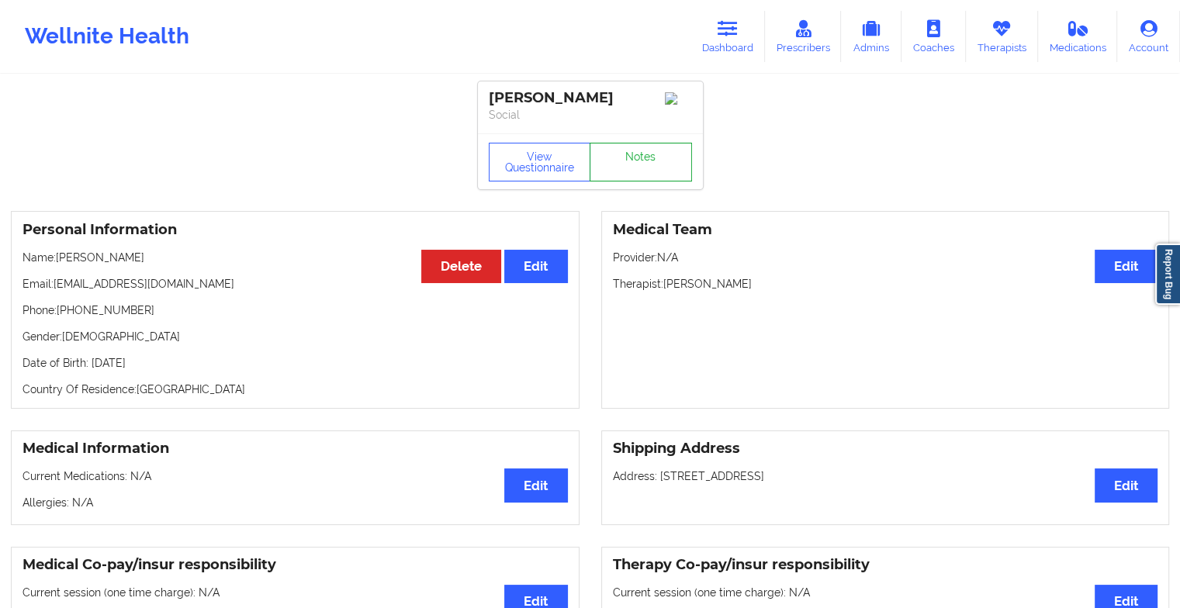
click at [646, 152] on link "Notes" at bounding box center [641, 162] width 102 height 39
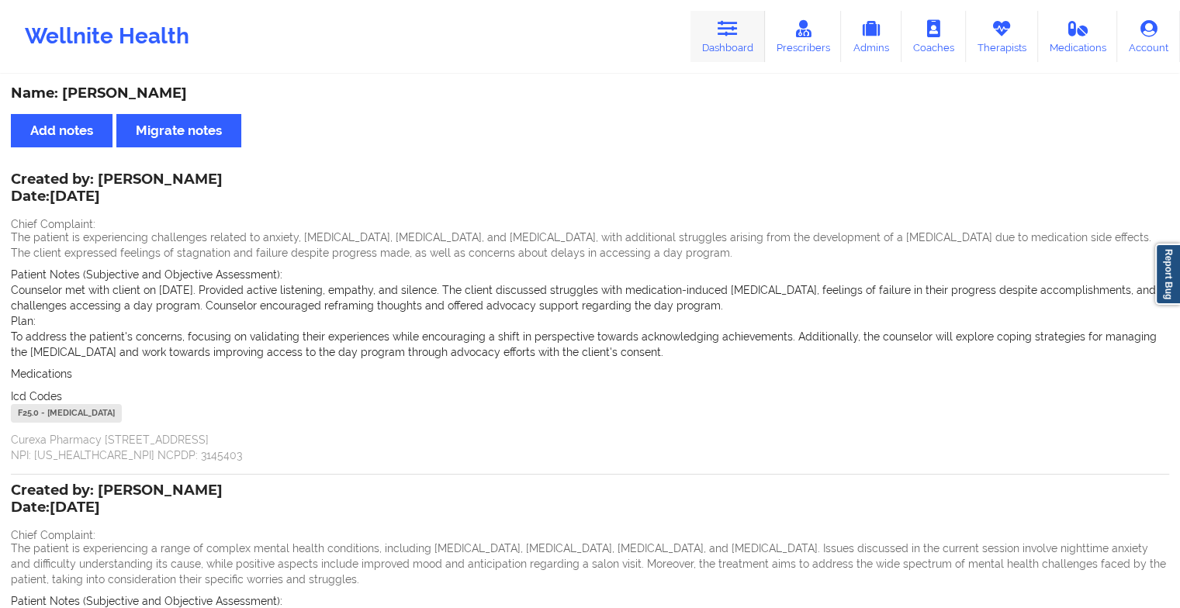
click at [717, 47] on link "Dashboard" at bounding box center [728, 36] width 74 height 51
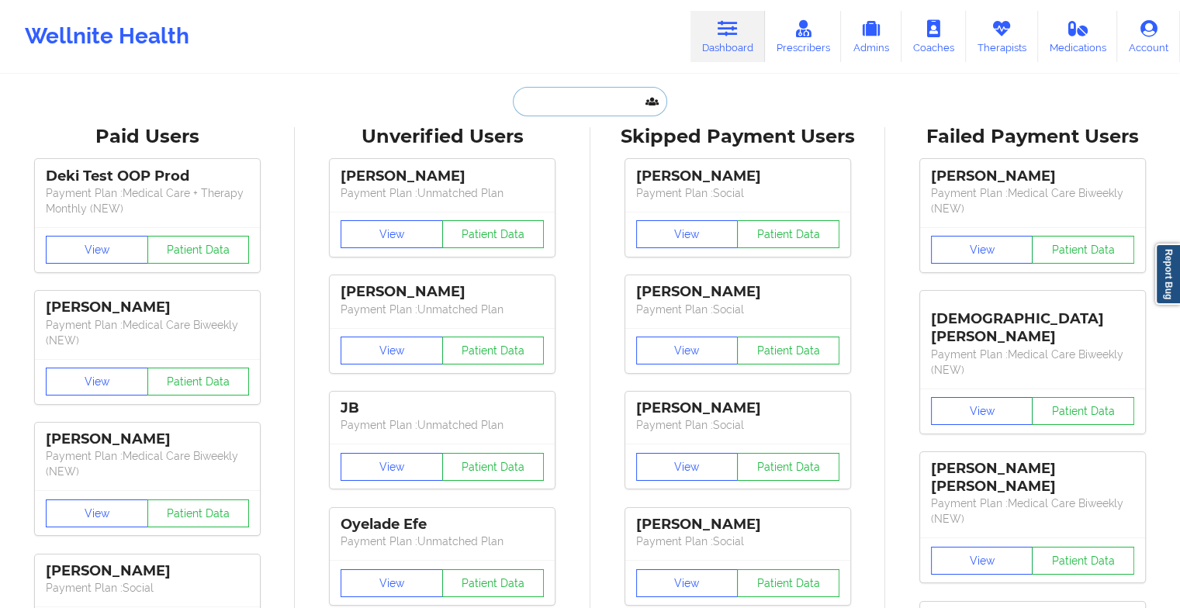
click at [607, 99] on input "text" at bounding box center [590, 101] width 154 height 29
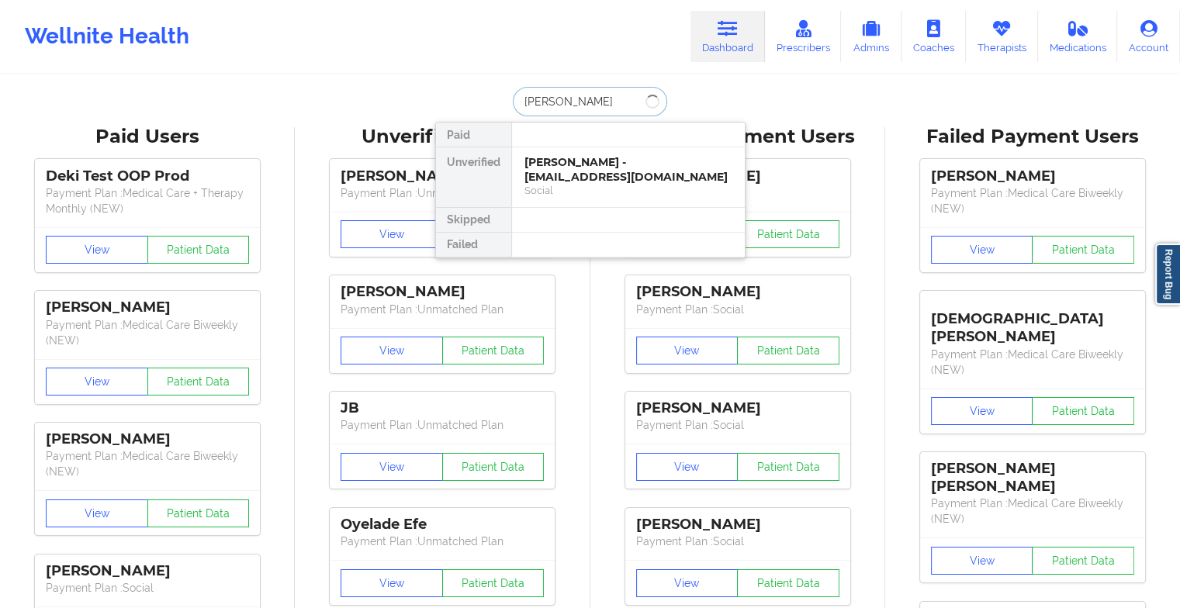
type input "[PERSON_NAME]"
click at [577, 174] on div "[PERSON_NAME] - [EMAIL_ADDRESS][DOMAIN_NAME]" at bounding box center [629, 169] width 208 height 29
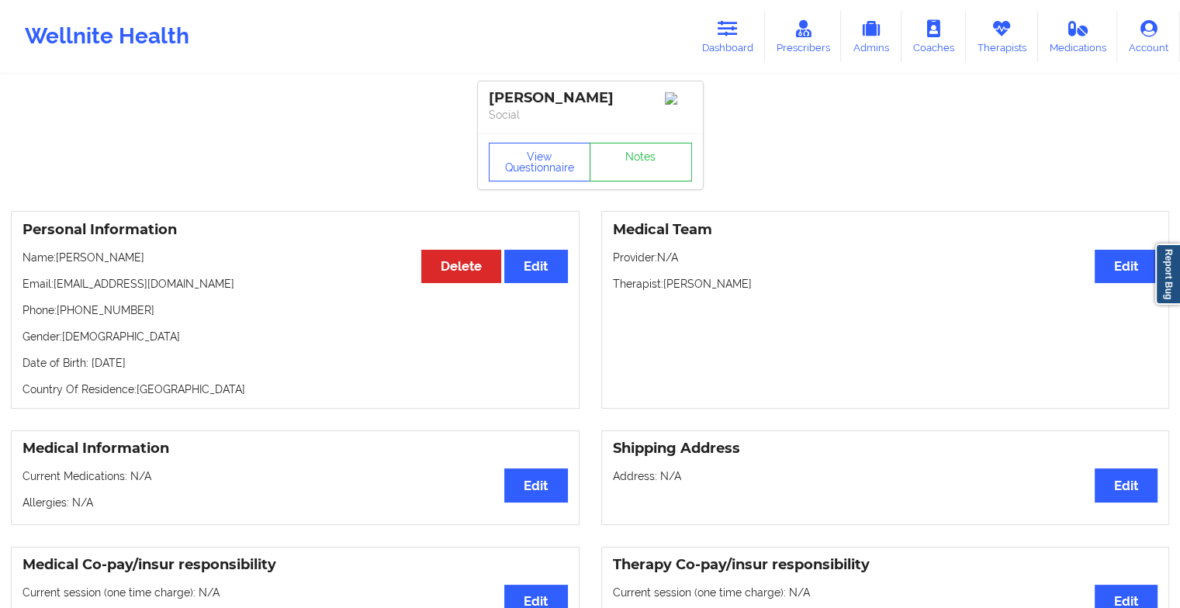
click at [661, 146] on div "View Questionnaire Notes" at bounding box center [590, 161] width 225 height 56
drag, startPoint x: 661, startPoint y: 146, endPoint x: 643, endPoint y: 167, distance: 28.0
click at [643, 167] on link "Notes" at bounding box center [641, 162] width 102 height 39
